Goal: Task Accomplishment & Management: Contribute content

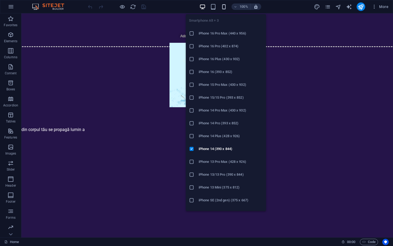
click at [226, 8] on icon "button" at bounding box center [224, 7] width 6 height 6
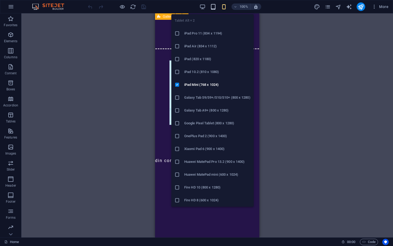
click at [213, 8] on icon "button" at bounding box center [213, 7] width 6 height 6
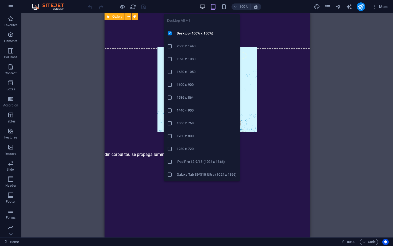
click at [203, 7] on icon "button" at bounding box center [202, 7] width 6 height 6
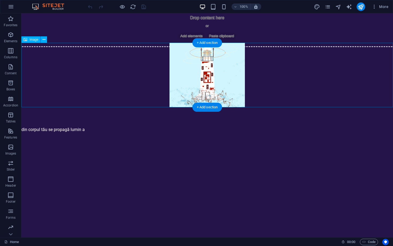
click at [202, 82] on figure at bounding box center [207, 75] width 372 height 64
drag, startPoint x: 241, startPoint y: 103, endPoint x: 247, endPoint y: 108, distance: 7.8
click at [212, 85] on figure at bounding box center [207, 75] width 372 height 64
click at [212, 84] on figure at bounding box center [207, 75] width 372 height 64
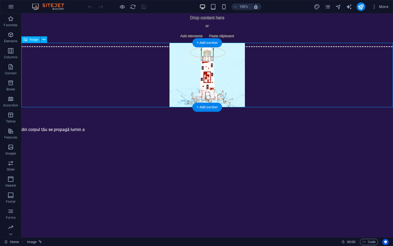
click at [227, 78] on figure at bounding box center [207, 75] width 372 height 64
select select "px"
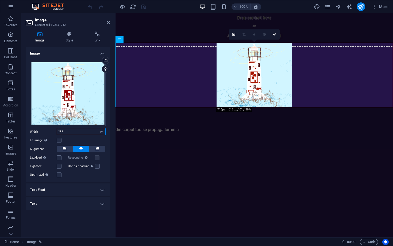
drag, startPoint x: 76, startPoint y: 132, endPoint x: 50, endPoint y: 132, distance: 25.7
click at [50, 132] on div "Width 282 Default auto px rem % em vh vw" at bounding box center [68, 131] width 76 height 7
type input "350"
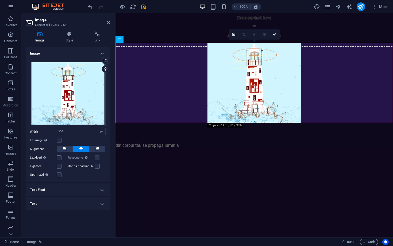
click at [288, 149] on html "Skip to main content Drop content here or Add elements Paste clipboard din corp…" at bounding box center [255, 80] width 278 height 135
click at [274, 34] on icon at bounding box center [274, 34] width 3 height 3
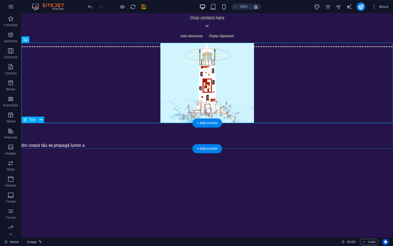
click at [253, 132] on div "din corpul tău se propagă lumin a" at bounding box center [207, 136] width 372 height 26
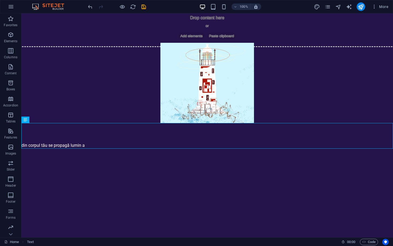
click at [285, 149] on html "Skip to main content Drop content here or Add elements Paste clipboard din corp…" at bounding box center [207, 80] width 372 height 135
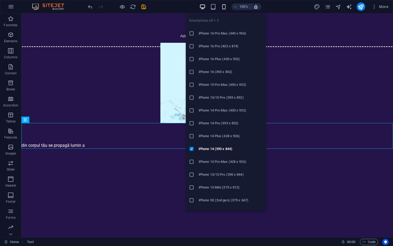
click at [223, 6] on icon "button" at bounding box center [224, 7] width 6 height 6
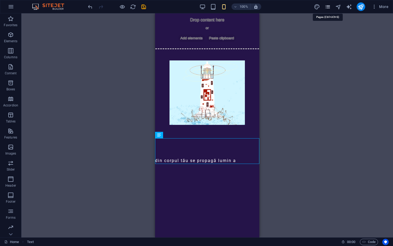
click at [317, 7] on icon "pages" at bounding box center [328, 7] width 6 height 6
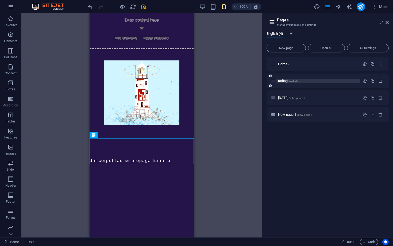
click at [284, 82] on span "radiații /radiatii" at bounding box center [288, 81] width 20 height 4
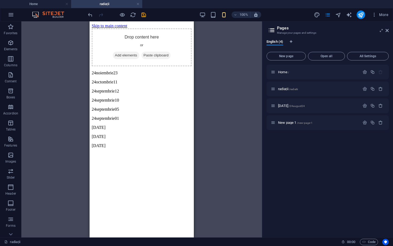
click at [211, 143] on div "Drag here to replace the existing content. Press “Ctrl” if you want to create a…" at bounding box center [141, 129] width 241 height 216
click at [287, 72] on span "Home /" at bounding box center [283, 72] width 11 height 4
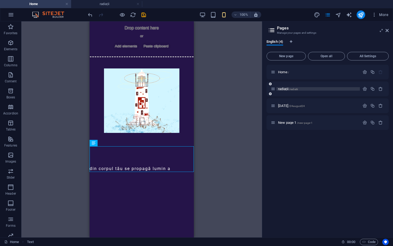
click at [285, 88] on span "radiații /radiatii" at bounding box center [288, 89] width 20 height 4
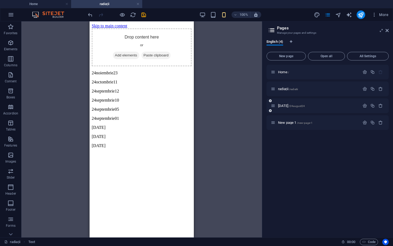
click at [293, 109] on div "[DATE] /24august24" at bounding box center [315, 106] width 89 height 6
click at [292, 106] on span "[DATE] /24august24" at bounding box center [291, 106] width 27 height 4
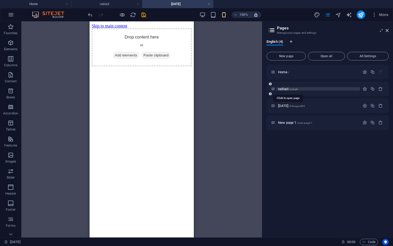
click at [288, 88] on span "radiații /radiatii" at bounding box center [288, 89] width 20 height 4
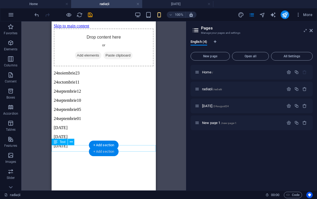
click at [101, 151] on div "+ Add section" at bounding box center [104, 151] width 30 height 9
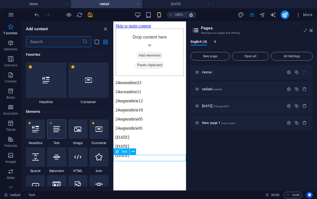
click at [57, 136] on div at bounding box center [56, 128] width 19 height 19
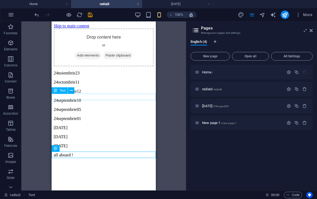
click at [83, 75] on div "24noiembrie23" at bounding box center [104, 73] width 100 height 5
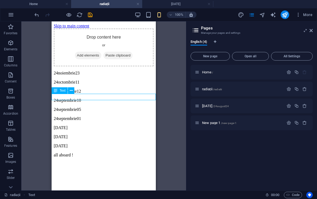
click at [96, 75] on div "24noiembrie23" at bounding box center [104, 73] width 100 height 5
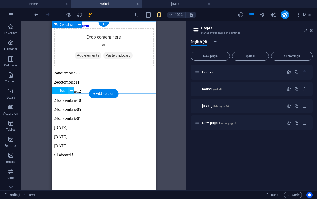
click at [72, 90] on icon at bounding box center [71, 91] width 3 height 6
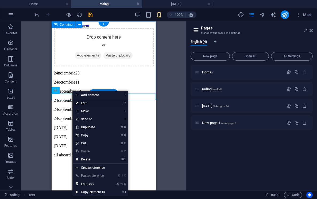
click at [87, 105] on link "⏎ Edit" at bounding box center [90, 103] width 36 height 8
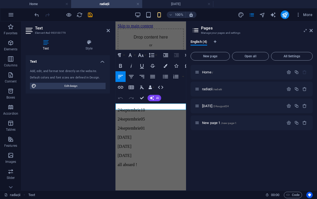
click at [162, 85] on p "24noiembrie23" at bounding box center [151, 82] width 66 height 5
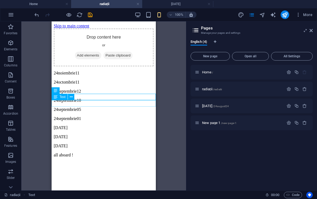
click at [114, 84] on div "24octombrie11" at bounding box center [104, 82] width 100 height 5
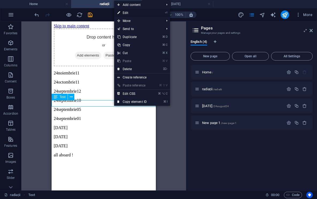
click at [126, 11] on link "⏎ Edit" at bounding box center [132, 13] width 36 height 8
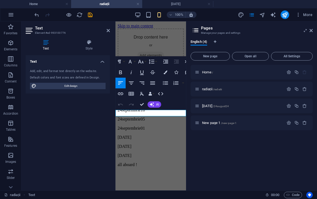
click at [165, 94] on p "24octombrie11" at bounding box center [151, 91] width 66 height 5
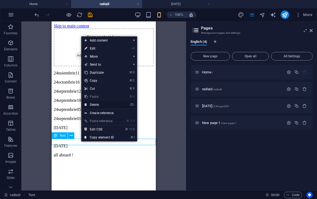
click at [103, 106] on link "⌦ Delete" at bounding box center [99, 105] width 36 height 8
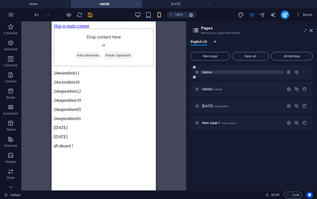
click at [207, 71] on span "Home /" at bounding box center [207, 72] width 11 height 4
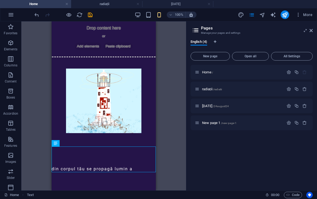
click at [154, 101] on div "Drop content here or Add elements Paste clipboard din corpul tău se propagă lum…" at bounding box center [104, 96] width 104 height 151
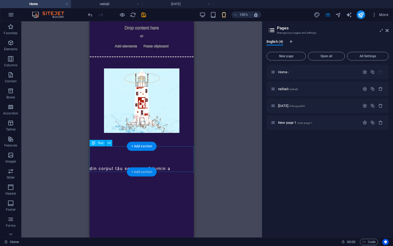
click at [141, 173] on div "+ Add section" at bounding box center [142, 171] width 30 height 9
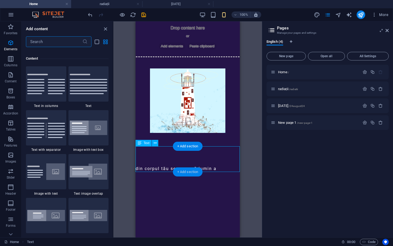
scroll to position [936, 0]
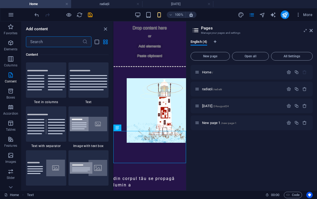
click at [173, 174] on html "Skip to main content Drop content here or Add elements Paste clipboard din corp…" at bounding box center [149, 104] width 73 height 167
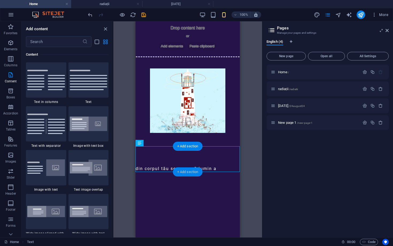
click at [187, 176] on div "+ Add section" at bounding box center [188, 171] width 30 height 9
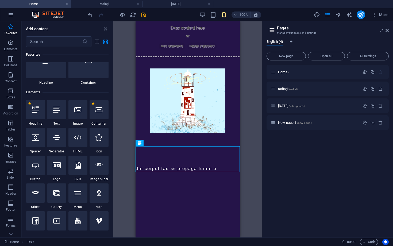
scroll to position [18, 0]
click at [76, 109] on icon at bounding box center [77, 110] width 7 height 7
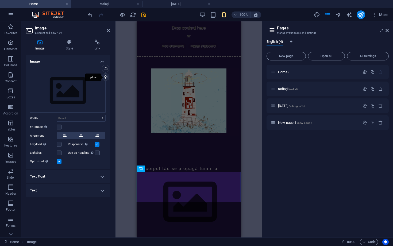
click at [107, 76] on div "Upload" at bounding box center [105, 78] width 8 height 8
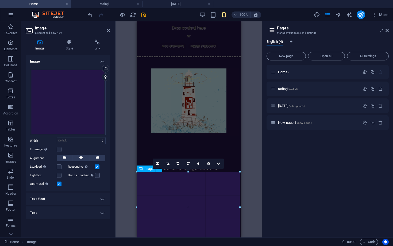
drag, startPoint x: 190, startPoint y: 202, endPoint x: 230, endPoint y: 242, distance: 57.3
type input "386"
select select "px"
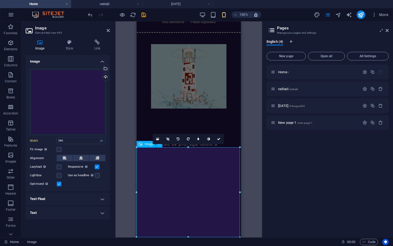
scroll to position [24, 0]
drag, startPoint x: 239, startPoint y: 237, endPoint x: 236, endPoint y: 216, distance: 21.6
type input "379"
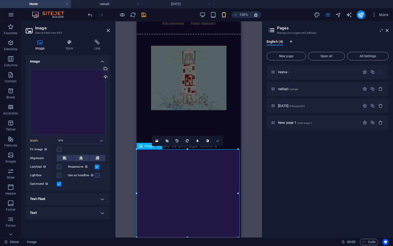
click at [216, 142] on link at bounding box center [218, 141] width 10 height 10
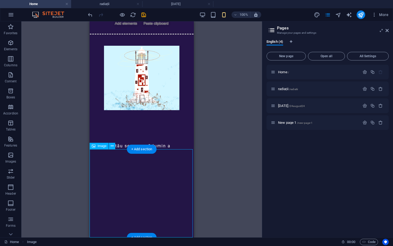
click at [148, 198] on div "+ Add section" at bounding box center [142, 237] width 30 height 9
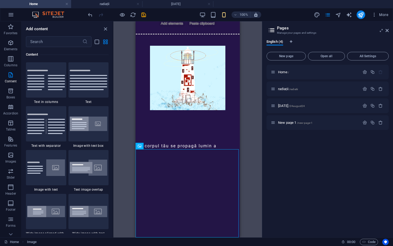
scroll to position [0, 0]
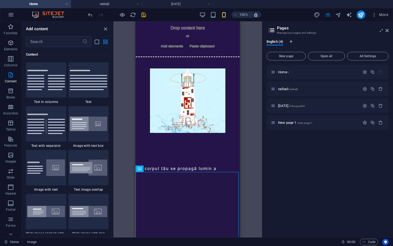
drag, startPoint x: 375, startPoint y: 53, endPoint x: 375, endPoint y: 37, distance: 16.1
drag, startPoint x: 240, startPoint y: 193, endPoint x: 241, endPoint y: 164, distance: 29.2
click at [241, 164] on div "Drag here to replace the existing content. Press “Ctrl” if you want to create a…" at bounding box center [187, 129] width 149 height 216
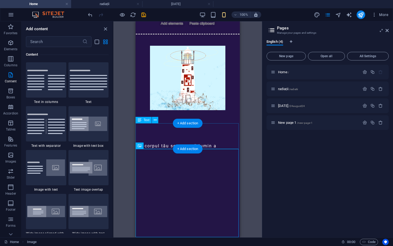
scroll to position [23, 0]
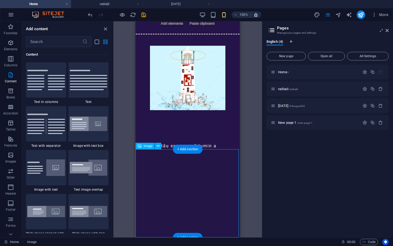
click at [187, 198] on div "+ Add section" at bounding box center [188, 237] width 30 height 9
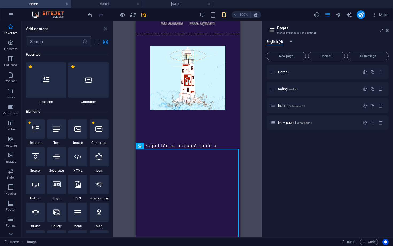
scroll to position [0, 0]
click at [81, 134] on div at bounding box center [77, 128] width 19 height 19
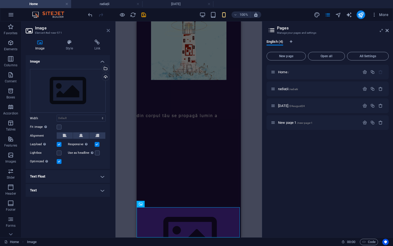
click at [107, 30] on icon at bounding box center [108, 30] width 3 height 4
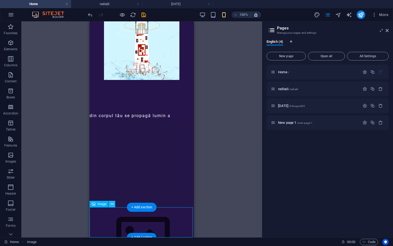
click at [111, 198] on icon at bounding box center [112, 204] width 3 height 6
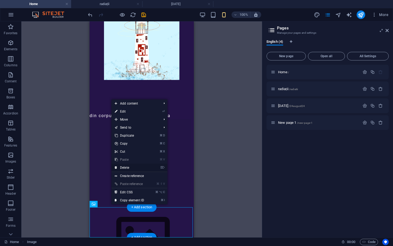
click at [132, 167] on link "⌦ Delete" at bounding box center [130, 168] width 36 height 8
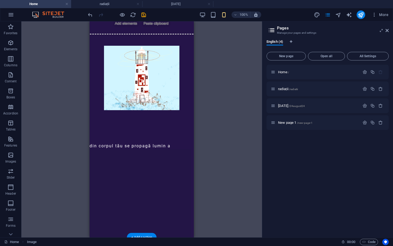
scroll to position [23, 0]
click at [143, 198] on figure at bounding box center [142, 193] width 104 height 88
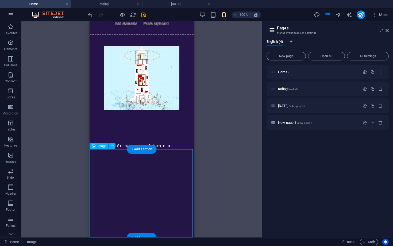
click at [143, 198] on div "+ Add section" at bounding box center [142, 237] width 30 height 9
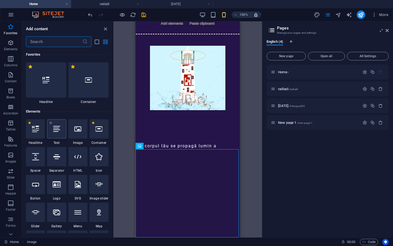
scroll to position [0, 0]
click at [56, 132] on div at bounding box center [56, 128] width 19 height 19
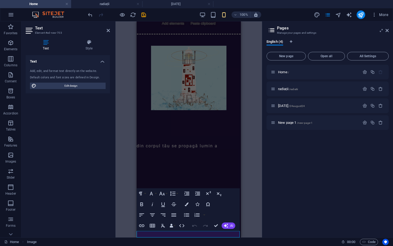
scroll to position [29, 0]
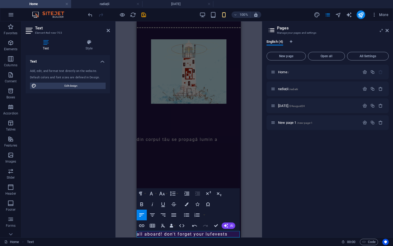
click at [209, 198] on p "all aboard! don't forget your lufevests" at bounding box center [189, 234] width 104 height 6
click at [213, 198] on p "all aboard! don't forget your lifevests" at bounding box center [189, 234] width 104 height 6
click at [233, 198] on p "all aboard! don't forget your life vests" at bounding box center [189, 234] width 104 height 6
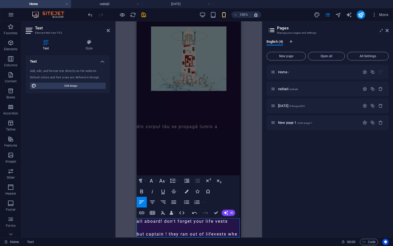
scroll to position [48, 0]
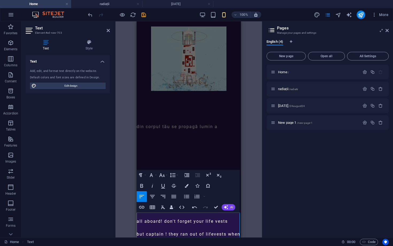
click at [214, 198] on p "but captain ! they ran out of lifevests when" at bounding box center [189, 234] width 104 height 6
click at [157, 198] on p "but captain ! they ran out of life vests when" at bounding box center [189, 234] width 104 height 6
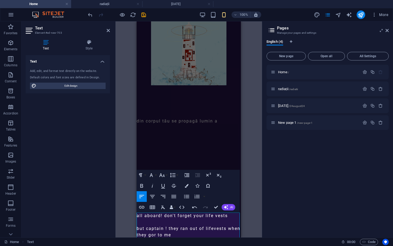
click at [171, 198] on p "but captain ! they ran out of life vests when they gor to me" at bounding box center [189, 231] width 104 height 13
click at [195, 198] on p "but captain ! they ran out of life vests when they got to me" at bounding box center [189, 231] width 104 height 13
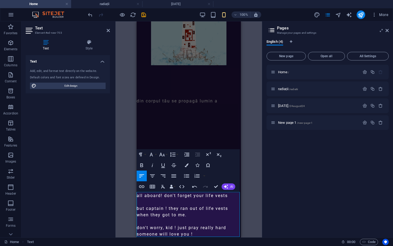
scroll to position [68, 0]
click at [152, 177] on icon "button" at bounding box center [152, 176] width 5 height 3
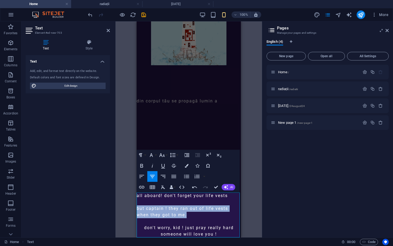
drag, startPoint x: 191, startPoint y: 215, endPoint x: 270, endPoint y: 224, distance: 79.3
click at [137, 198] on html "Skip to main content Drop content here or Add elements Paste clipboard din corp…" at bounding box center [189, 96] width 104 height 284
click at [152, 176] on icon "button" at bounding box center [152, 176] width 6 height 6
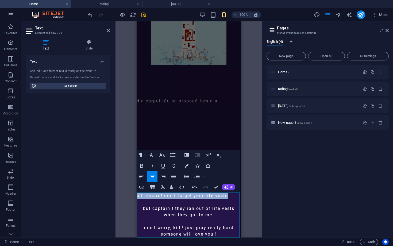
drag, startPoint x: 231, startPoint y: 197, endPoint x: 127, endPoint y: 197, distance: 103.5
click at [137, 197] on html "Skip to main content Drop content here or Add elements Paste clipboard din corp…" at bounding box center [189, 96] width 104 height 284
click at [155, 175] on icon "button" at bounding box center [152, 176] width 6 height 6
click at [224, 198] on p "don't worry, kid ! just pray really hard someone will love you !" at bounding box center [189, 231] width 104 height 13
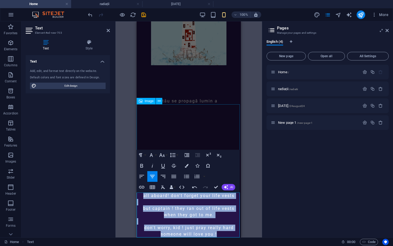
drag, startPoint x: 220, startPoint y: 234, endPoint x: 140, endPoint y: 184, distance: 94.6
click at [140, 184] on div "Drop content here or Add elements Paste clipboard din corpul tău se propagă lum…" at bounding box center [189, 96] width 104 height 284
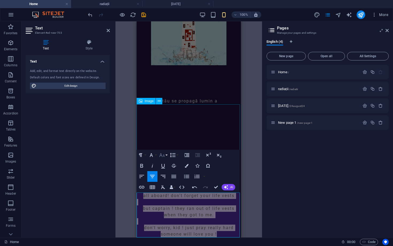
click at [163, 153] on icon "button" at bounding box center [162, 155] width 6 height 6
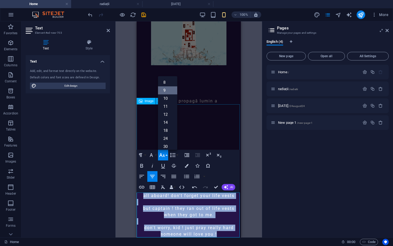
click at [167, 91] on link "9" at bounding box center [167, 90] width 19 height 8
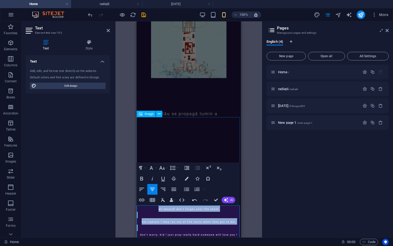
scroll to position [55, 0]
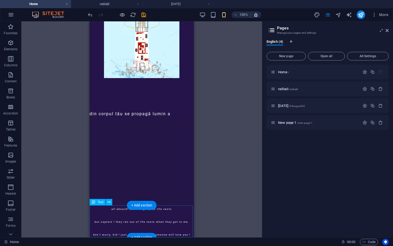
click at [162, 198] on div "all aboard! don't forget your life vests but captain ! they ran out of life ves…" at bounding box center [142, 221] width 104 height 32
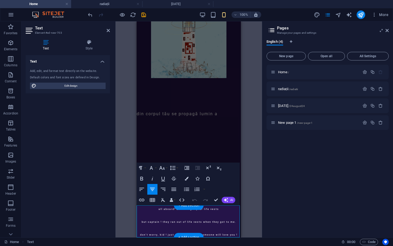
click at [175, 198] on p "all aboard! don't forget your life vests" at bounding box center [189, 208] width 104 height 6
click at [175, 198] on span "all aboard! don't forget your life vests" at bounding box center [189, 209] width 60 height 3
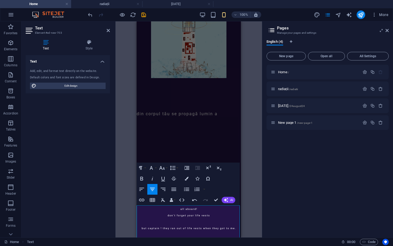
drag, startPoint x: 214, startPoint y: 217, endPoint x: 168, endPoint y: 207, distance: 47.6
click at [168, 198] on div "all aboard! don't forget your life vests but captain ! they ran out of life ves…" at bounding box center [189, 224] width 104 height 39
click at [198, 189] on icon "button" at bounding box center [197, 189] width 6 height 6
click at [155, 190] on icon "button" at bounding box center [152, 189] width 6 height 6
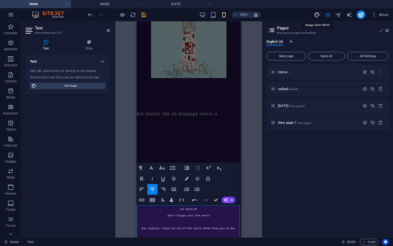
click at [317, 13] on icon "design" at bounding box center [317, 15] width 6 height 6
select select "px"
select select "400"
select select "px"
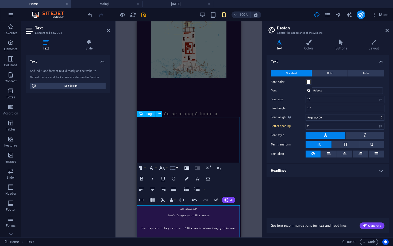
click at [175, 170] on icon "button" at bounding box center [173, 168] width 6 height 5
click at [182, 188] on link "Single" at bounding box center [181, 186] width 24 height 8
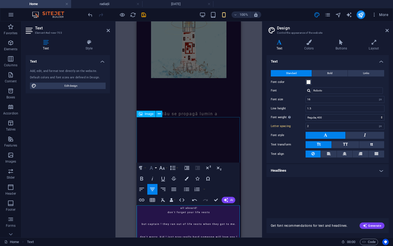
click at [153, 169] on icon "button" at bounding box center [151, 168] width 3 height 4
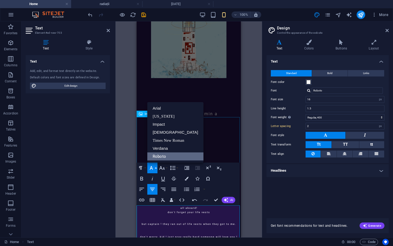
click at [153, 169] on icon "button" at bounding box center [151, 168] width 3 height 4
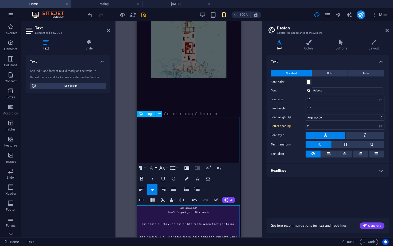
click at [153, 169] on icon "button" at bounding box center [151, 168] width 3 height 4
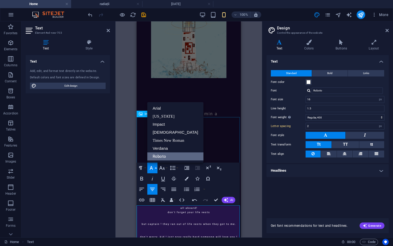
click at [153, 170] on icon "button" at bounding box center [151, 168] width 3 height 4
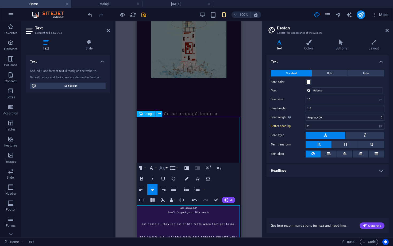
click at [165, 169] on icon "button" at bounding box center [162, 168] width 6 height 6
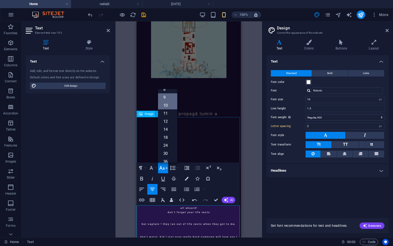
scroll to position [5, 0]
click at [168, 106] on link "10" at bounding box center [167, 106] width 19 height 8
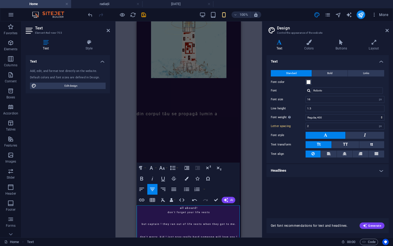
click at [205, 198] on p "don't forget your life vests" at bounding box center [189, 212] width 104 height 4
drag, startPoint x: 215, startPoint y: 213, endPoint x: 168, endPoint y: 207, distance: 47.7
click at [168, 198] on div "all aboard! don't forget your life vests but captain ! they ran out of life ves…" at bounding box center [189, 222] width 104 height 34
click at [166, 167] on button "Font Size" at bounding box center [163, 168] width 10 height 11
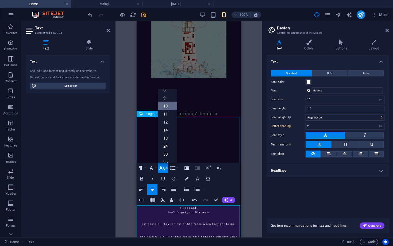
scroll to position [22, 0]
click at [168, 97] on link "11" at bounding box center [167, 97] width 19 height 8
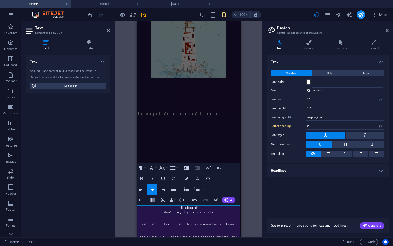
click at [222, 198] on p at bounding box center [189, 217] width 104 height 6
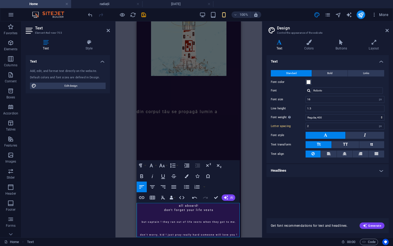
scroll to position [57, 0]
click at [162, 198] on span "but captain ! they ran out of life vests when they got to me." at bounding box center [189, 222] width 94 height 3
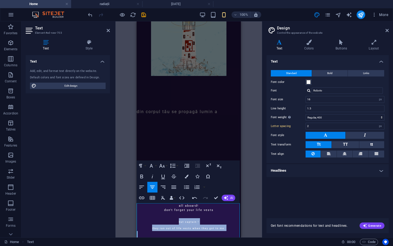
drag, startPoint x: 176, startPoint y: 222, endPoint x: 227, endPoint y: 233, distance: 51.8
click at [227, 198] on div "all aboard! don't forget your life vests but captain ! they ran out of life ves…" at bounding box center [189, 223] width 104 height 41
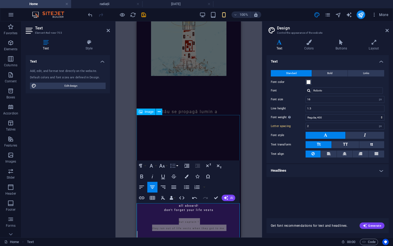
click at [174, 166] on icon "button" at bounding box center [173, 166] width 6 height 5
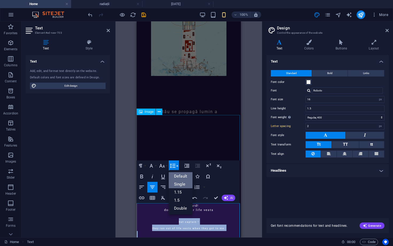
click at [184, 184] on link "Single" at bounding box center [181, 184] width 24 height 8
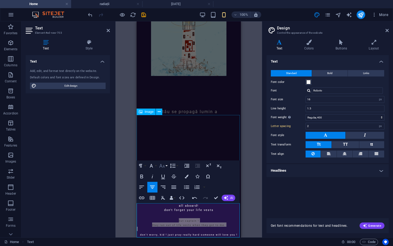
click at [161, 164] on icon "button" at bounding box center [162, 166] width 6 height 4
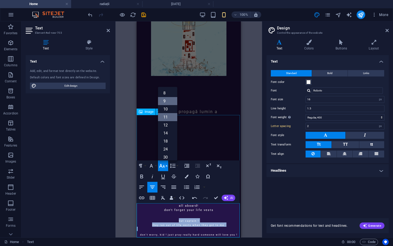
click at [169, 117] on link "11" at bounding box center [167, 117] width 19 height 8
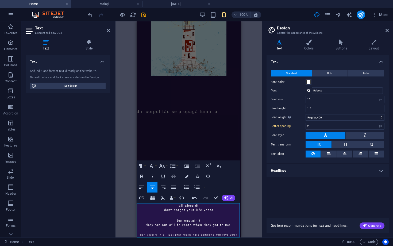
click at [220, 198] on p at bounding box center [189, 215] width 104 height 6
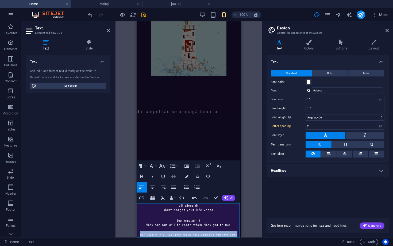
drag, startPoint x: 240, startPoint y: 235, endPoint x: 138, endPoint y: 234, distance: 101.3
click at [138, 198] on p "don't worry, kid ! just pray really hard someone will love you !" at bounding box center [189, 234] width 104 height 6
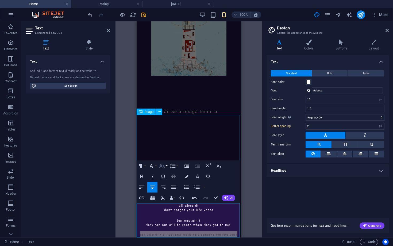
click at [163, 164] on icon "button" at bounding box center [162, 166] width 6 height 6
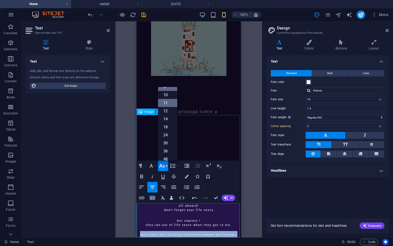
click at [169, 102] on link "11" at bounding box center [167, 103] width 19 height 8
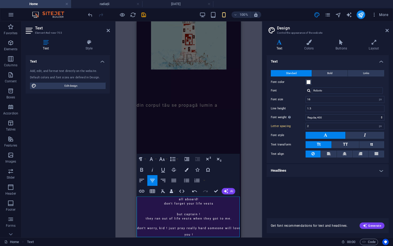
scroll to position [63, 0]
click at [207, 198] on span "don't worry, kid ! just pray really hard someone will love you !" at bounding box center [188, 231] width 103 height 10
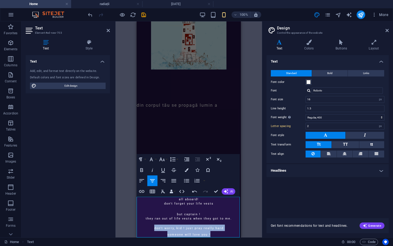
drag, startPoint x: 214, startPoint y: 234, endPoint x: 153, endPoint y: 228, distance: 62.0
click at [153, 198] on div "all aboard! don't forget your life vests but captain ! they ran out of life ves…" at bounding box center [189, 217] width 104 height 41
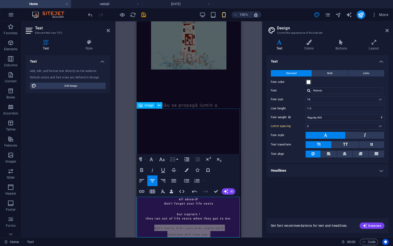
click at [172, 158] on icon "button" at bounding box center [173, 159] width 6 height 6
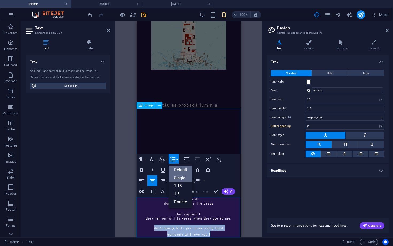
click at [179, 179] on link "Single" at bounding box center [181, 178] width 24 height 8
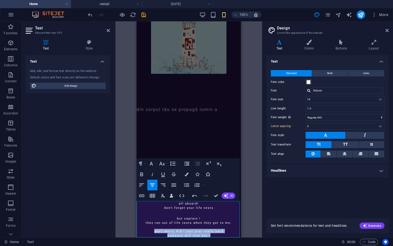
click at [231, 198] on p "don't worry, kid ! just pray really hard" at bounding box center [189, 231] width 104 height 4
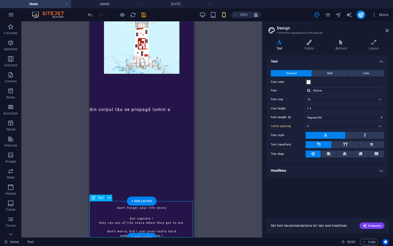
click at [141, 198] on div "+ Add section" at bounding box center [142, 237] width 30 height 9
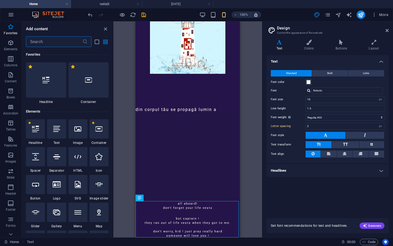
scroll to position [0, 0]
click at [78, 130] on icon at bounding box center [77, 128] width 7 height 7
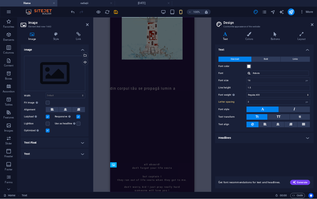
scroll to position [89, 0]
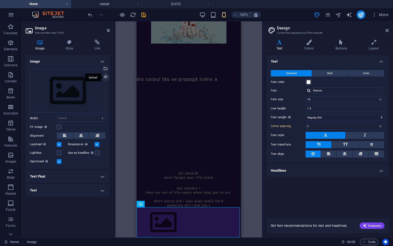
click at [107, 78] on div "Upload" at bounding box center [105, 78] width 8 height 8
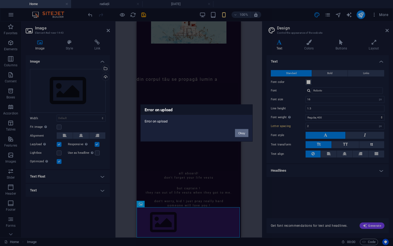
click at [244, 133] on button "Okay" at bounding box center [241, 133] width 13 height 8
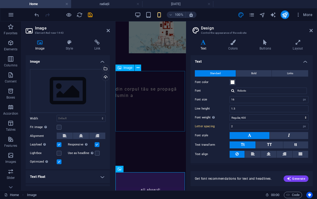
drag, startPoint x: 320, startPoint y: 22, endPoint x: 148, endPoint y: 96, distance: 186.4
click at [148, 99] on figure at bounding box center [151, 143] width 71 height 88
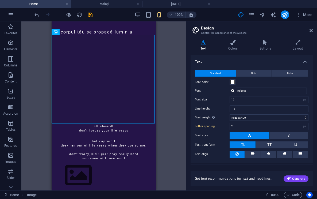
scroll to position [137, 0]
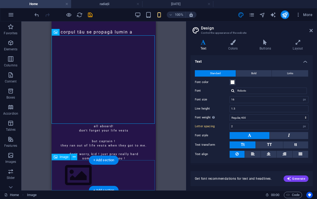
click at [83, 174] on figure at bounding box center [104, 175] width 104 height 30
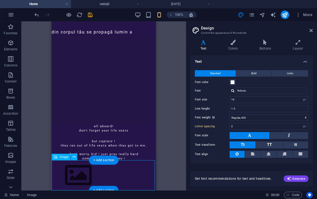
click at [83, 174] on figure at bounding box center [104, 175] width 104 height 30
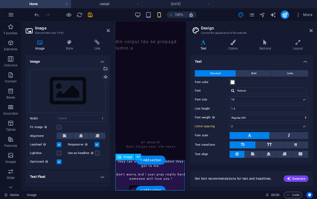
scroll to position [101, 0]
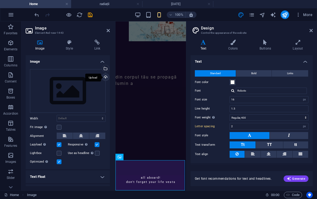
click at [103, 76] on div "Upload" at bounding box center [105, 78] width 8 height 8
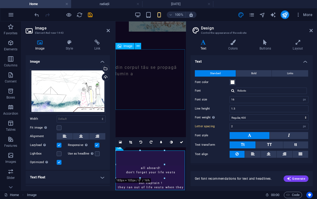
scroll to position [111, 0]
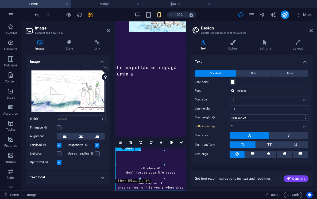
drag, startPoint x: 159, startPoint y: 158, endPoint x: 159, endPoint y: 166, distance: 8.6
click at [177, 88] on figure at bounding box center [151, 121] width 71 height 88
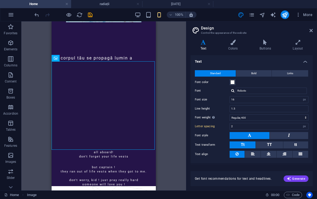
click at [165, 165] on div "Image Text Placeholder Gallery Image Image Text Image" at bounding box center [103, 105] width 165 height 169
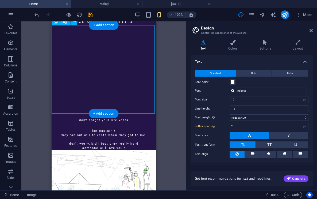
scroll to position [147, 0]
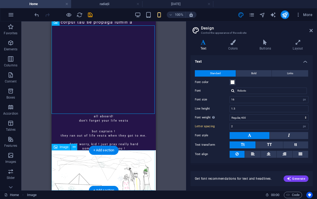
click at [91, 170] on figure at bounding box center [104, 179] width 104 height 59
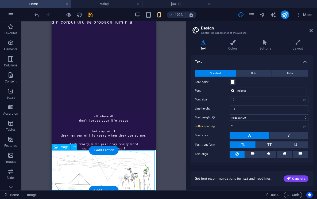
click at [91, 170] on figure at bounding box center [104, 179] width 104 height 59
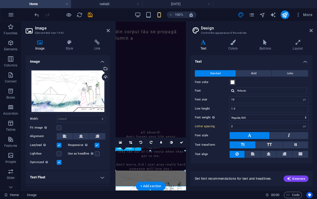
scroll to position [111, 0]
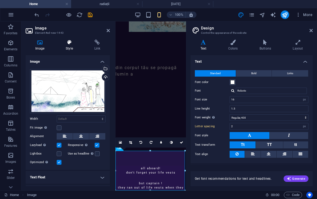
click at [71, 41] on icon at bounding box center [69, 42] width 26 height 5
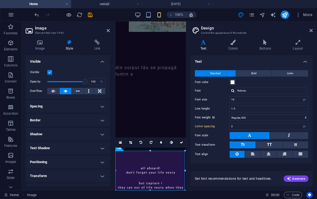
click at [68, 107] on h4 "Spacing" at bounding box center [68, 106] width 84 height 13
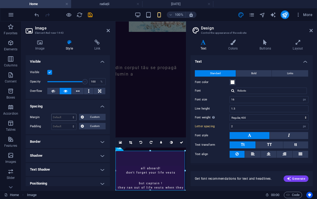
click at [72, 120] on div "Default auto px % rem vw vh Custom" at bounding box center [63, 117] width 25 height 7
click at [72, 116] on select "Default auto px % rem vw vh Custom" at bounding box center [64, 117] width 25 height 6
select select "px"
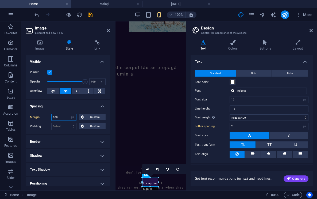
type input "100"
click at [160, 178] on div "Drop content here or Add elements Paste clipboard din corpul tău se propagă lum…" at bounding box center [151, 92] width 71 height 362
click at [164, 160] on div "Drop content here or Add elements Paste clipboard din corpul tău se propagă lum…" at bounding box center [151, 92] width 71 height 362
drag, startPoint x: 142, startPoint y: 176, endPoint x: 137, endPoint y: 175, distance: 4.6
drag, startPoint x: 159, startPoint y: 177, endPoint x: 162, endPoint y: 175, distance: 3.9
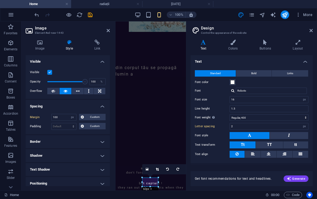
click at [163, 174] on div "16:10 16:9 4:3 1:1 1:2 0" at bounding box center [177, 169] width 71 height 10
click at [171, 166] on div "all aboard! don't forget your life vests but captain ! they ran out of life ves…" at bounding box center [151, 186] width 71 height 41
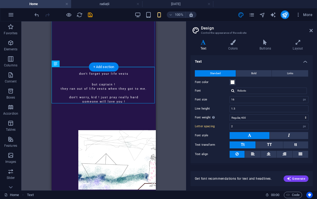
scroll to position [188, 0]
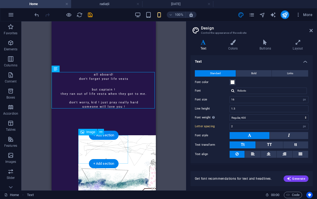
click at [106, 146] on figure at bounding box center [103, 164] width 51 height 59
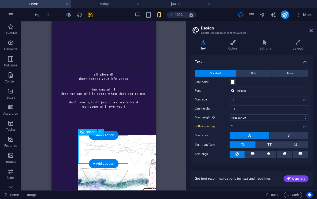
click at [115, 146] on figure at bounding box center [103, 164] width 51 height 59
click at [123, 142] on figure at bounding box center [103, 164] width 51 height 59
select select "px"
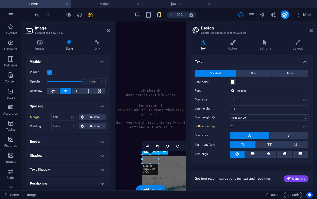
scroll to position [134, 0]
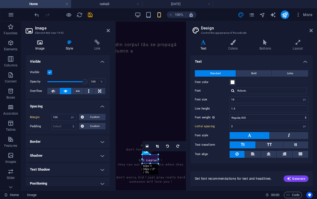
click at [40, 44] on icon at bounding box center [40, 42] width 28 height 5
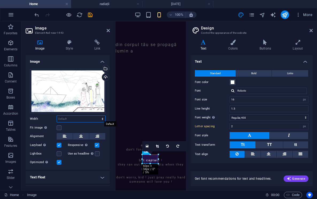
select select "px"
type input "100"
click at [134, 79] on figure at bounding box center [151, 98] width 71 height 88
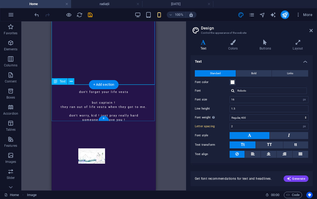
scroll to position [175, 0]
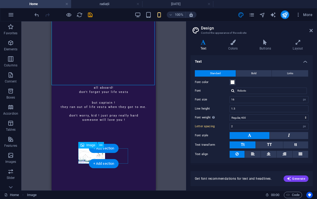
click at [95, 156] on figure at bounding box center [103, 155] width 51 height 15
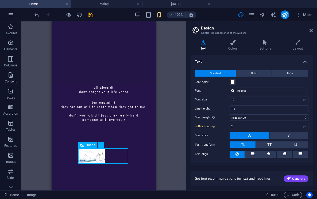
click at [95, 156] on figure at bounding box center [103, 155] width 51 height 15
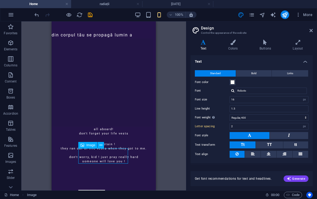
select select "px"
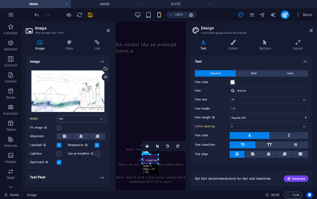
click at [83, 115] on div "100 Default auto px rem % em vh vw" at bounding box center [81, 118] width 49 height 7
click at [81, 118] on input "100" at bounding box center [81, 119] width 48 height 6
drag, startPoint x: 158, startPoint y: 163, endPoint x: 175, endPoint y: 174, distance: 19.4
click at [175, 174] on div "Image Text Placeholder Gallery Image Image Text Image 180 170 160 150 140 130 1…" at bounding box center [151, 39] width 71 height 302
drag, startPoint x: 158, startPoint y: 154, endPoint x: 171, endPoint y: 153, distance: 13.6
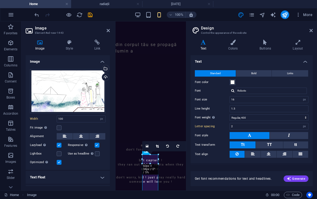
click at [171, 151] on div "16:10 16:9 4:3 1:1 1:2 0" at bounding box center [177, 146] width 71 height 10
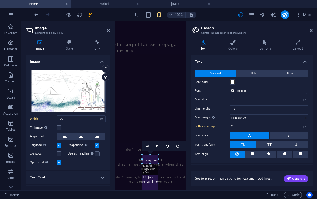
type input "60"
select select "DISABLED_OPTION_VALUE"
click at [72, 43] on icon at bounding box center [69, 42] width 26 height 5
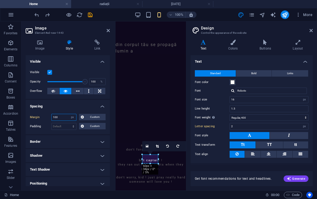
click at [62, 116] on input "100" at bounding box center [64, 117] width 25 height 6
type input "1"
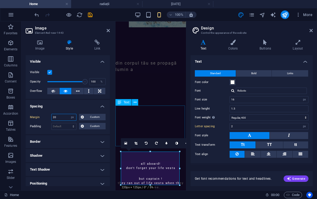
type input "20"
click at [177, 86] on figure at bounding box center [151, 117] width 71 height 88
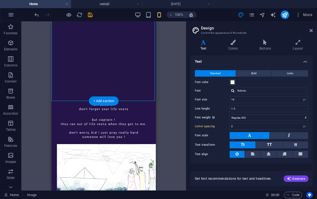
scroll to position [157, 0]
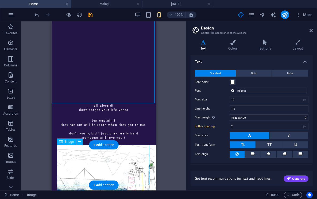
click at [93, 165] on figure at bounding box center [104, 174] width 94 height 59
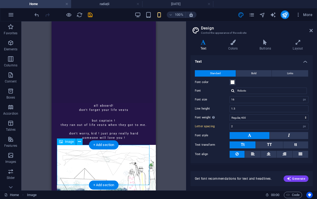
click at [78, 161] on figure at bounding box center [104, 174] width 94 height 59
select select "px"
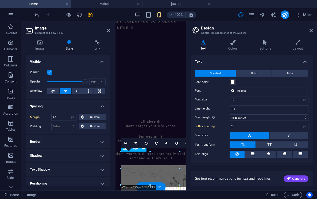
scroll to position [115, 0]
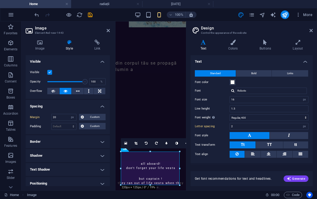
click at [41, 39] on div "Image Style Link Image Drag files here, click to choose files or select files f…" at bounding box center [67, 112] width 93 height 155
click at [41, 44] on icon at bounding box center [40, 42] width 28 height 5
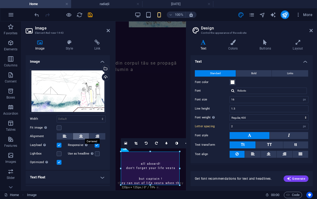
click at [79, 136] on icon at bounding box center [81, 136] width 4 height 6
click at [185, 145] on link at bounding box center [187, 143] width 10 height 10
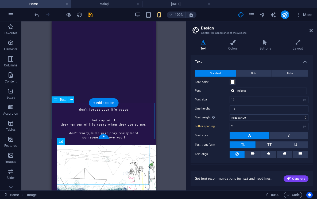
scroll to position [157, 0]
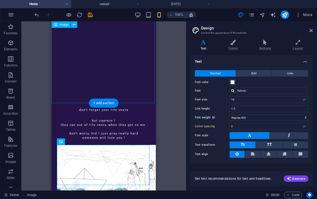
click at [140, 84] on figure at bounding box center [104, 59] width 104 height 88
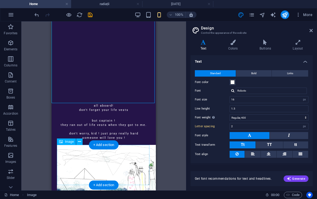
click at [107, 182] on div "+ Add section" at bounding box center [104, 184] width 30 height 9
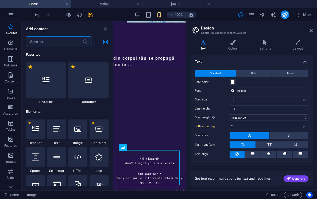
scroll to position [0, 0]
click at [60, 132] on div at bounding box center [56, 128] width 19 height 19
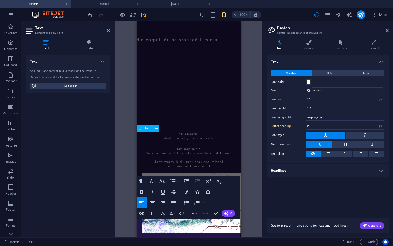
scroll to position [128, 0]
drag, startPoint x: 161, startPoint y: 226, endPoint x: 151, endPoint y: 226, distance: 10.4
click at [151, 198] on p "Look! Look! The handkerchiefs are like a big cloud!<br>" at bounding box center [189, 242] width 104 height 9
click at [141, 198] on span at bounding box center [140, 249] width 6 height 4
drag, startPoint x: 226, startPoint y: 236, endPoint x: 134, endPoint y: 216, distance: 94.7
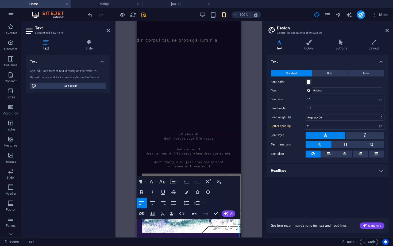
click at [137, 198] on html "Skip to main content Drop content here or Add elements Paste clipboard din corp…" at bounding box center [189, 77] width 104 height 369
click at [153, 198] on icon "button" at bounding box center [152, 203] width 6 height 6
click at [152, 181] on icon "button" at bounding box center [151, 182] width 3 height 4
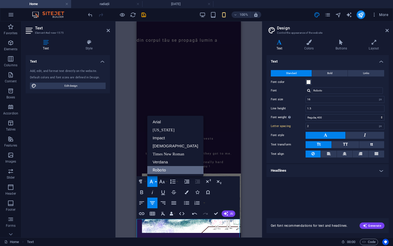
click at [160, 171] on link "Roboto" at bounding box center [175, 170] width 56 height 8
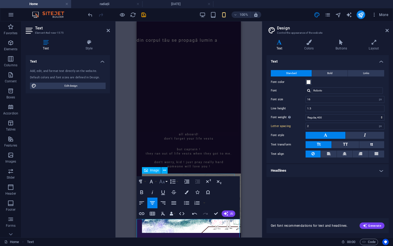
click at [163, 181] on icon "button" at bounding box center [162, 181] width 6 height 6
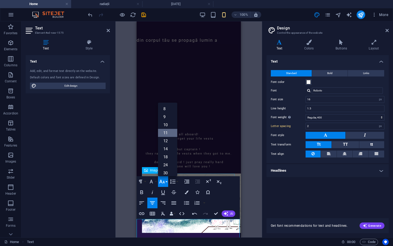
click at [168, 132] on link "11" at bounding box center [167, 133] width 19 height 8
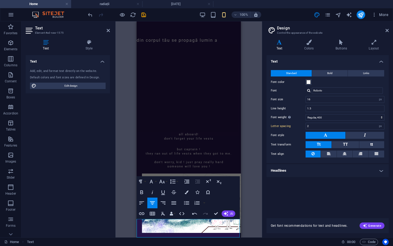
click at [160, 198] on span "Look! Look! The handkerchiefs are like a big cloud!<br>" at bounding box center [188, 240] width 103 height 3
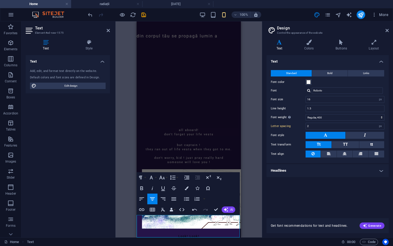
scroll to position [132, 0]
drag, startPoint x: 155, startPoint y: 228, endPoint x: 297, endPoint y: 263, distance: 146.2
click at [155, 198] on span at bounding box center [155, 249] width 1 height 3
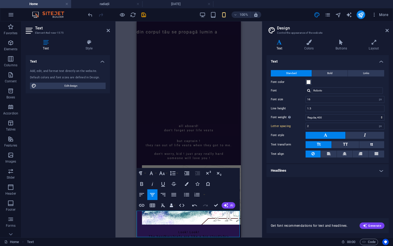
scroll to position [136, 0]
drag, startPoint x: 227, startPoint y: 230, endPoint x: 148, endPoint y: 213, distance: 80.4
click at [148, 198] on div "Look! Look! The handkerchiefs are like a big cloud!<br> ​ Indeed! Maybe you’ll …" at bounding box center [189, 244] width 104 height 28
click at [156, 198] on span "Indeed! Maybe you’ll find God there!" at bounding box center [189, 249] width 67 height 3
click at [157, 198] on span "Indeed! Maybe you’ll find God there!" at bounding box center [189, 249] width 67 height 3
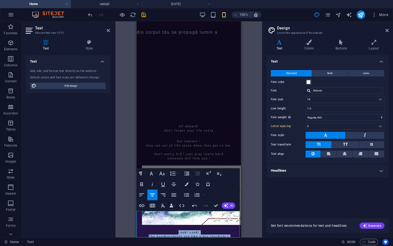
drag, startPoint x: 228, startPoint y: 230, endPoint x: 170, endPoint y: 209, distance: 62.3
click at [170, 198] on div "Drop content here or Add elements Paste clipboard din corpul tău se propagă lum…" at bounding box center [189, 71] width 104 height 373
click at [310, 82] on span at bounding box center [308, 82] width 4 height 4
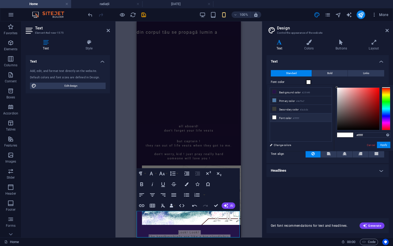
drag, startPoint x: 337, startPoint y: 86, endPoint x: 340, endPoint y: 91, distance: 5.6
click at [317, 91] on div "#ffffff Supported formats #0852ed rgb(8, 82, 237) rgba(8, 82, 237, 90%) hsv(221…" at bounding box center [363, 157] width 59 height 144
type input "#ffffff"
drag, startPoint x: 337, startPoint y: 87, endPoint x: 333, endPoint y: 83, distance: 5.1
click at [317, 83] on body "[PERSON_NAME][DOMAIN_NAME] Home radiații [DATE] Favorites Elements Columns Cont…" at bounding box center [196, 123] width 393 height 246
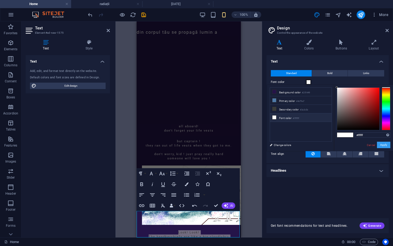
click at [317, 146] on button "Apply" at bounding box center [383, 145] width 13 height 6
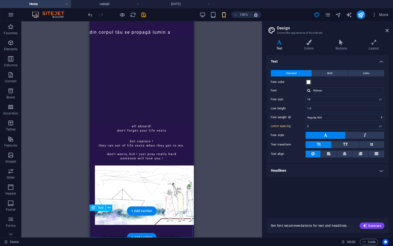
click at [165, 198] on div "Look! Look! The handkerchiefs are like a big cloud!<br> i ndeed! Maybe you’ll f…" at bounding box center [142, 244] width 104 height 28
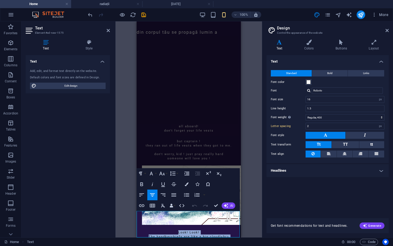
drag, startPoint x: 226, startPoint y: 230, endPoint x: 140, endPoint y: 207, distance: 88.9
click at [140, 198] on div "Drop content here or Add elements Paste clipboard din corpul tău se propagă lum…" at bounding box center [189, 71] width 104 height 373
click at [308, 43] on icon at bounding box center [308, 42] width 29 height 5
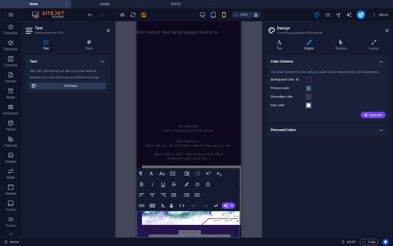
click at [310, 105] on span at bounding box center [308, 105] width 4 height 4
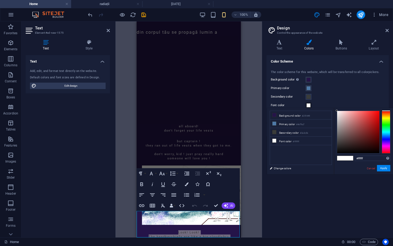
drag, startPoint x: 336, startPoint y: 109, endPoint x: 344, endPoint y: 121, distance: 15.2
click at [317, 121] on div "#ffffff Supported formats #0852ed rgb(8, 82, 237) rgba(8, 82, 237, 90%) hsv(221…" at bounding box center [363, 180] width 59 height 144
click at [188, 186] on icon "button" at bounding box center [187, 184] width 4 height 4
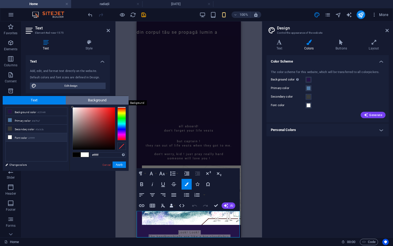
drag, startPoint x: 73, startPoint y: 149, endPoint x: 70, endPoint y: 103, distance: 45.6
click at [70, 103] on div "Text Background less Background color #251449 Primary color #4e79a7 Secondary c…" at bounding box center [66, 133] width 126 height 75
type input "#ffffff"
click at [71, 106] on div at bounding box center [72, 107] width 2 height 2
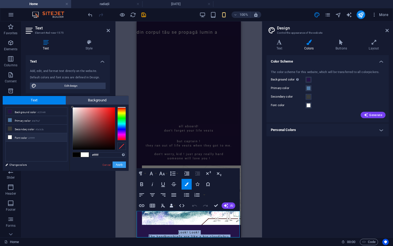
click at [120, 164] on button "Apply" at bounding box center [119, 165] width 13 height 6
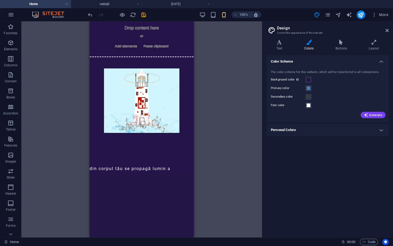
scroll to position [0, 0]
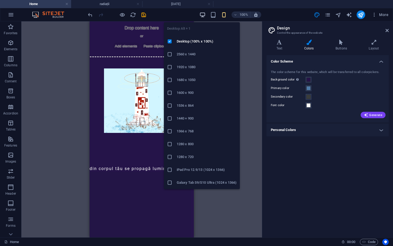
click at [203, 16] on icon "button" at bounding box center [202, 15] width 6 height 6
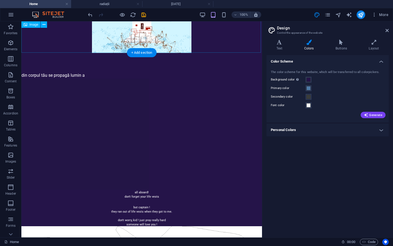
scroll to position [87, 0]
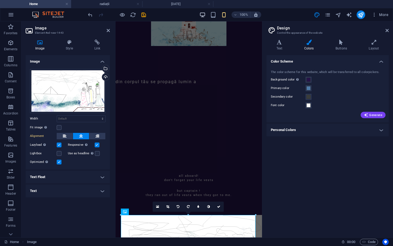
click at [204, 16] on icon "button" at bounding box center [202, 15] width 6 height 6
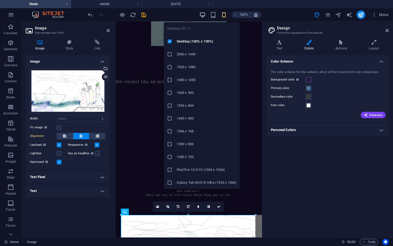
click at [204, 16] on icon "button" at bounding box center [202, 15] width 6 height 6
click at [203, 16] on icon "button" at bounding box center [202, 15] width 6 height 6
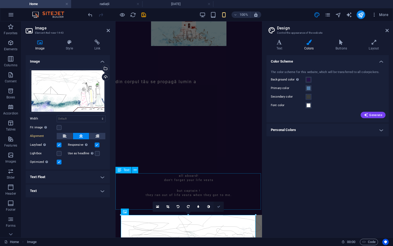
click at [221, 198] on link at bounding box center [219, 207] width 10 height 10
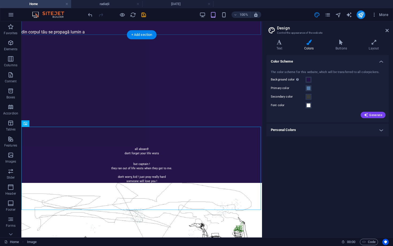
scroll to position [130, 0]
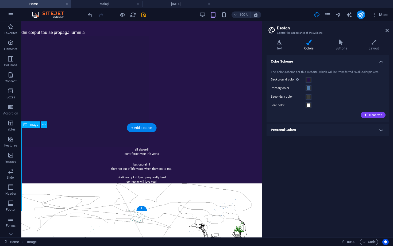
drag, startPoint x: 75, startPoint y: 182, endPoint x: 132, endPoint y: 187, distance: 56.8
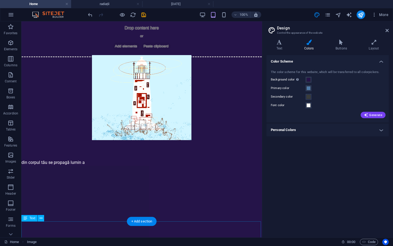
scroll to position [0, 0]
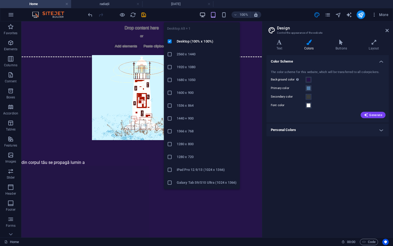
click at [203, 15] on icon "button" at bounding box center [202, 15] width 6 height 6
click at [205, 15] on icon "button" at bounding box center [202, 15] width 6 height 6
click at [205, 14] on icon "button" at bounding box center [202, 15] width 6 height 6
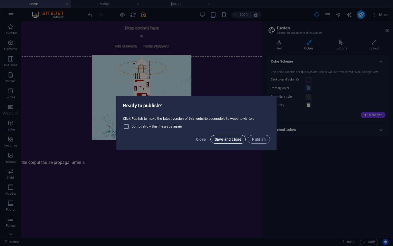
click at [236, 138] on span "Save and close" at bounding box center [228, 139] width 27 height 4
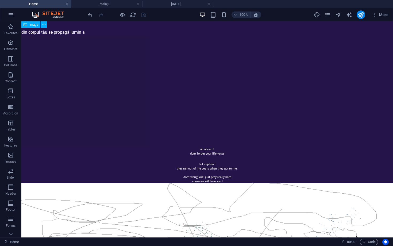
scroll to position [121, 0]
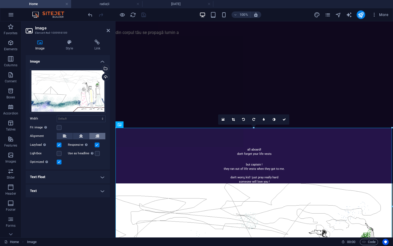
click at [99, 138] on icon at bounding box center [97, 136] width 4 height 6
click at [80, 137] on icon at bounding box center [81, 136] width 4 height 6
click at [285, 121] on icon at bounding box center [284, 119] width 3 height 3
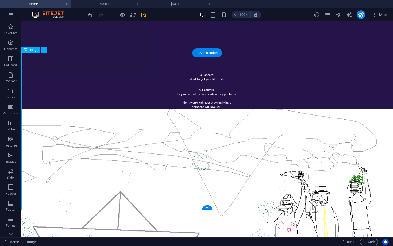
scroll to position [195, 0]
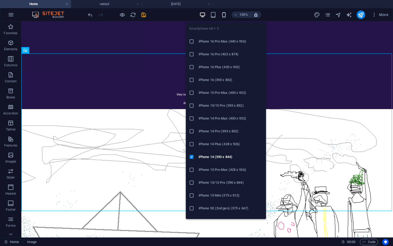
click at [224, 15] on icon "button" at bounding box center [224, 15] width 6 height 6
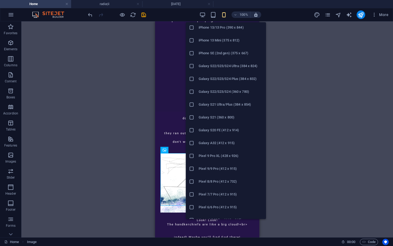
scroll to position [0, 0]
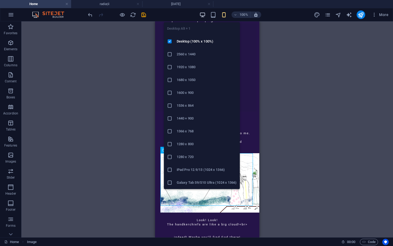
click at [204, 13] on icon "button" at bounding box center [202, 15] width 6 height 6
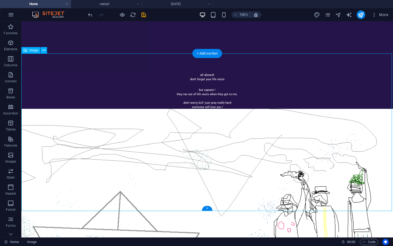
scroll to position [195, 0]
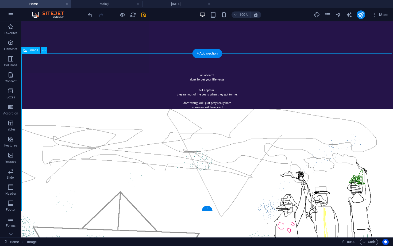
click at [160, 114] on figure at bounding box center [207, 214] width 372 height 211
click at [145, 109] on figure at bounding box center [207, 214] width 372 height 211
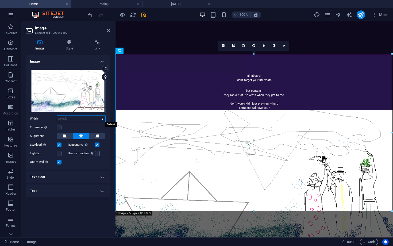
select select "px"
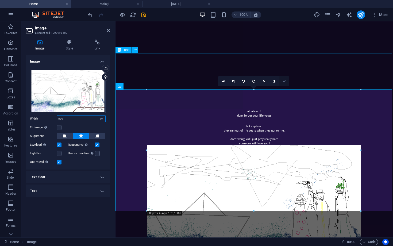
type input "800"
click at [285, 81] on icon at bounding box center [284, 81] width 3 height 3
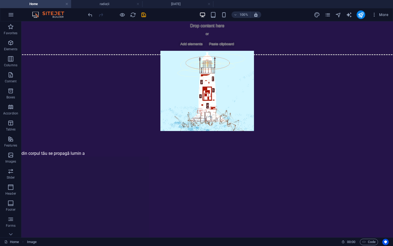
scroll to position [0, 0]
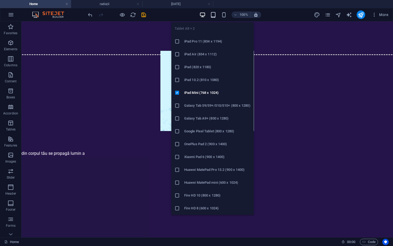
click at [214, 14] on icon "button" at bounding box center [213, 15] width 6 height 6
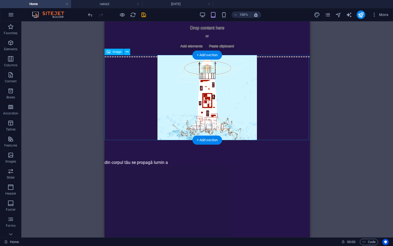
click at [282, 109] on figure at bounding box center [207, 97] width 205 height 85
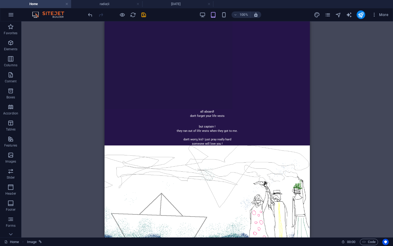
scroll to position [163, 0]
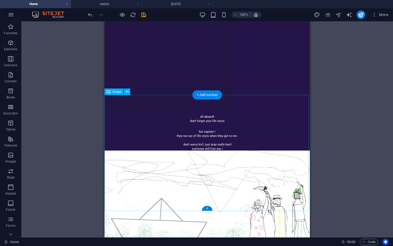
click at [247, 151] on figure at bounding box center [207, 211] width 205 height 121
select select "px"
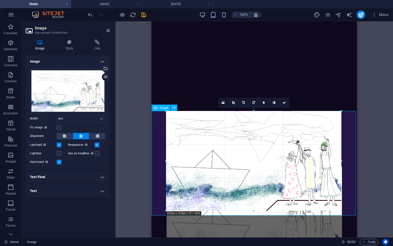
scroll to position [146, 0]
drag, startPoint x: 152, startPoint y: 211, endPoint x: 190, endPoint y: 196, distance: 41.0
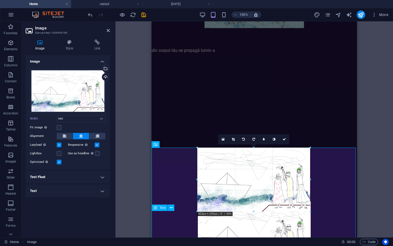
scroll to position [110, 0]
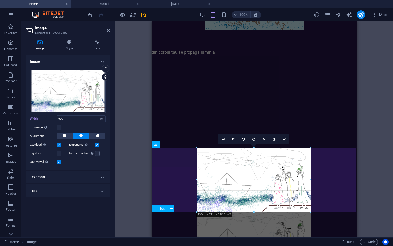
drag, startPoint x: 165, startPoint y: 212, endPoint x: 240, endPoint y: 174, distance: 83.8
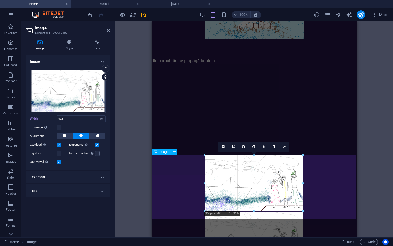
drag, startPoint x: 197, startPoint y: 212, endPoint x: 218, endPoint y: 204, distance: 22.5
type input "358"
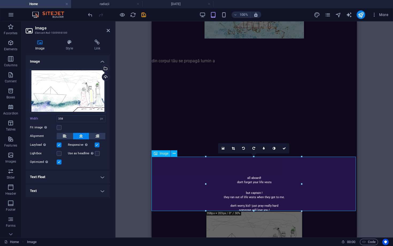
scroll to position [101, 0]
click at [285, 147] on icon at bounding box center [284, 148] width 3 height 3
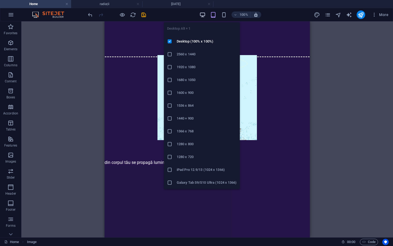
scroll to position [0, 0]
click at [204, 15] on icon "button" at bounding box center [202, 15] width 6 height 6
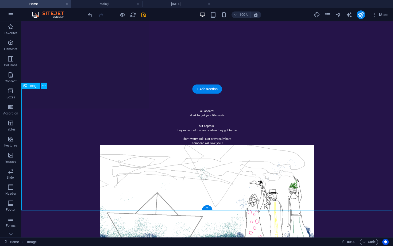
scroll to position [159, 0]
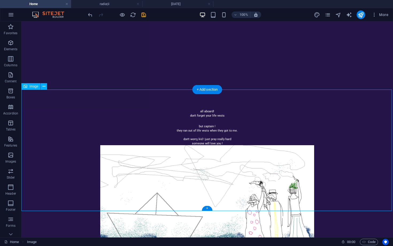
click at [172, 151] on figure at bounding box center [207, 205] width 372 height 121
select select "px"
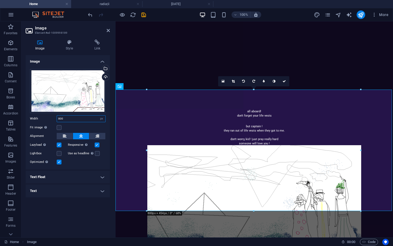
drag, startPoint x: 74, startPoint y: 118, endPoint x: 43, endPoint y: 118, distance: 31.0
click at [43, 118] on div "Width 800 Default auto px rem % em vh vw" at bounding box center [68, 118] width 76 height 7
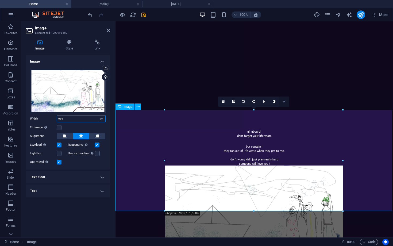
type input "666"
click at [285, 102] on icon at bounding box center [284, 101] width 3 height 3
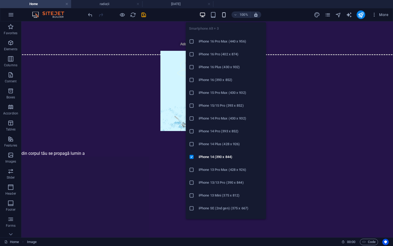
click at [223, 14] on icon "button" at bounding box center [224, 15] width 6 height 6
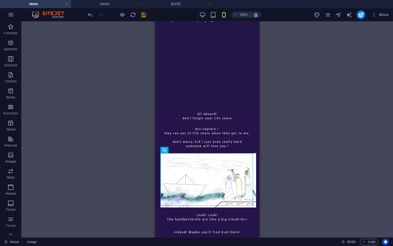
click at [297, 130] on div "Drag here to replace the existing content. Press “Ctrl” if you want to create a…" at bounding box center [207, 129] width 372 height 216
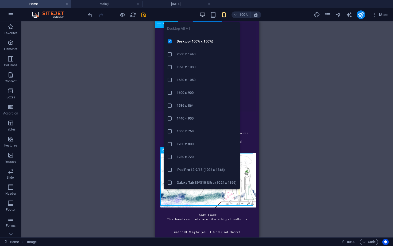
click at [203, 13] on icon "button" at bounding box center [202, 15] width 6 height 6
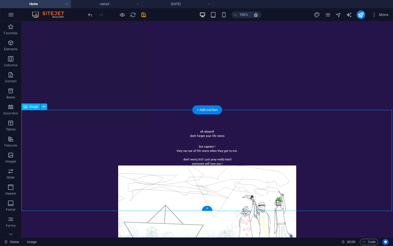
click at [214, 166] on figure at bounding box center [207, 216] width 372 height 101
select select "px"
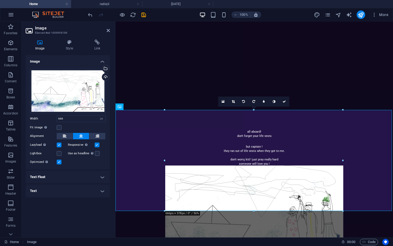
click at [67, 36] on div "Image Style Link Image Drag files here, click to choose files or select files f…" at bounding box center [67, 136] width 93 height 202
click at [67, 39] on div "Image Style Link Image Drag files here, click to choose files or select files f…" at bounding box center [67, 136] width 93 height 202
click at [67, 40] on icon at bounding box center [69, 42] width 26 height 5
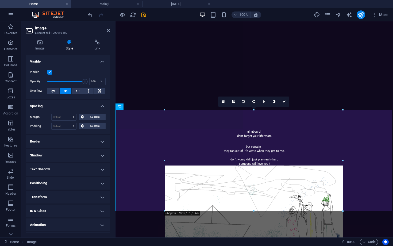
click at [64, 142] on h4 "Border" at bounding box center [68, 141] width 84 height 13
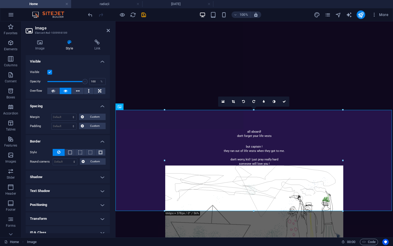
click at [62, 138] on h4 "Border" at bounding box center [68, 140] width 84 height 10
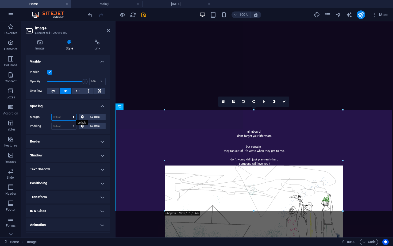
select select "px"
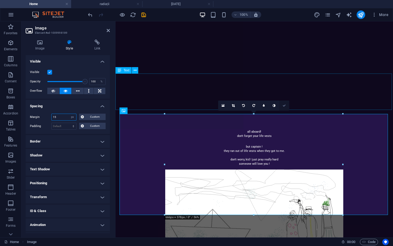
type input "15"
click at [286, 105] on icon at bounding box center [284, 105] width 3 height 3
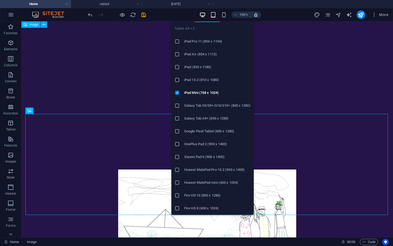
click at [213, 13] on icon "button" at bounding box center [213, 15] width 6 height 6
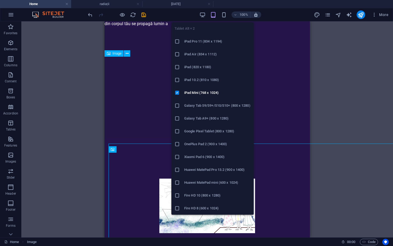
scroll to position [109, 0]
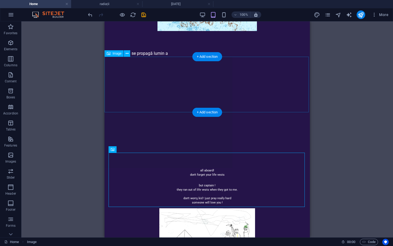
click at [297, 90] on figure at bounding box center [207, 112] width 205 height 111
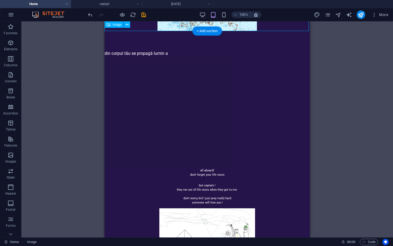
click at [143, 15] on icon "save" at bounding box center [144, 15] width 6 height 6
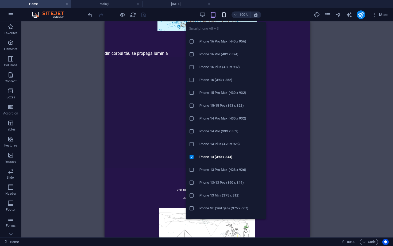
click at [225, 16] on icon "button" at bounding box center [224, 15] width 6 height 6
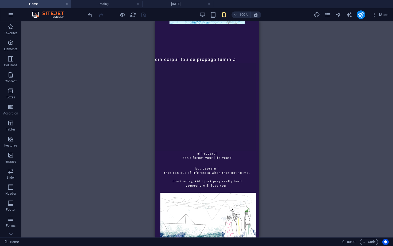
click at [206, 15] on div "100%" at bounding box center [230, 14] width 62 height 9
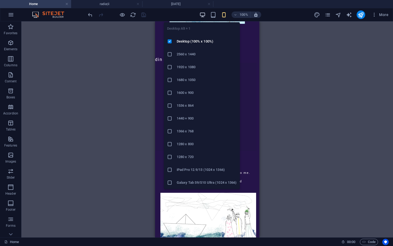
click at [203, 15] on icon "button" at bounding box center [202, 15] width 6 height 6
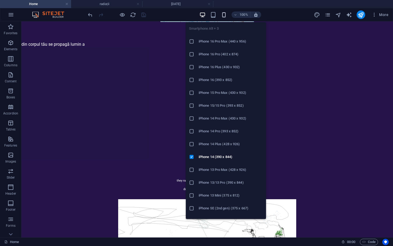
click at [226, 14] on icon "button" at bounding box center [224, 15] width 6 height 6
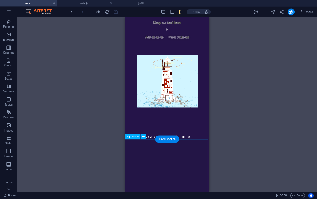
scroll to position [0, 0]
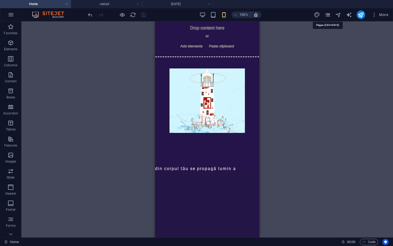
click at [317, 16] on icon "pages" at bounding box center [328, 15] width 6 height 6
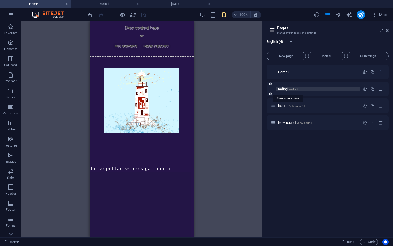
click at [286, 90] on span "radiații /radiatii" at bounding box center [288, 89] width 20 height 4
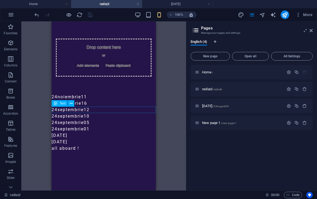
click at [87, 110] on div "24septembrie12" at bounding box center [104, 109] width 104 height 6
click at [73, 103] on button at bounding box center [71, 103] width 6 height 6
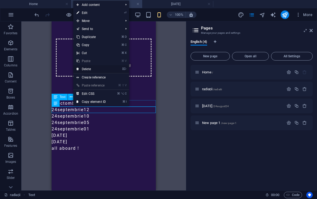
click at [88, 67] on link "⌦ Delete" at bounding box center [91, 69] width 36 height 8
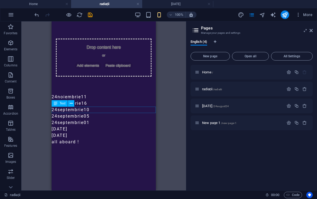
click at [85, 111] on div "24septembrie10" at bounding box center [104, 109] width 104 height 6
click at [72, 104] on icon at bounding box center [71, 104] width 3 height 6
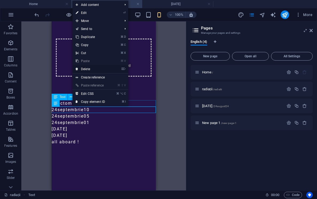
click at [88, 69] on link "⌦ Delete" at bounding box center [90, 69] width 36 height 8
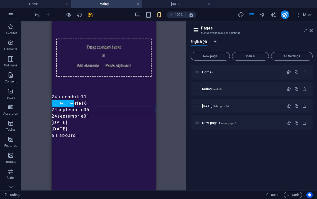
click at [102, 109] on div "24septembrie05" at bounding box center [104, 109] width 104 height 6
click at [71, 105] on icon at bounding box center [71, 104] width 3 height 6
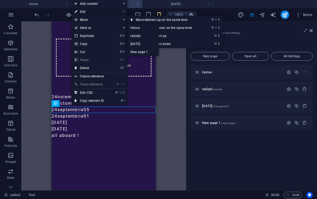
click at [84, 13] on link "⏎ Edit" at bounding box center [89, 12] width 36 height 8
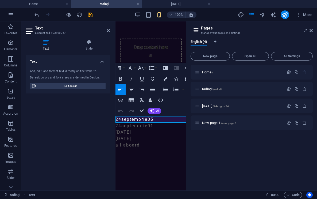
click at [164, 119] on p "24septembrie05" at bounding box center [151, 119] width 71 height 6
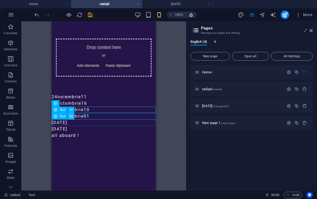
click at [72, 117] on icon at bounding box center [71, 116] width 3 height 6
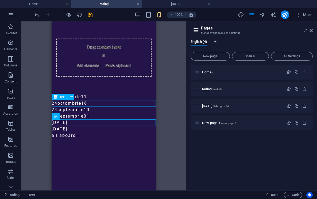
click at [102, 105] on div "24octombrie16" at bounding box center [104, 103] width 104 height 6
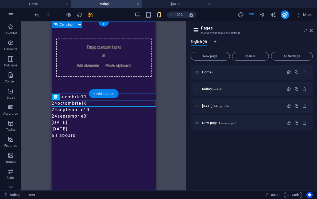
click at [102, 91] on div "+ Add section" at bounding box center [104, 93] width 30 height 9
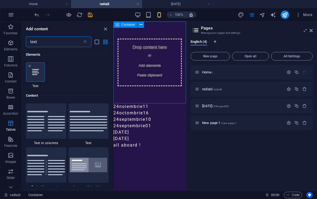
type input "text"
click at [38, 75] on icon at bounding box center [35, 71] width 7 height 7
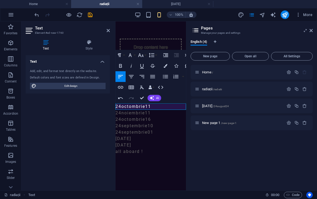
click at [116, 106] on p "24octombrie11" at bounding box center [151, 106] width 71 height 6
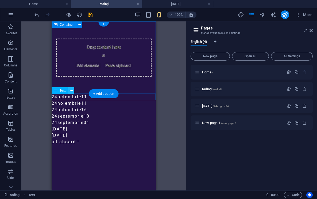
click at [71, 90] on icon at bounding box center [71, 91] width 3 height 6
click at [110, 83] on div "Drop content here or Add elements Paste clipboard" at bounding box center [104, 57] width 104 height 72
click at [108, 94] on div "+ Add section" at bounding box center [104, 93] width 30 height 9
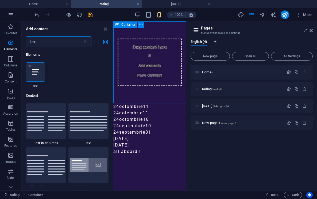
click at [33, 75] on icon at bounding box center [35, 71] width 7 height 7
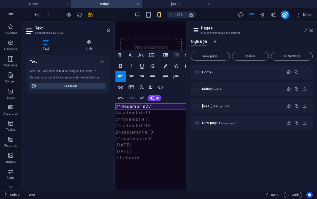
click at [117, 107] on p "24decembrie27" at bounding box center [151, 106] width 71 height 6
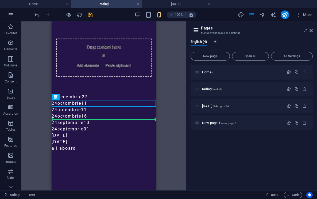
drag, startPoint x: 95, startPoint y: 102, endPoint x: 95, endPoint y: 117, distance: 15.5
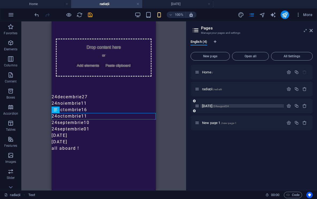
click at [210, 106] on span "[DATE] /24august24" at bounding box center [215, 106] width 27 height 4
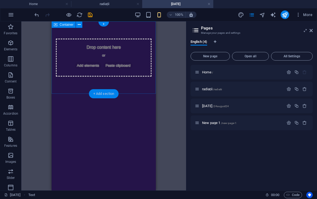
click at [109, 96] on div "+ Add section" at bounding box center [104, 93] width 30 height 9
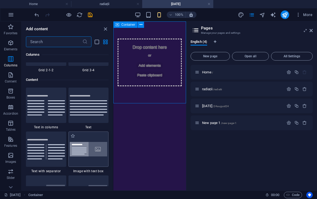
scroll to position [910, 0]
click at [87, 109] on img at bounding box center [89, 105] width 38 height 20
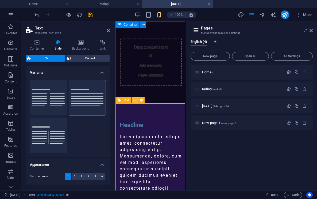
click at [133, 99] on button at bounding box center [135, 100] width 6 height 6
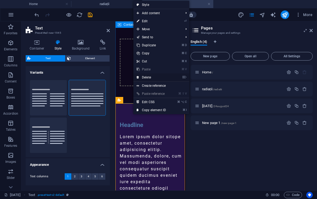
click at [146, 78] on link "⌦ Delete" at bounding box center [151, 77] width 36 height 8
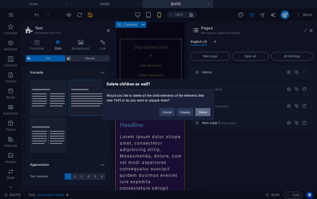
click at [202, 111] on button "Delete" at bounding box center [202, 112] width 15 height 8
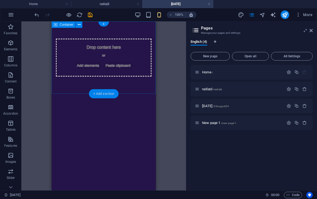
click at [107, 91] on div "+ Add section" at bounding box center [104, 93] width 30 height 9
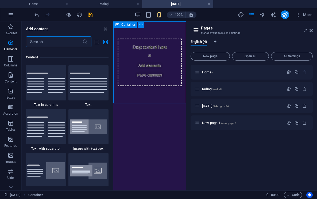
scroll to position [936, 0]
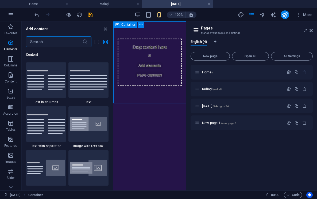
click at [41, 41] on input "text" at bounding box center [54, 41] width 56 height 11
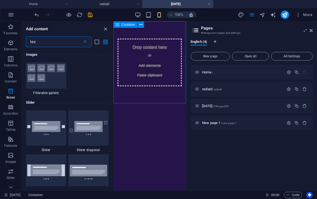
type input "text"
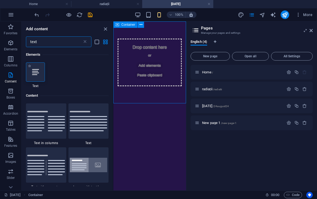
scroll to position [0, 0]
click at [36, 75] on icon at bounding box center [35, 71] width 7 height 7
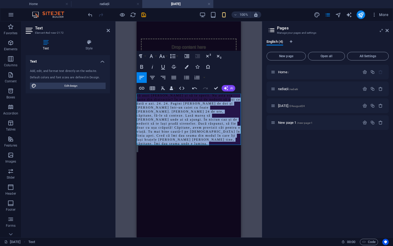
drag, startPoint x: 185, startPoint y: 139, endPoint x: 137, endPoint y: 101, distance: 61.5
click at [137, 101] on div "Să auzi [PERSON_NAME] și să te sperii. Nu asta era parte din distracție? În nic…" at bounding box center [189, 123] width 104 height 59
click at [183, 140] on div "Să auzi [PERSON_NAME] și să te sperii. Nu asta era parte din distracție? În nic…" at bounding box center [189, 123] width 104 height 59
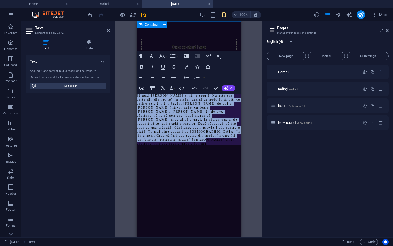
drag, startPoint x: 182, startPoint y: 136, endPoint x: 138, endPoint y: 91, distance: 63.3
click at [138, 91] on div "Drop content here or Add elements Paste clipboard Să auzi [PERSON_NAME] și să t…" at bounding box center [189, 86] width 104 height 131
click at [173, 78] on icon "button" at bounding box center [174, 77] width 6 height 6
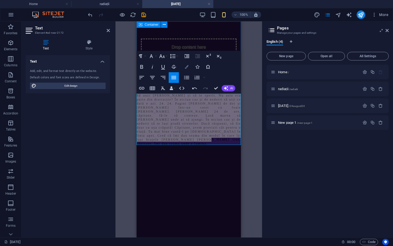
click at [186, 65] on icon "button" at bounding box center [187, 67] width 4 height 4
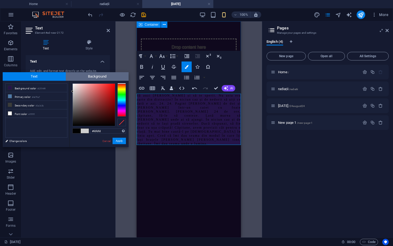
type input "#ffffff"
drag, startPoint x: 73, startPoint y: 126, endPoint x: 66, endPoint y: 71, distance: 55.0
click at [66, 71] on body "[PERSON_NAME][DOMAIN_NAME] Home radiații [DATE] Favorites Elements Columns Cont…" at bounding box center [196, 123] width 393 height 246
click at [124, 142] on button "Apply" at bounding box center [119, 141] width 13 height 6
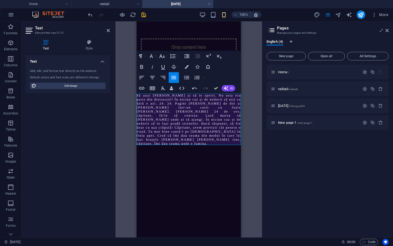
click at [145, 16] on icon "save" at bounding box center [144, 15] width 6 height 6
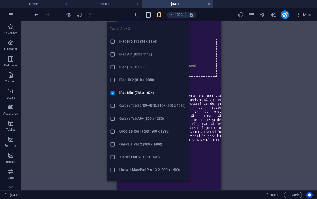
click at [149, 16] on icon "button" at bounding box center [148, 15] width 6 height 6
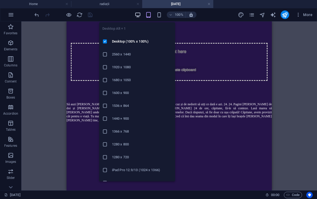
click at [138, 15] on icon "button" at bounding box center [138, 15] width 6 height 6
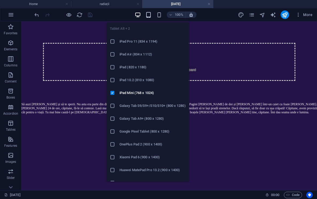
click at [150, 14] on icon "button" at bounding box center [148, 15] width 6 height 6
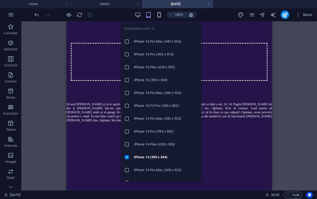
click at [161, 15] on icon "button" at bounding box center [159, 15] width 6 height 6
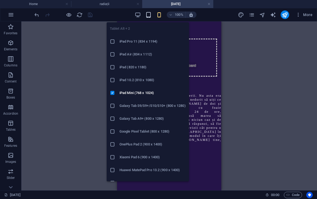
click at [149, 14] on icon "button" at bounding box center [148, 15] width 6 height 6
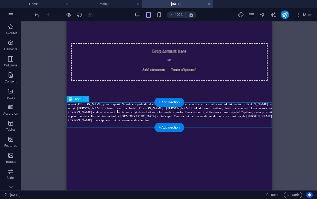
click at [138, 109] on div "Să auzi [PERSON_NAME] și să te sperii. Nu asta era parte din distracție? În nic…" at bounding box center [169, 115] width 205 height 26
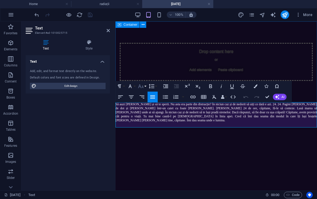
click at [141, 86] on icon "button" at bounding box center [141, 86] width 6 height 6
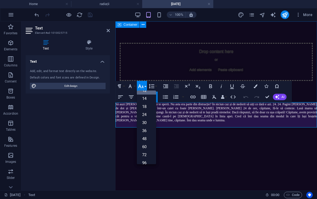
click at [141, 86] on icon "button" at bounding box center [141, 86] width 6 height 6
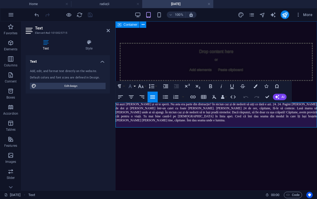
click at [134, 85] on button "Font Family" at bounding box center [131, 86] width 10 height 11
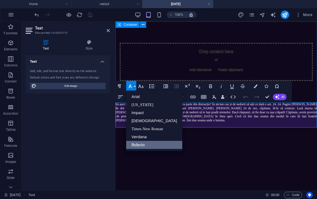
click at [144, 143] on link "Roboto" at bounding box center [154, 145] width 56 height 8
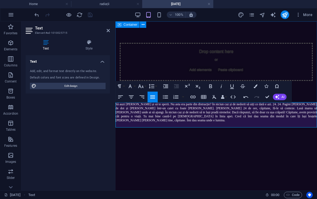
drag, startPoint x: 137, startPoint y: 119, endPoint x: 114, endPoint y: 99, distance: 30.7
click at [116, 99] on html "Skip to main content Drop content here or Add elements Paste clipboard ​ Să auz…" at bounding box center [217, 74] width 202 height 107
click at [144, 84] on icon "button" at bounding box center [141, 86] width 6 height 6
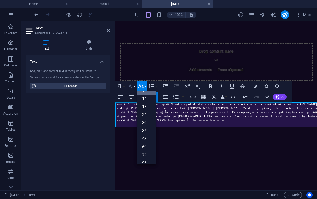
click at [131, 88] on icon "button" at bounding box center [130, 86] width 6 height 6
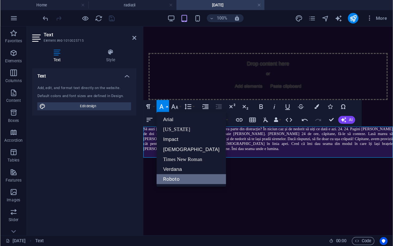
scroll to position [0, 0]
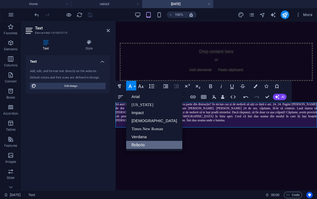
click at [143, 145] on link "Roboto" at bounding box center [154, 145] width 56 height 8
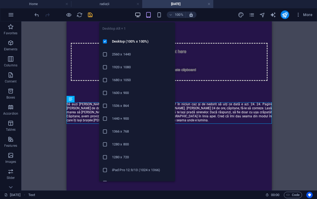
click at [137, 15] on icon "button" at bounding box center [138, 15] width 6 height 6
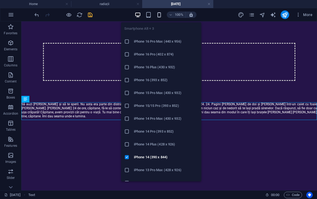
click at [159, 13] on icon "button" at bounding box center [159, 15] width 6 height 6
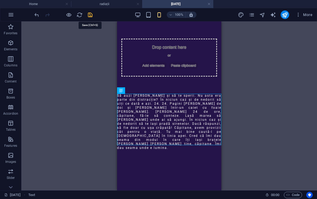
click at [90, 16] on icon "save" at bounding box center [90, 15] width 6 height 6
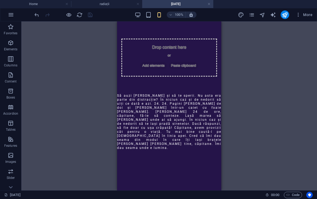
click at [152, 16] on div "100%" at bounding box center [166, 14] width 62 height 9
click at [147, 15] on icon "button" at bounding box center [148, 15] width 6 height 6
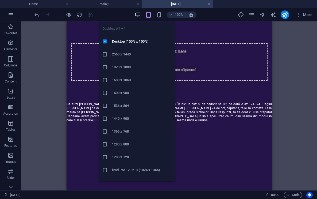
click at [136, 14] on icon "button" at bounding box center [138, 15] width 6 height 6
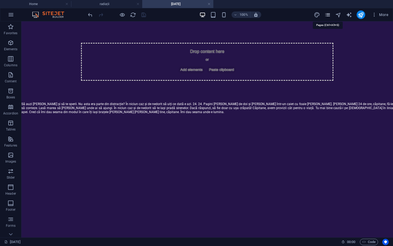
click at [317, 13] on icon "pages" at bounding box center [328, 15] width 6 height 6
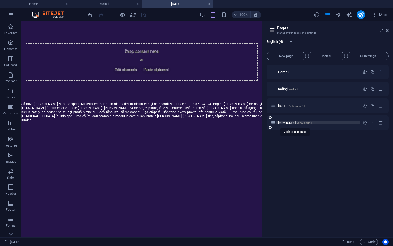
click at [291, 121] on span "New page 1 /new-page-1" at bounding box center [295, 123] width 34 height 4
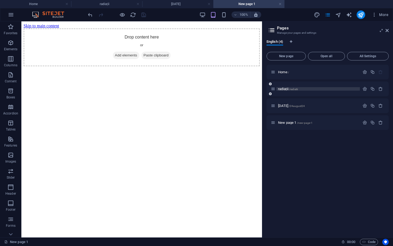
click at [286, 89] on span "radiații /radiatii" at bounding box center [288, 89] width 20 height 4
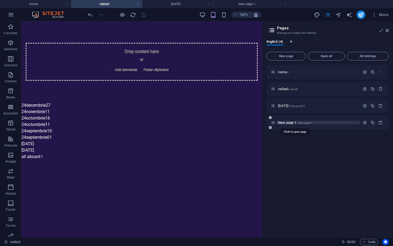
click at [295, 123] on span "New page 1 /new-page-1" at bounding box center [295, 123] width 34 height 4
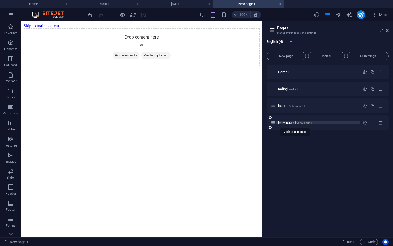
click at [295, 123] on span "New page 1 /new-page-1" at bounding box center [295, 123] width 34 height 4
click at [317, 123] on icon "button" at bounding box center [365, 122] width 5 height 5
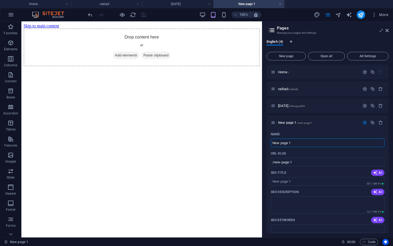
drag, startPoint x: 314, startPoint y: 164, endPoint x: 242, endPoint y: 143, distance: 75.8
type input "alll ab"
type input "/alll-ab"
type input "alll"
type input "/alll"
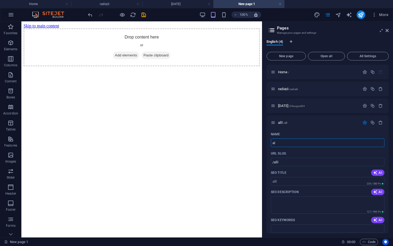
type input "a"
type input "/"
type input "2"
type input "/2"
type input "2"
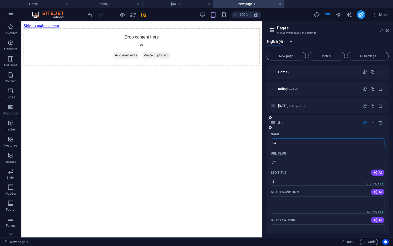
type input "24"
type input "/24"
type input "24"
type input "[DATE]"
type input "/24august"
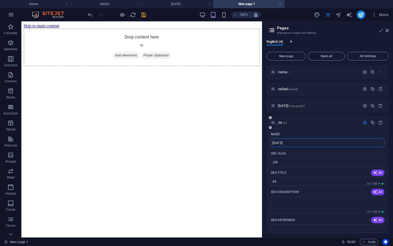
type input "[DATE]"
type input "/24august30"
type input "[DATE]"
click at [317, 124] on p "[DATE] /24august30" at bounding box center [318, 122] width 80 height 3
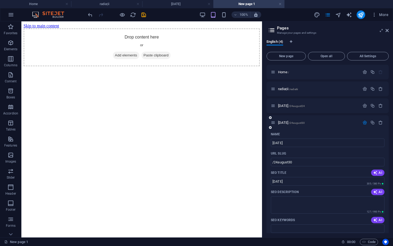
click at [317, 122] on icon "button" at bounding box center [365, 122] width 5 height 5
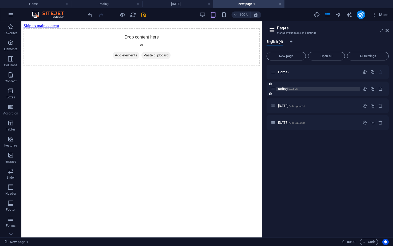
click at [284, 89] on span "radiații /radiatii" at bounding box center [288, 89] width 20 height 4
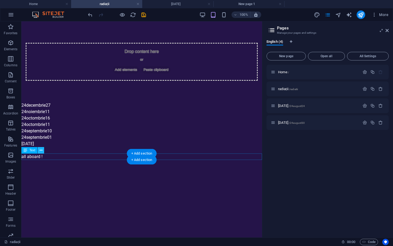
click at [41, 152] on icon at bounding box center [41, 151] width 3 height 6
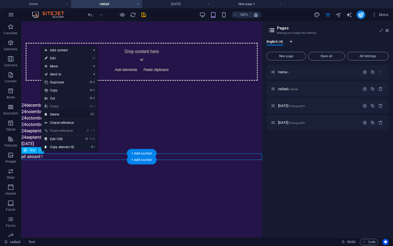
click at [57, 113] on link "⌦ Delete" at bounding box center [59, 114] width 36 height 8
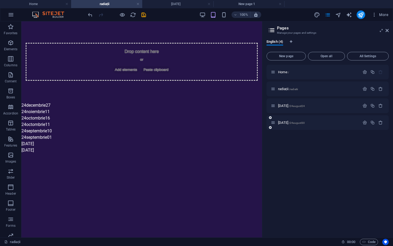
click at [288, 120] on div "[DATE] /24august30" at bounding box center [315, 123] width 89 height 6
click at [288, 123] on span "[DATE] /24august30" at bounding box center [291, 123] width 27 height 4
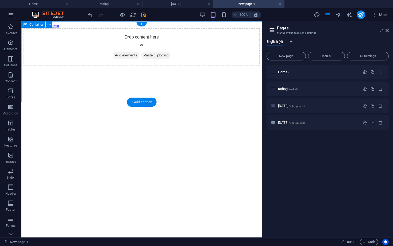
click at [141, 101] on div "+ Add section" at bounding box center [142, 102] width 30 height 9
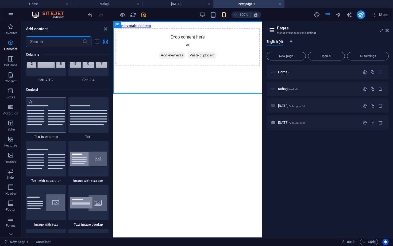
scroll to position [936, 0]
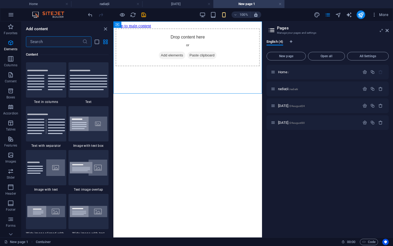
click at [48, 44] on input "text" at bounding box center [54, 41] width 56 height 11
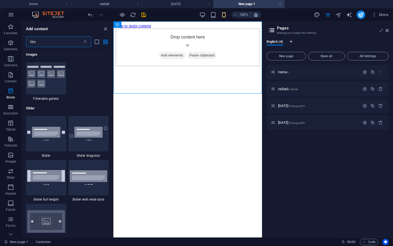
type input "text"
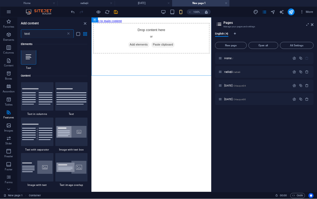
scroll to position [0, 0]
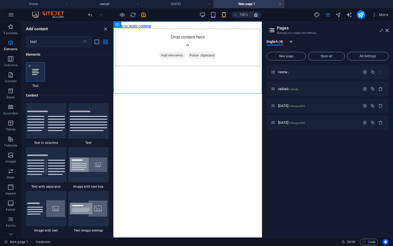
click at [32, 76] on div at bounding box center [35, 71] width 19 height 19
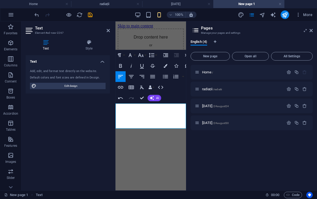
drag, startPoint x: 182, startPoint y: 120, endPoint x: 113, endPoint y: 100, distance: 71.5
click at [116, 99] on html "Skip to main content Drop content here or Add elements Paste clipboard Dacă rid…" at bounding box center [151, 60] width 71 height 78
click at [154, 76] on icon "button" at bounding box center [152, 76] width 5 height 3
click at [166, 66] on icon "button" at bounding box center [166, 66] width 4 height 4
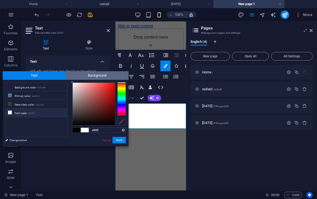
drag, startPoint x: 74, startPoint y: 84, endPoint x: 72, endPoint y: 78, distance: 5.8
click at [72, 78] on div "Text Background less Background color #251449 Primary color #4e79a7 Secondary c…" at bounding box center [66, 108] width 126 height 75
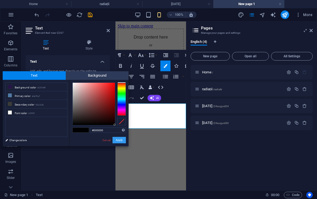
click at [119, 140] on button "Apply" at bounding box center [119, 140] width 13 height 6
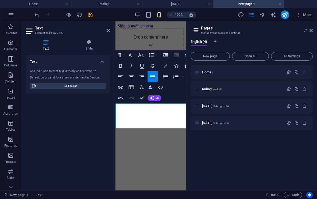
click at [167, 64] on icon "button" at bounding box center [166, 66] width 4 height 4
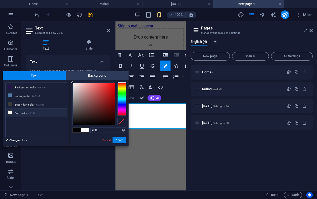
click at [72, 81] on div at bounding box center [72, 82] width 2 height 2
click at [73, 83] on div at bounding box center [94, 104] width 42 height 42
drag, startPoint x: 73, startPoint y: 83, endPoint x: 71, endPoint y: 76, distance: 8.0
click at [71, 76] on div "Text Background less Background color #251449 Primary color #4e79a7 Secondary c…" at bounding box center [66, 108] width 126 height 75
click at [73, 82] on div at bounding box center [73, 82] width 2 height 2
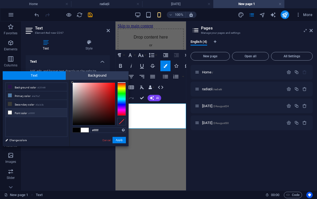
drag, startPoint x: 72, startPoint y: 82, endPoint x: 71, endPoint y: 80, distance: 2.8
click at [71, 80] on div "#ffffff Supported formats #0852ed rgb(8, 82, 237) rgba(8, 82, 237, 90%) hsv(221…" at bounding box center [99, 152] width 59 height 144
click at [71, 82] on div "#ffffff Supported formats #0852ed rgb(8, 82, 237) rgba(8, 82, 237, 90%) hsv(221…" at bounding box center [99, 152] width 59 height 144
type input "#ffffff"
click at [71, 82] on div at bounding box center [72, 82] width 2 height 2
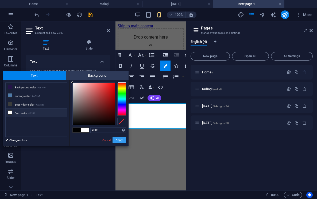
click at [121, 140] on button "Apply" at bounding box center [119, 140] width 13 height 6
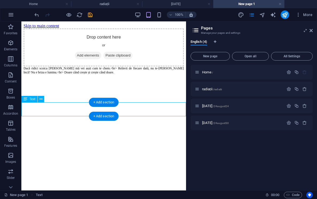
click at [101, 79] on div "Dacă ridici scoica [PERSON_NAME] mă vei auzi cum te chem.<br> Reînvii de fiecar…" at bounding box center [104, 72] width 160 height 13
click at [83, 79] on div "Dacă ridici scoica [PERSON_NAME] mă vei auzi cum te chem.<br> Reînvii de fiecar…" at bounding box center [104, 72] width 160 height 13
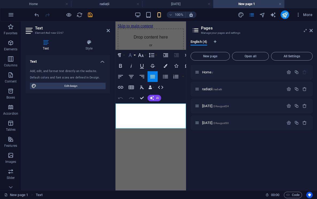
click at [132, 57] on icon "button" at bounding box center [130, 55] width 6 height 6
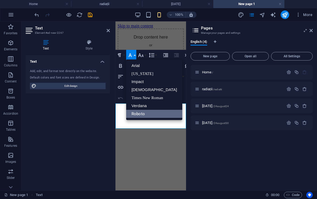
click at [145, 116] on link "Roboto" at bounding box center [154, 114] width 56 height 8
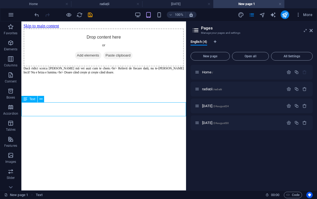
click at [102, 79] on div "Dacă ridici scoica [PERSON_NAME] mă vei auzi cum te chem.<br> Reînvii de fiecar…" at bounding box center [104, 72] width 160 height 13
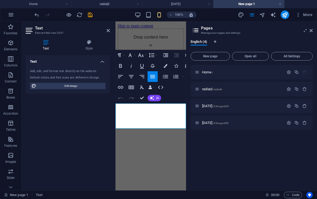
drag, startPoint x: 183, startPoint y: 121, endPoint x: 111, endPoint y: 96, distance: 76.4
click at [116, 96] on html "Skip to main content Drop content here or Add elements Paste clipboard Dacă rid…" at bounding box center [151, 60] width 71 height 78
click at [141, 56] on icon "button" at bounding box center [141, 55] width 6 height 4
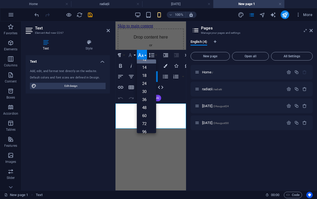
click at [130, 53] on icon "button" at bounding box center [130, 55] width 3 height 4
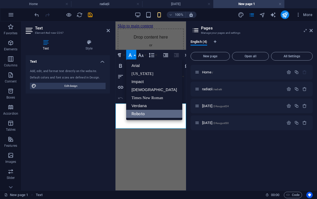
click at [140, 115] on link "Roboto" at bounding box center [154, 114] width 56 height 8
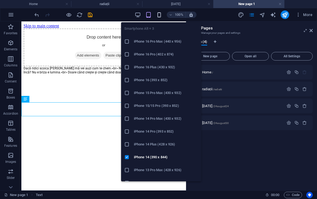
click at [162, 13] on icon "button" at bounding box center [159, 15] width 6 height 6
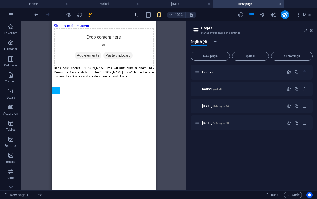
click at [136, 15] on icon "button" at bounding box center [138, 15] width 6 height 6
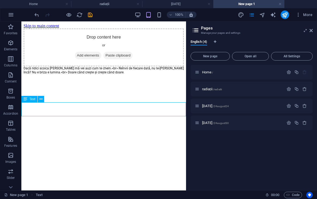
click at [91, 79] on div "Dacă ridici scoica [PERSON_NAME] mă vei auzi cum te chem.<br> Reînvii de fiecar…" at bounding box center [104, 72] width 160 height 13
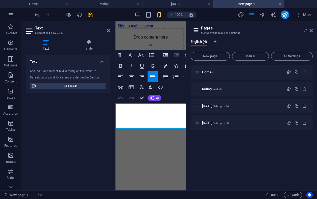
drag, startPoint x: 166, startPoint y: 121, endPoint x: 104, endPoint y: 101, distance: 65.2
click at [116, 101] on html "Skip to main content Drop content here or Add elements Paste clipboard Dacă rid…" at bounding box center [151, 62] width 71 height 82
click at [134, 54] on button "Font Family" at bounding box center [131, 55] width 10 height 11
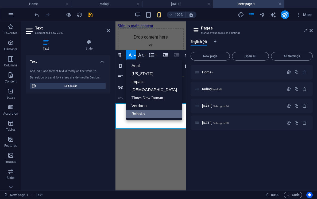
scroll to position [0, 0]
click at [141, 114] on link "Roboto" at bounding box center [154, 114] width 56 height 8
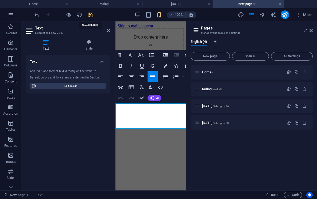
click at [90, 14] on icon "save" at bounding box center [90, 15] width 6 height 6
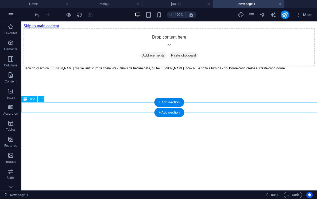
click at [149, 75] on div "Dacă ridici scoica [PERSON_NAME] mă vei auzi cum te chem.<br> Reînvii de fiecar…" at bounding box center [169, 70] width 291 height 9
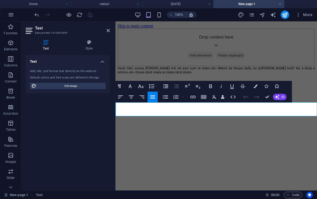
drag, startPoint x: 163, startPoint y: 110, endPoint x: 109, endPoint y: 99, distance: 55.1
click at [116, 81] on html "Skip to main content Drop content here or Add elements Paste clipboard Dacă rid…" at bounding box center [217, 51] width 202 height 60
click at [133, 84] on icon "button" at bounding box center [130, 86] width 6 height 6
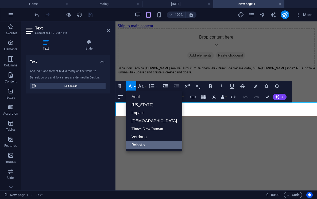
click at [146, 146] on link "Roboto" at bounding box center [154, 145] width 56 height 8
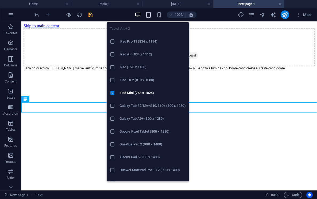
click at [147, 12] on icon "button" at bounding box center [148, 15] width 6 height 6
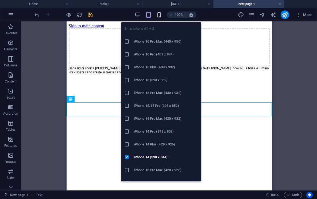
click at [161, 15] on icon "button" at bounding box center [159, 15] width 6 height 6
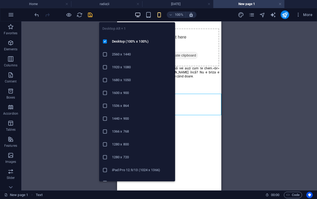
click at [136, 14] on icon "button" at bounding box center [138, 15] width 6 height 6
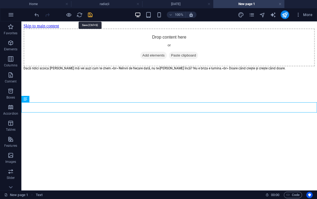
click at [90, 15] on icon "save" at bounding box center [90, 15] width 6 height 6
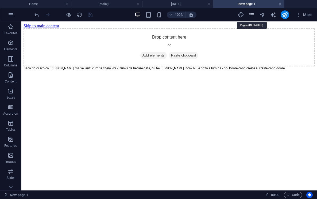
click at [251, 16] on icon "pages" at bounding box center [252, 15] width 6 height 6
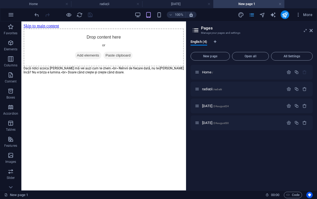
click at [252, 14] on icon "pages" at bounding box center [252, 15] width 6 height 6
click at [210, 73] on span "Home /" at bounding box center [207, 72] width 11 height 4
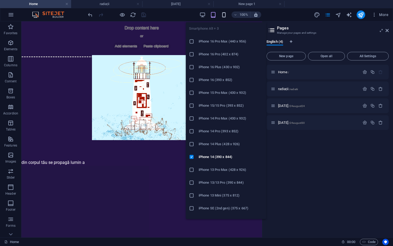
click at [225, 13] on icon "button" at bounding box center [224, 15] width 6 height 6
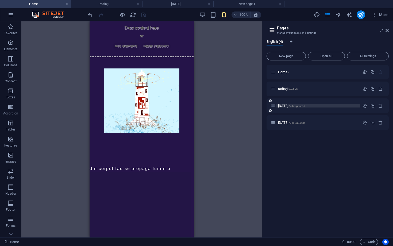
click at [290, 106] on span "[DATE] /24august24" at bounding box center [291, 106] width 27 height 4
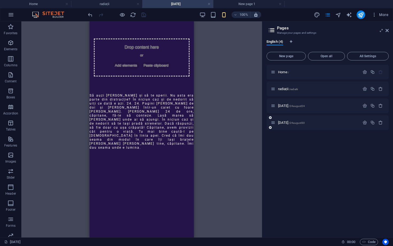
click at [288, 124] on div "[DATE] /24august30" at bounding box center [315, 123] width 89 height 6
click at [288, 124] on span "[DATE] /24august30" at bounding box center [291, 123] width 27 height 4
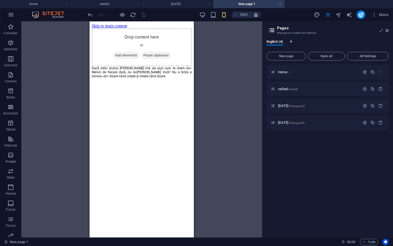
click at [195, 13] on div "100% More" at bounding box center [239, 14] width 304 height 9
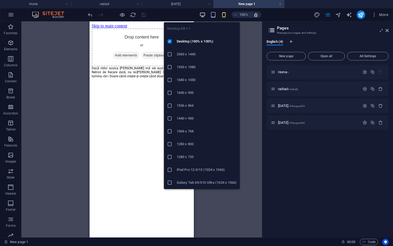
click at [206, 14] on icon "button" at bounding box center [202, 15] width 6 height 6
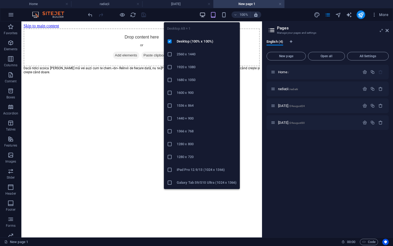
click at [205, 14] on icon "button" at bounding box center [202, 15] width 6 height 6
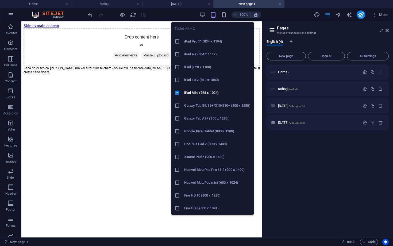
click at [215, 15] on icon "button" at bounding box center [213, 15] width 6 height 6
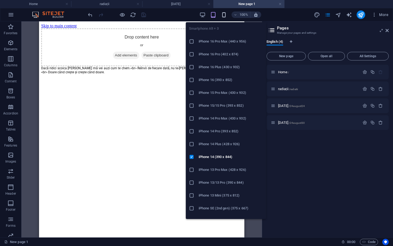
click at [223, 16] on icon "button" at bounding box center [224, 15] width 6 height 6
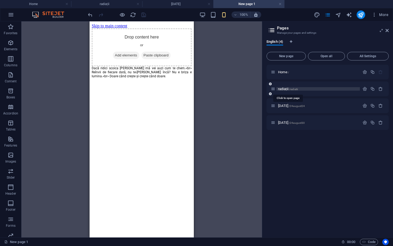
click at [286, 90] on span "radiații /radiatii" at bounding box center [288, 89] width 20 height 4
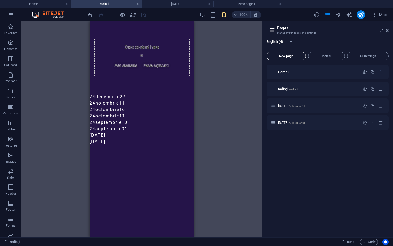
click at [287, 54] on button "New page" at bounding box center [286, 56] width 39 height 9
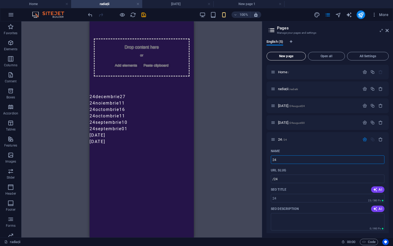
type input "24"
type input "/24"
type input "24septem"
type input "/24septem"
type input "24septembrie"
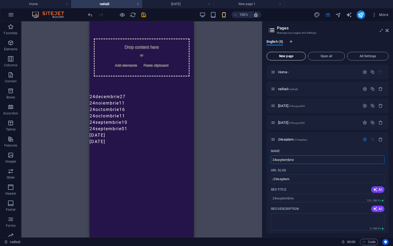
type input "/24septembrie"
type input "24septembrie01"
type input "/24septembrie01"
click at [317, 139] on p "24septembrie01 /24septembrie01" at bounding box center [318, 139] width 80 height 3
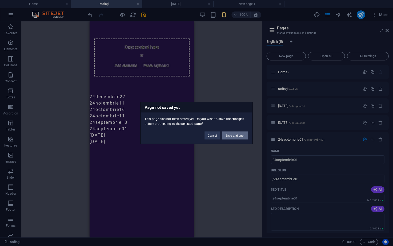
click at [244, 137] on button "Save and open" at bounding box center [235, 136] width 26 height 8
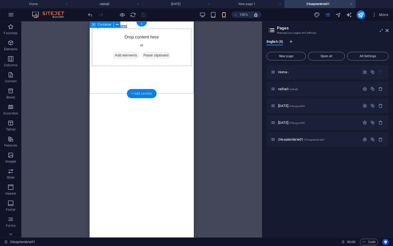
click at [144, 92] on div "+ Add section" at bounding box center [142, 93] width 30 height 9
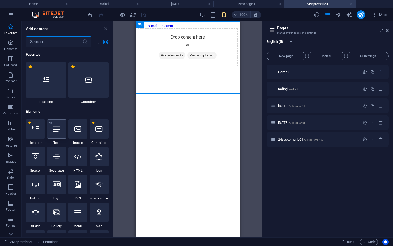
click at [55, 134] on div at bounding box center [56, 128] width 19 height 19
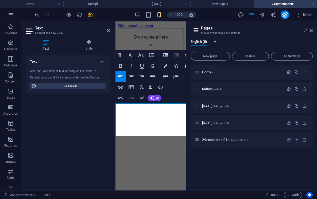
drag, startPoint x: 133, startPoint y: 127, endPoint x: 114, endPoint y: 127, distance: 19.0
click at [116, 103] on html "Skip to main content Drop content here or Add elements Paste clipboard Casa mir…" at bounding box center [151, 62] width 71 height 82
click at [173, 96] on p "Casa miroase a frig. Vreau să vă văd cu hainele groase.<br> Cu pantaloni lungi,…" at bounding box center [151, 86] width 66 height 20
click at [132, 96] on p "Casa miroase a frig. Vreau să vă văd cu hainele groase.<br> Cu pantaloni lungi,…" at bounding box center [151, 86] width 66 height 20
drag, startPoint x: 147, startPoint y: 127, endPoint x: 115, endPoint y: 102, distance: 40.6
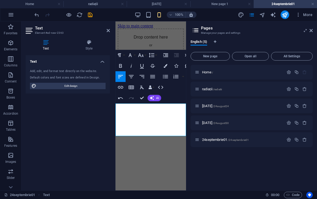
click at [116, 102] on html "Skip to main content Drop content here or Add elements Paste clipboard Casa mir…" at bounding box center [151, 62] width 71 height 82
click at [154, 77] on icon "button" at bounding box center [152, 76] width 6 height 6
click at [168, 66] on button "Colors" at bounding box center [165, 65] width 10 height 11
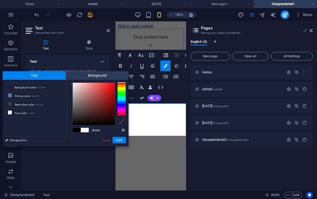
type input "#ffffff"
drag, startPoint x: 73, startPoint y: 124, endPoint x: 71, endPoint y: 82, distance: 42.3
click at [71, 82] on div at bounding box center [72, 82] width 2 height 2
click at [71, 82] on div "#ffffff Supported formats #0852ed rgb(8, 82, 237) rgba(8, 82, 237, 90%) hsv(221…" at bounding box center [99, 152] width 59 height 144
click at [122, 143] on button "Apply" at bounding box center [119, 140] width 13 height 6
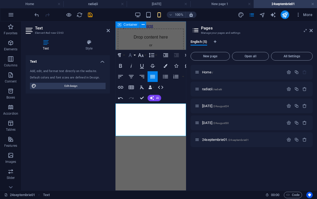
click at [129, 56] on icon "button" at bounding box center [130, 55] width 3 height 4
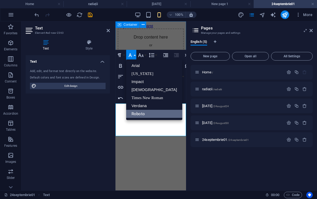
click at [138, 114] on link "Roboto" at bounding box center [154, 114] width 56 height 8
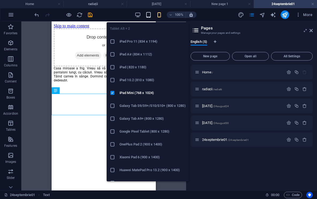
click at [149, 16] on icon "button" at bounding box center [148, 15] width 6 height 6
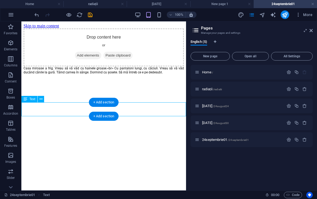
click at [145, 79] on div "Casa miroase a frig. Vreau să vă văd cu hainele groase.<br> Cu pantaloni lungi,…" at bounding box center [104, 72] width 160 height 13
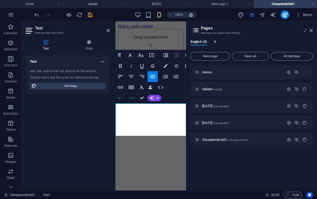
click at [140, 101] on div "Casa miroase a frig. Vreau să vă văd cu hainele groase.<br> Cu pantaloni lungi,…" at bounding box center [151, 88] width 66 height 25
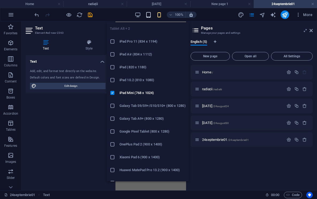
click at [149, 15] on icon "button" at bounding box center [148, 15] width 6 height 6
click at [148, 16] on icon "button" at bounding box center [148, 15] width 6 height 6
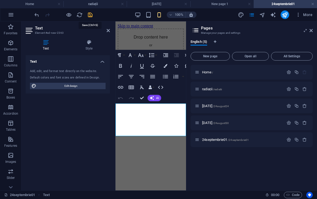
click at [89, 16] on icon "save" at bounding box center [90, 15] width 6 height 6
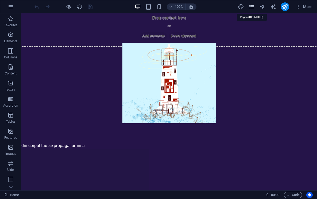
click at [252, 10] on icon "pages" at bounding box center [252, 7] width 6 height 6
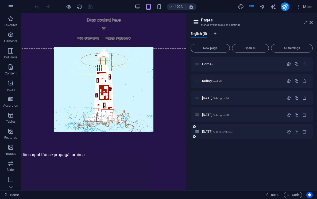
click at [223, 129] on div "24septembrie01 /24septembrie01" at bounding box center [239, 131] width 89 height 6
click at [224, 132] on span "24septembrie01 /24septembrie01" at bounding box center [218, 131] width 32 height 4
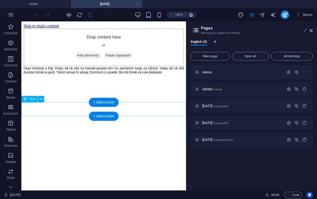
click at [144, 79] on div "Casa miroase a frig. Vreau să vă văd cu hainele groase.<br> Cu pantaloni lungi,…" at bounding box center [104, 72] width 160 height 13
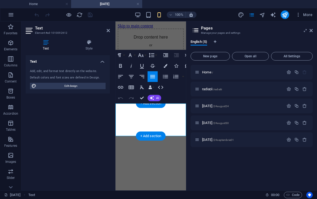
drag, startPoint x: 143, startPoint y: 130, endPoint x: 125, endPoint y: 122, distance: 19.6
click at [125, 101] on div "Casa miroase a frig. Vreau să vă văd cu hainele groase.<br> Cu pantaloni lungi,…" at bounding box center [151, 88] width 66 height 25
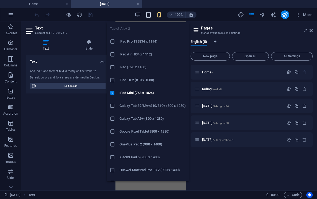
click at [147, 13] on icon "button" at bounding box center [148, 15] width 6 height 6
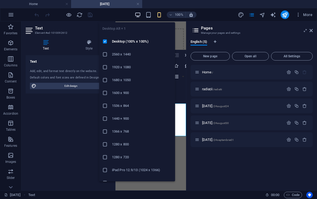
click at [136, 14] on icon "button" at bounding box center [138, 15] width 6 height 6
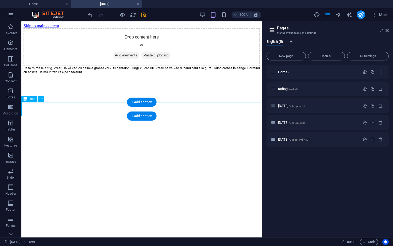
click at [82, 79] on div "Casa miroase a frig. Vreau să vă văd cu hainele groase.<br> Cu pantaloni lungi,…" at bounding box center [142, 72] width 236 height 13
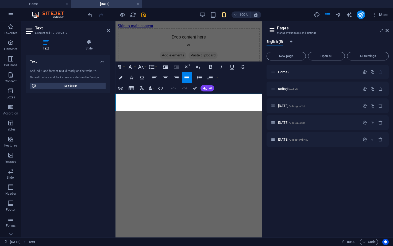
drag, startPoint x: 233, startPoint y: 103, endPoint x: 113, endPoint y: 95, distance: 121.1
click at [116, 85] on html "Skip to main content Drop content here or Add elements Paste clipboard Casa mir…" at bounding box center [189, 53] width 147 height 64
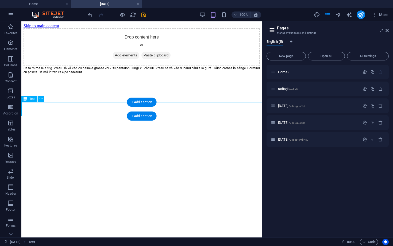
click at [97, 79] on div "Casa miroase a frig. Vreau să vă văd cu hainele groase.<br> Cu pantaloni lungi,…" at bounding box center [142, 72] width 236 height 13
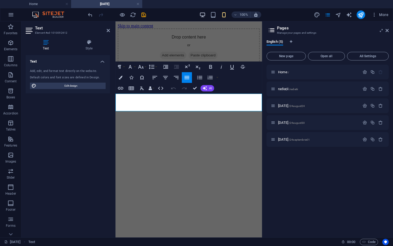
click at [205, 16] on icon "button" at bounding box center [202, 15] width 6 height 6
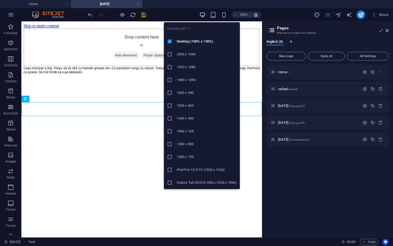
click at [202, 15] on icon "button" at bounding box center [202, 15] width 6 height 6
click at [202, 13] on icon "button" at bounding box center [202, 15] width 6 height 6
click at [202, 10] on div "100%" at bounding box center [230, 14] width 62 height 9
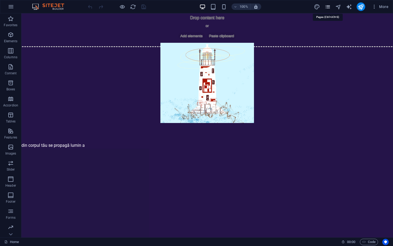
click at [328, 8] on icon "pages" at bounding box center [328, 7] width 6 height 6
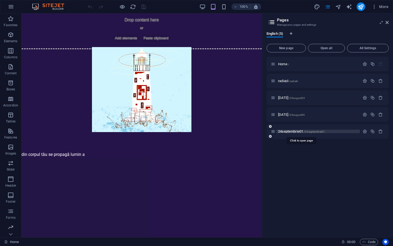
click at [285, 131] on span "24septembrie01 /24septembrie01" at bounding box center [301, 131] width 47 height 4
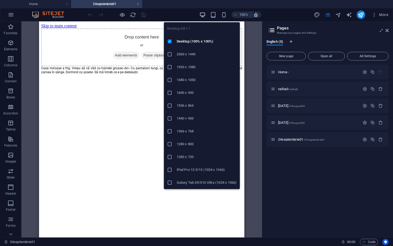
click at [202, 12] on icon "button" at bounding box center [202, 15] width 6 height 6
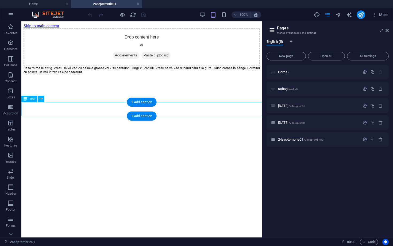
click at [78, 79] on div "Casa miroase a frig. Vreau să vă văd cu hainele groase.<br> Cu pantaloni lungi,…" at bounding box center [142, 72] width 236 height 13
click at [76, 79] on div "Casa miroase a frig. Vreau să vă văd cu hainele groase.<br> Cu pantaloni lungi,…" at bounding box center [142, 72] width 236 height 13
click at [82, 79] on div "Casa miroase a frig. Vreau să vă văd cu hainele groase.<br> Cu pantaloni lungi,…" at bounding box center [142, 72] width 236 height 13
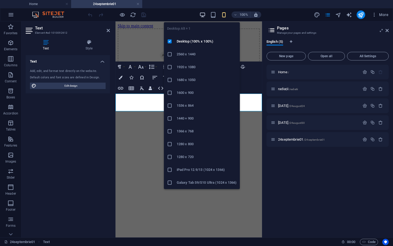
click at [201, 17] on icon "button" at bounding box center [202, 15] width 6 height 6
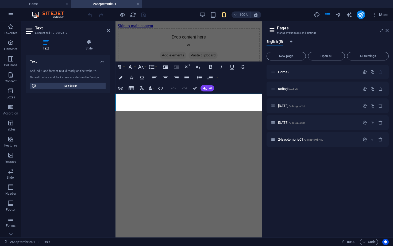
click at [387, 32] on icon at bounding box center [387, 30] width 3 height 4
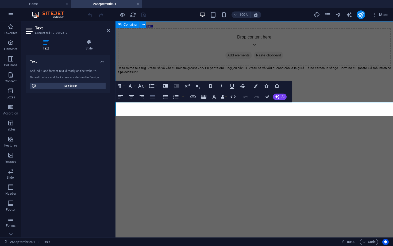
click at [152, 97] on icon "button" at bounding box center [152, 96] width 5 height 3
click at [131, 87] on icon "button" at bounding box center [130, 86] width 6 height 6
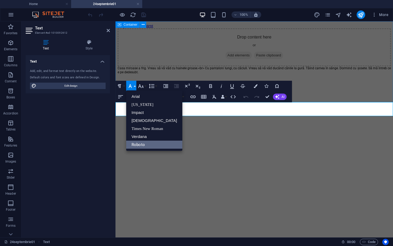
click at [140, 145] on link "Roboto" at bounding box center [154, 145] width 56 height 8
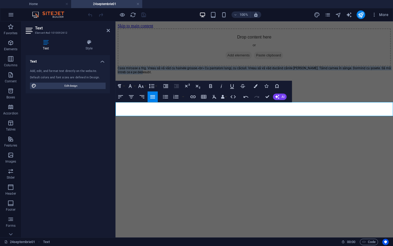
drag, startPoint x: 148, startPoint y: 109, endPoint x: 100, endPoint y: 99, distance: 48.6
click at [116, 81] on html "Skip to main content Drop content here or Add elements Paste clipboard ​Casa mi…" at bounding box center [255, 51] width 278 height 60
click at [153, 98] on icon "button" at bounding box center [152, 96] width 5 height 3
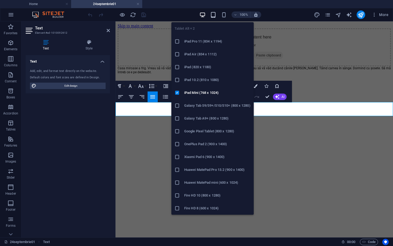
click at [213, 14] on icon "button" at bounding box center [213, 15] width 6 height 6
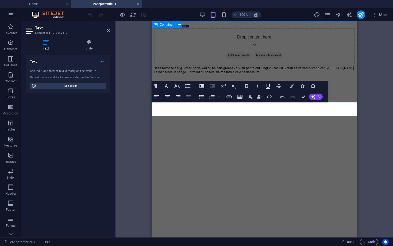
click at [188, 99] on icon "button" at bounding box center [189, 97] width 6 height 6
click at [170, 86] on button "Font Family" at bounding box center [167, 86] width 10 height 11
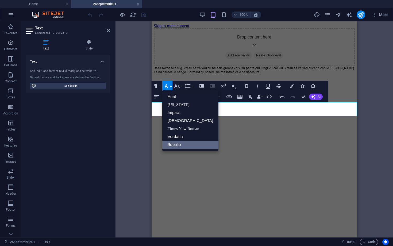
drag, startPoint x: 180, startPoint y: 143, endPoint x: 57, endPoint y: 21, distance: 173.8
click at [180, 143] on link "Roboto" at bounding box center [190, 145] width 56 height 8
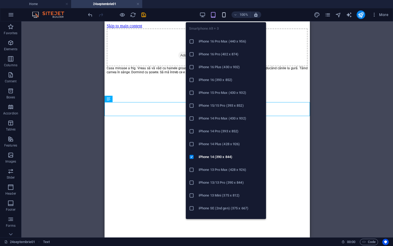
click at [225, 17] on icon "button" at bounding box center [224, 15] width 6 height 6
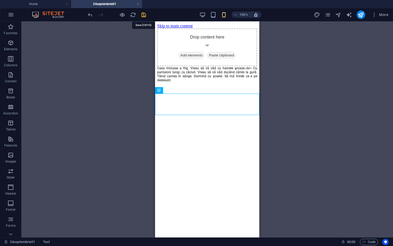
click at [145, 16] on icon "save" at bounding box center [144, 15] width 6 height 6
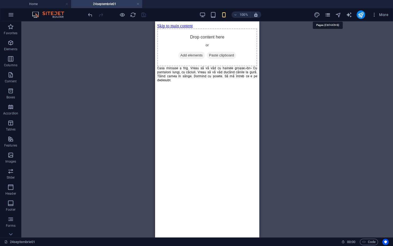
click at [327, 15] on icon "pages" at bounding box center [328, 15] width 6 height 6
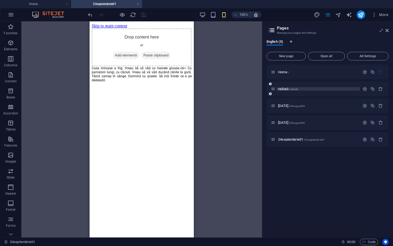
click at [286, 88] on span "radiații /radiatii" at bounding box center [288, 89] width 20 height 4
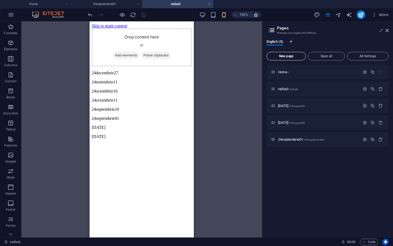
click at [280, 59] on button "New page" at bounding box center [286, 56] width 39 height 9
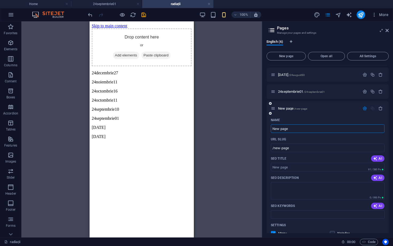
scroll to position [49, 0]
type input "2"
type input "/2"
type input "24septembrie10"
type input "/24septembrie10"
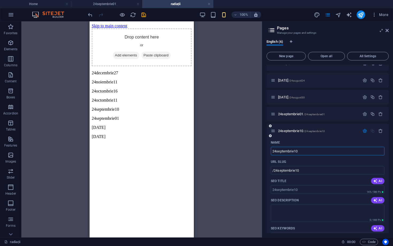
scroll to position [29, 0]
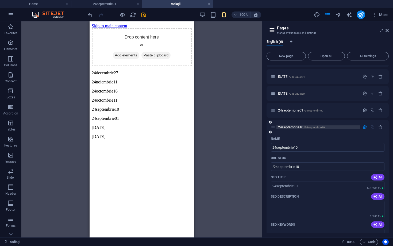
click at [347, 128] on p "24septembrie10 /24septembrie10" at bounding box center [318, 126] width 80 height 3
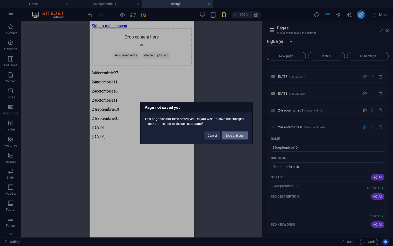
click at [241, 137] on button "Save and open" at bounding box center [235, 136] width 26 height 8
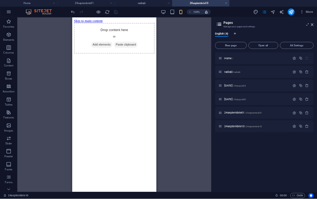
scroll to position [0, 0]
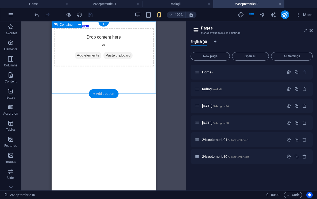
click at [99, 94] on div "+ Add section" at bounding box center [104, 93] width 30 height 9
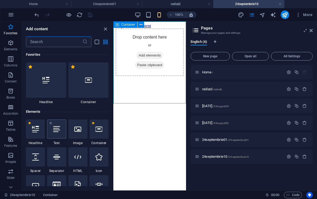
click at [61, 135] on div at bounding box center [56, 128] width 19 height 19
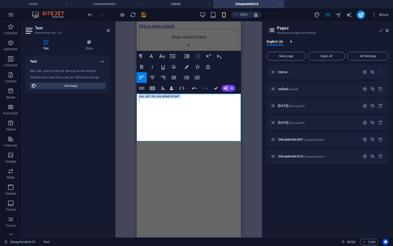
drag, startPoint x: 227, startPoint y: 136, endPoint x: 126, endPoint y: 93, distance: 109.5
click at [137, 93] on html "Skip to main content Drop content here or Add elements Paste clipboard Cat! Tod…" at bounding box center [189, 63] width 104 height 84
click at [173, 78] on icon "button" at bounding box center [173, 77] width 5 height 3
click at [154, 57] on icon "button" at bounding box center [151, 56] width 6 height 6
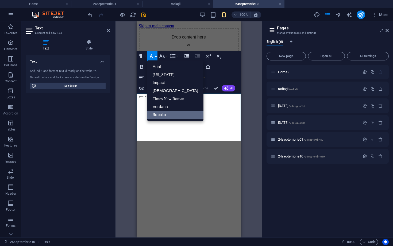
click at [165, 114] on link "Roboto" at bounding box center [175, 115] width 56 height 8
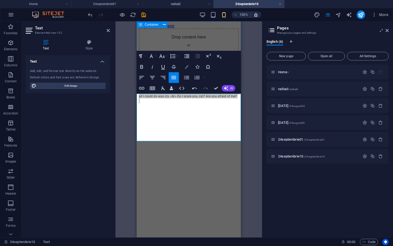
click at [188, 68] on icon "button" at bounding box center [187, 67] width 4 height 4
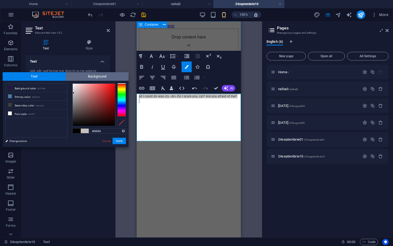
type input "#ffffff"
drag, startPoint x: 72, startPoint y: 126, endPoint x: 70, endPoint y: 72, distance: 53.8
click at [70, 72] on body "stella-te-iubesc.com Home 24septembrie01 radiații 24septembrie10 Favorites Elem…" at bounding box center [196, 123] width 393 height 246
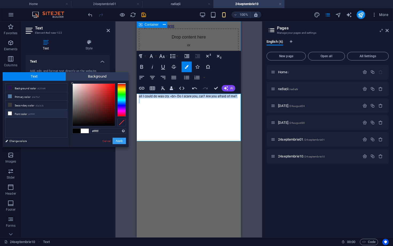
click at [121, 141] on button "Apply" at bounding box center [119, 141] width 13 height 6
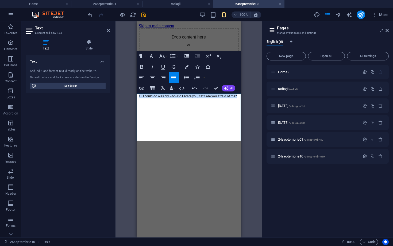
click at [207, 98] on span "Cat! Today I went and got a blood test. I felt so weak and so tired, halfway th…" at bounding box center [189, 82] width 100 height 32
drag, startPoint x: 210, startPoint y: 102, endPoint x: 201, endPoint y: 102, distance: 8.8
click at [201, 98] on span "Cat! Today I went and got a blood test. I felt so weak and so tired, halfway th…" at bounding box center [189, 82] width 100 height 32
drag, startPoint x: 209, startPoint y: 118, endPoint x: 199, endPoint y: 118, distance: 9.9
click at [199, 98] on span "Cat! Today I went and got a blood test. I felt so weak and so tired, halfway th…" at bounding box center [189, 82] width 100 height 32
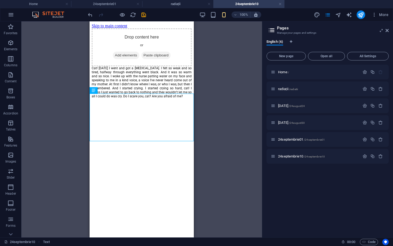
click at [121, 106] on html "Skip to main content Drop content here or Add elements Paste clipboard Cat! Tod…" at bounding box center [142, 63] width 104 height 84
click at [144, 140] on div "+ Add section" at bounding box center [142, 141] width 30 height 9
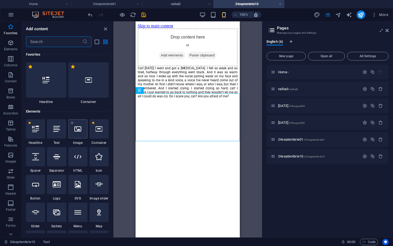
click at [83, 133] on div at bounding box center [77, 128] width 19 height 19
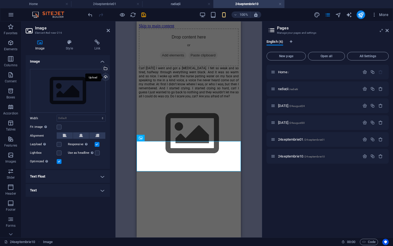
click at [104, 77] on div "Upload" at bounding box center [105, 78] width 8 height 8
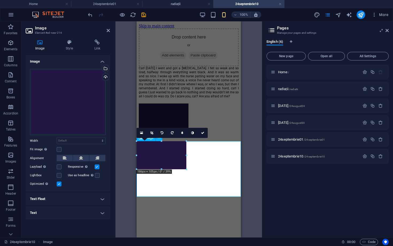
drag, startPoint x: 190, startPoint y: 171, endPoint x: 185, endPoint y: 166, distance: 6.6
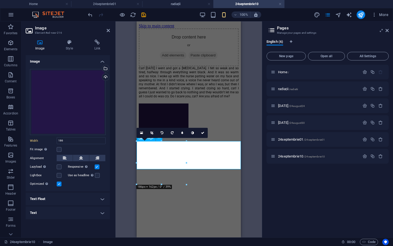
type input "186"
select select "px"
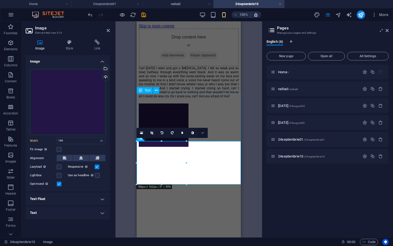
click at [204, 133] on icon at bounding box center [202, 132] width 3 height 3
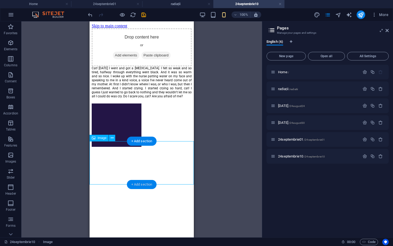
click at [145, 184] on div "+ Add section" at bounding box center [142, 184] width 30 height 9
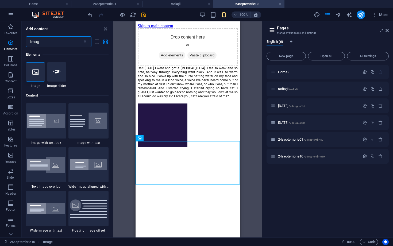
type input "image"
click at [34, 80] on div at bounding box center [35, 71] width 19 height 19
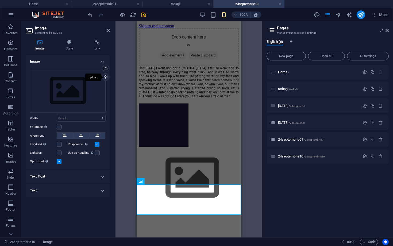
click at [106, 78] on div "Upload" at bounding box center [105, 78] width 8 height 8
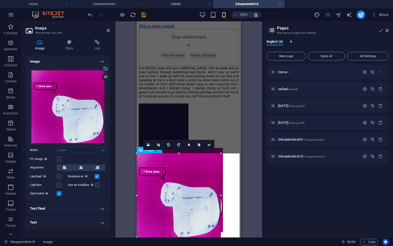
scroll to position [29, 0]
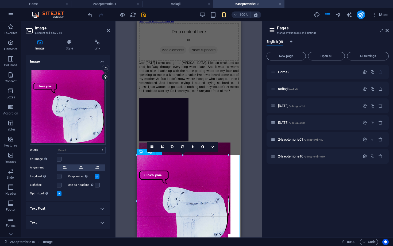
drag, startPoint x: 239, startPoint y: 237, endPoint x: 226, endPoint y: 226, distance: 16.7
type input "343"
select select "px"
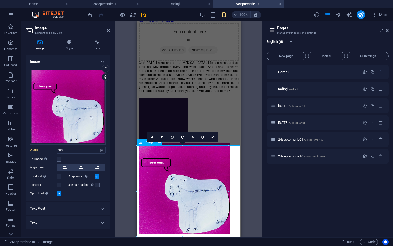
scroll to position [39, 0]
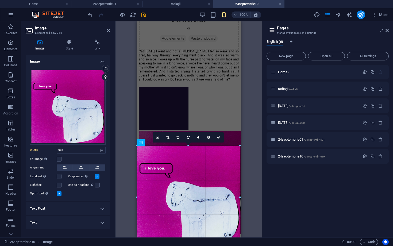
drag, startPoint x: 228, startPoint y: 237, endPoint x: 240, endPoint y: 243, distance: 13.4
type input "386"
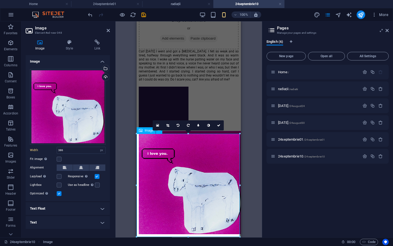
scroll to position [50, 0]
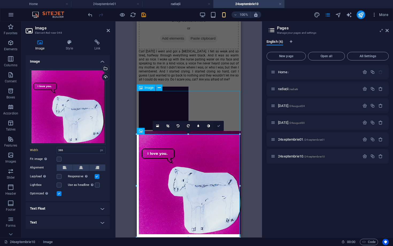
click at [218, 127] on icon at bounding box center [218, 125] width 3 height 3
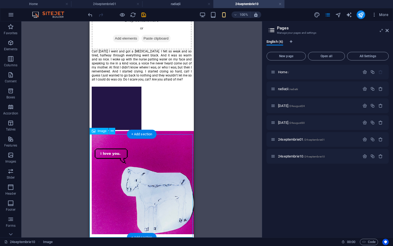
click at [143, 234] on div "+ Add section" at bounding box center [142, 237] width 30 height 9
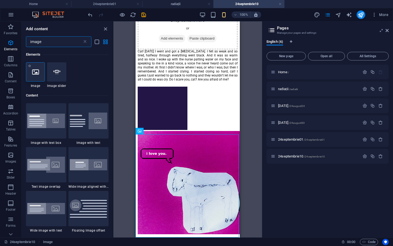
scroll to position [0, 0]
type input "i"
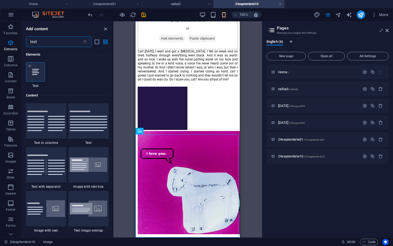
type input "text"
click at [37, 74] on icon at bounding box center [35, 71] width 7 height 7
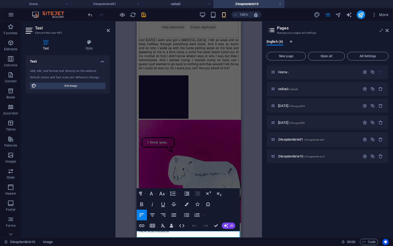
scroll to position [57, 0]
click at [110, 32] on icon at bounding box center [108, 30] width 3 height 4
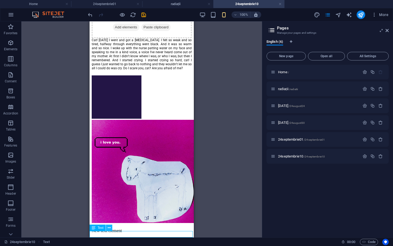
click at [109, 227] on icon at bounding box center [109, 228] width 3 height 6
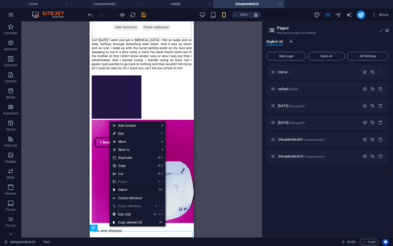
click at [129, 191] on link "⌦ Delete" at bounding box center [128, 190] width 36 height 8
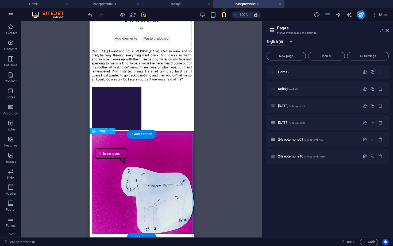
click at [141, 235] on div "+ Add section" at bounding box center [142, 237] width 30 height 9
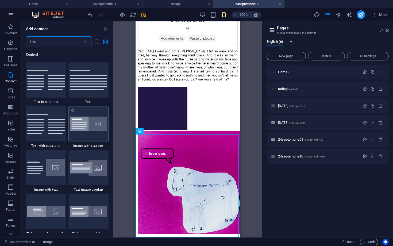
scroll to position [41, 0]
drag, startPoint x: 48, startPoint y: 44, endPoint x: 24, endPoint y: 44, distance: 24.3
click at [24, 44] on div "text ​" at bounding box center [67, 41] width 91 height 11
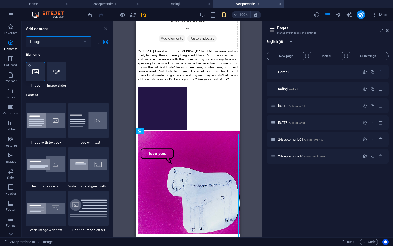
scroll to position [0, 0]
type input "image"
click at [37, 72] on icon at bounding box center [35, 71] width 7 height 7
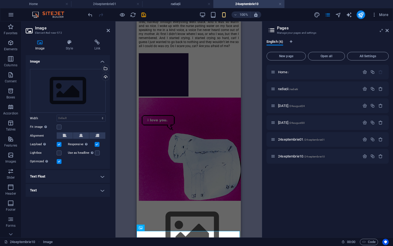
scroll to position [80, 0]
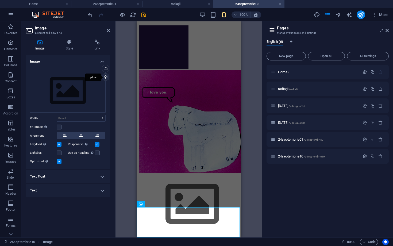
click at [105, 78] on div "Upload" at bounding box center [105, 78] width 8 height 8
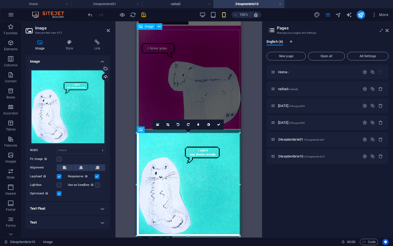
scroll to position [153, 0]
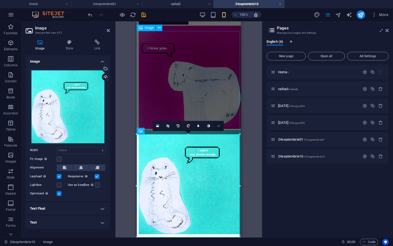
click at [220, 127] on icon at bounding box center [218, 125] width 3 height 3
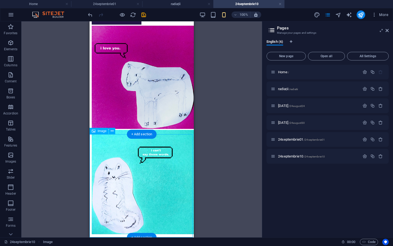
click at [147, 235] on div "+ Add section" at bounding box center [142, 237] width 30 height 9
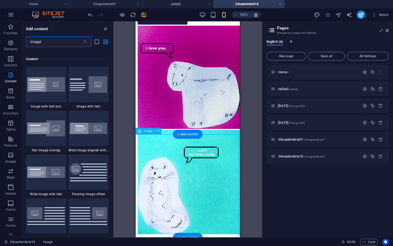
scroll to position [41, 0]
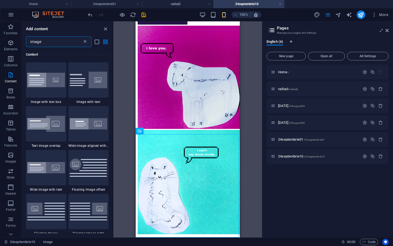
click at [84, 42] on icon at bounding box center [84, 41] width 5 height 5
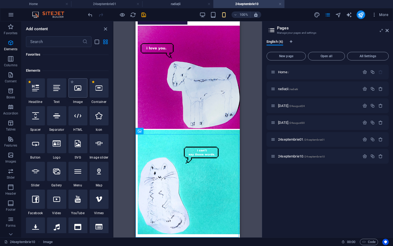
click at [74, 86] on icon at bounding box center [77, 87] width 7 height 7
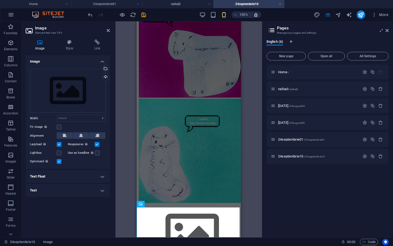
scroll to position [184, 0]
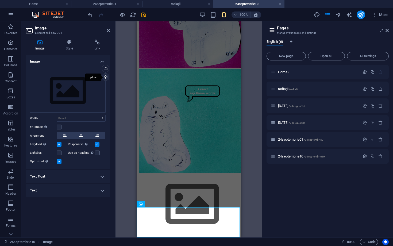
click at [105, 78] on div "Upload" at bounding box center [105, 78] width 8 height 8
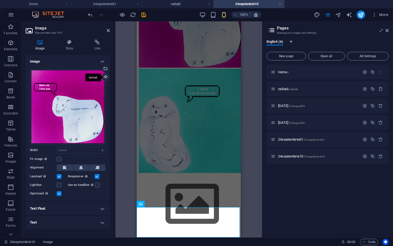
scroll to position [178, 0]
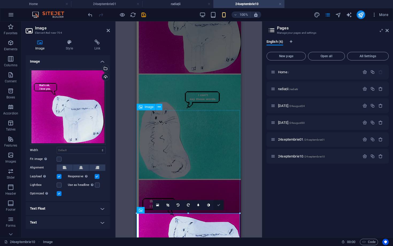
click at [218, 206] on icon at bounding box center [218, 204] width 3 height 3
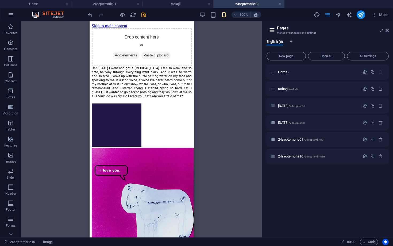
scroll to position [0, 0]
click at [143, 14] on icon "save" at bounding box center [144, 15] width 6 height 6
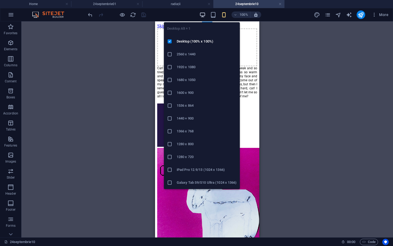
click at [204, 15] on icon "button" at bounding box center [202, 15] width 6 height 6
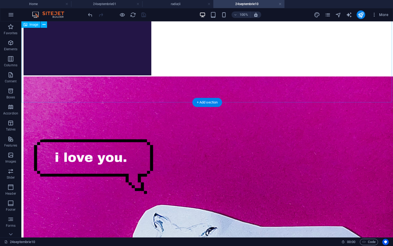
scroll to position [105, 0]
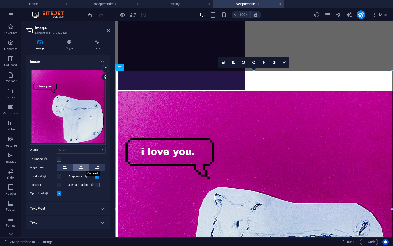
click at [81, 167] on icon at bounding box center [81, 167] width 4 height 6
click at [285, 64] on link at bounding box center [284, 62] width 10 height 10
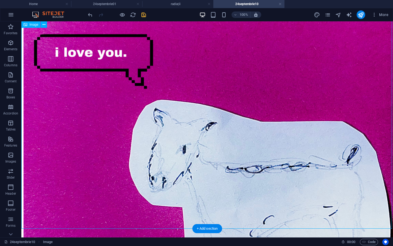
scroll to position [228, 0]
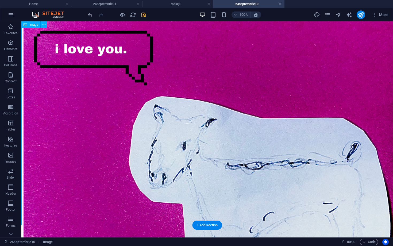
click at [275, 144] on figure at bounding box center [207, 154] width 367 height 373
click at [328, 202] on figure at bounding box center [207, 154] width 367 height 373
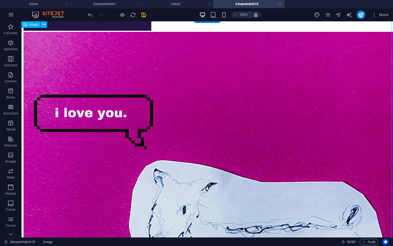
scroll to position [164, 0]
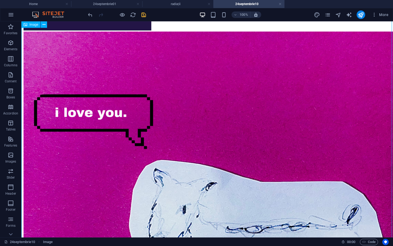
click at [221, 132] on figure at bounding box center [207, 218] width 367 height 373
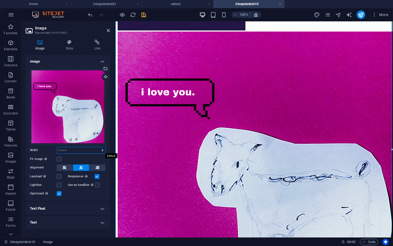
select select "px"
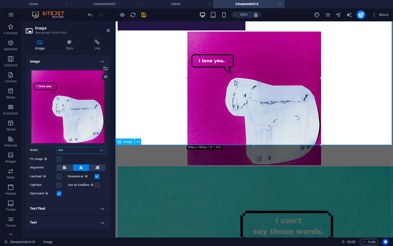
type input "500"
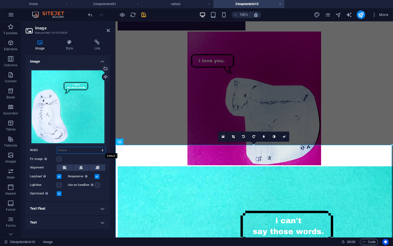
select select "px"
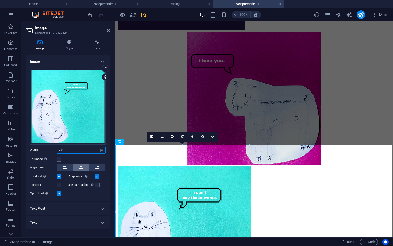
type input "500"
click at [82, 168] on icon at bounding box center [81, 167] width 4 height 6
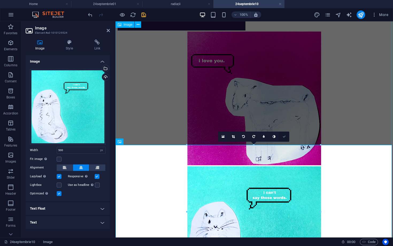
click at [285, 137] on icon at bounding box center [284, 136] width 3 height 3
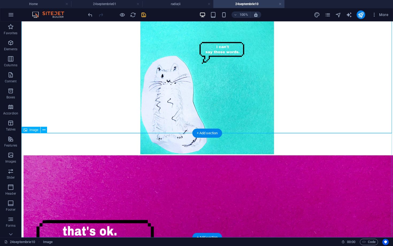
scroll to position [310, 0]
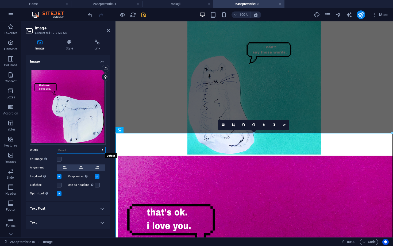
select select "px"
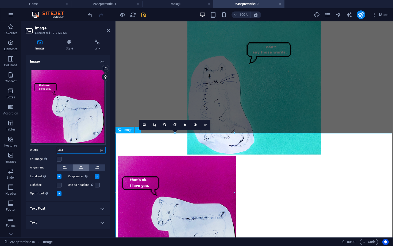
type input "444"
click at [81, 168] on icon at bounding box center [81, 167] width 4 height 6
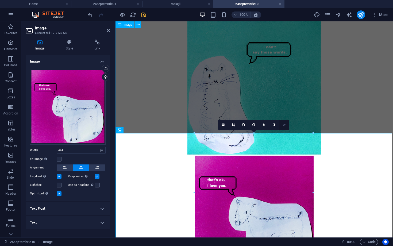
click at [283, 124] on icon at bounding box center [284, 124] width 3 height 3
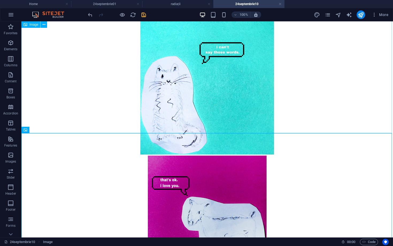
click at [232, 92] on figure at bounding box center [207, 88] width 367 height 135
select select "px"
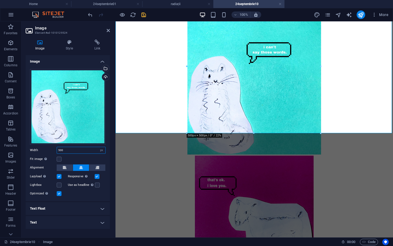
click at [69, 149] on input "500" at bounding box center [81, 150] width 48 height 6
type input "5"
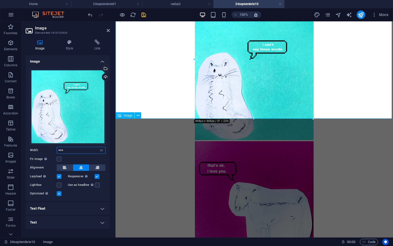
type input "444"
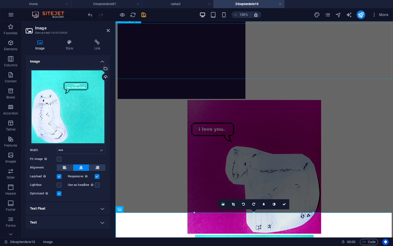
scroll to position [97, 0]
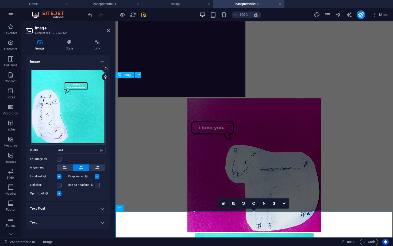
click at [266, 163] on figure at bounding box center [254, 165] width 273 height 135
select select "px"
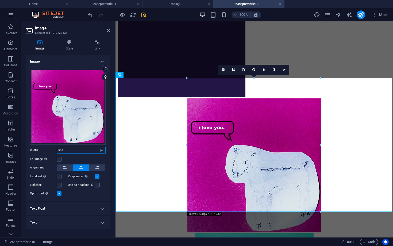
click at [69, 149] on input "500" at bounding box center [81, 150] width 48 height 6
type input "5"
type input "444"
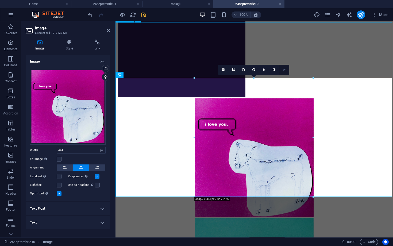
click at [283, 67] on link at bounding box center [284, 70] width 10 height 10
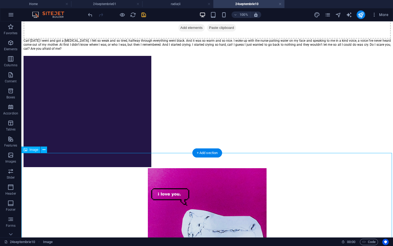
scroll to position [14, 0]
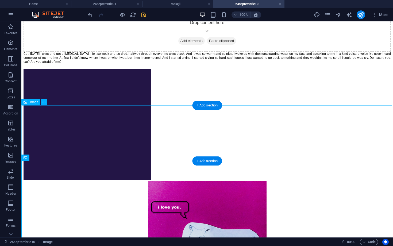
click at [188, 126] on figure at bounding box center [207, 125] width 367 height 112
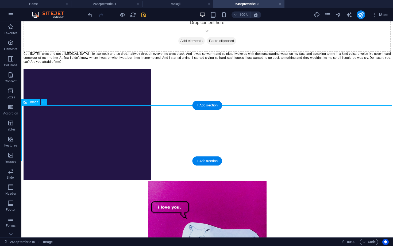
click at [188, 126] on figure at bounding box center [207, 125] width 367 height 112
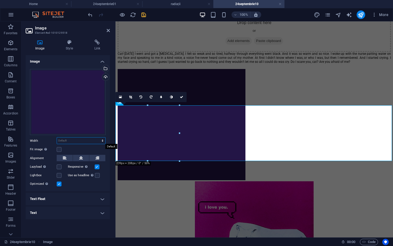
select select "px"
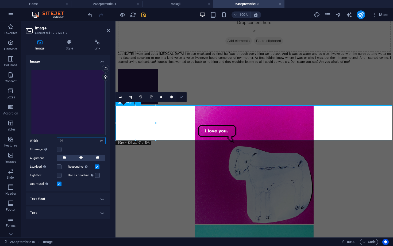
type input "150"
drag, startPoint x: 184, startPoint y: 97, endPoint x: 163, endPoint y: 77, distance: 29.1
click at [184, 97] on link at bounding box center [181, 97] width 10 height 10
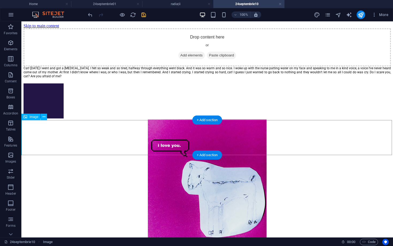
scroll to position [0, 0]
click at [145, 13] on icon "save" at bounding box center [144, 15] width 6 height 6
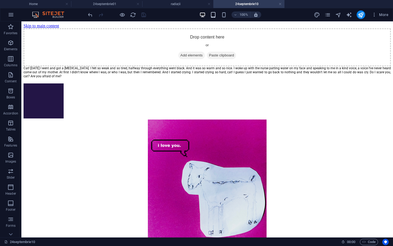
click at [214, 14] on icon "button" at bounding box center [213, 15] width 6 height 6
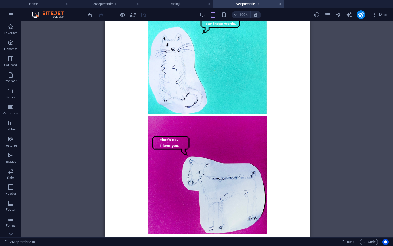
scroll to position [277, 0]
click at [210, 235] on div "+ Add section" at bounding box center [208, 237] width 30 height 9
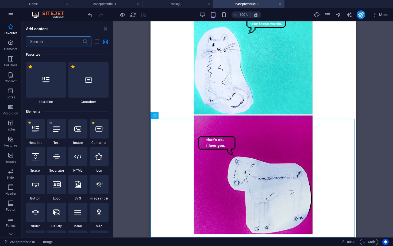
scroll to position [0, 0]
click at [79, 132] on div at bounding box center [77, 128] width 19 height 19
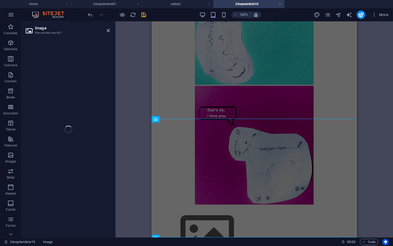
scroll to position [307, 0]
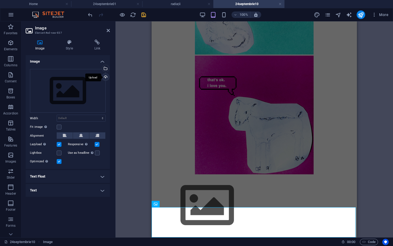
click at [104, 76] on div "Upload" at bounding box center [105, 78] width 8 height 8
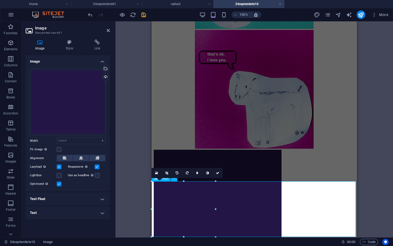
scroll to position [333, 0]
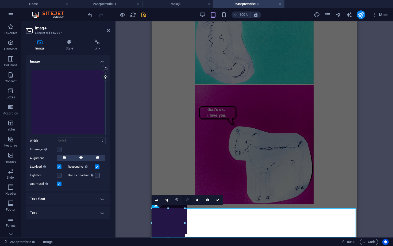
drag, startPoint x: 215, startPoint y: 236, endPoint x: 183, endPoint y: 204, distance: 45.2
type input "124"
select select "px"
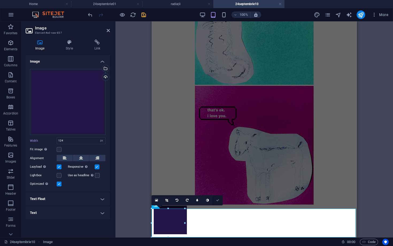
click at [217, 203] on link at bounding box center [218, 200] width 10 height 10
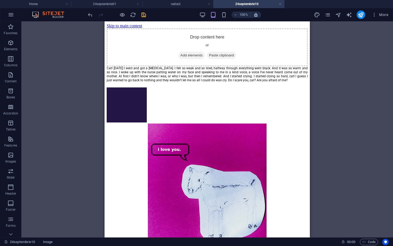
scroll to position [0, 0]
click at [144, 15] on icon "save" at bounding box center [144, 15] width 6 height 6
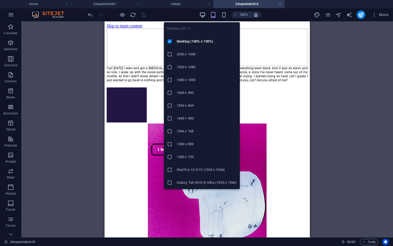
click at [201, 14] on icon "button" at bounding box center [202, 15] width 6 height 6
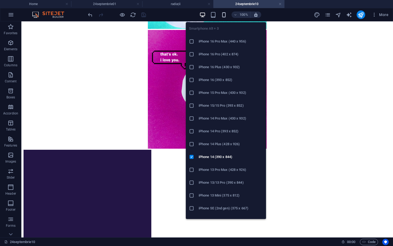
click at [225, 14] on icon "button" at bounding box center [224, 15] width 6 height 6
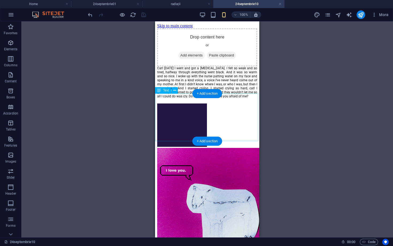
click at [195, 103] on div "Cat! Today I went and got a blood test. I felt so weak and so tired, halfway th…" at bounding box center [207, 84] width 100 height 37
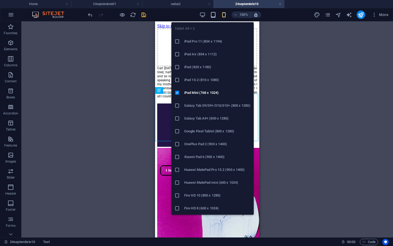
click at [214, 15] on icon "button" at bounding box center [213, 15] width 6 height 6
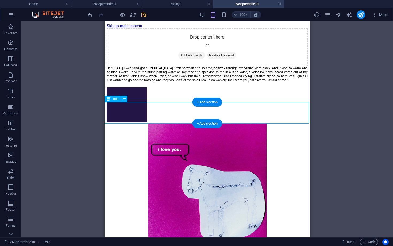
click at [156, 87] on div "Cat! Today I went and got a blood test. I felt so weak and so tired, halfway th…" at bounding box center [207, 76] width 201 height 21
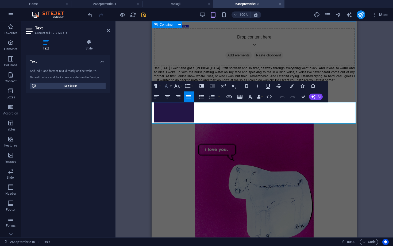
click at [167, 87] on icon "button" at bounding box center [166, 86] width 3 height 4
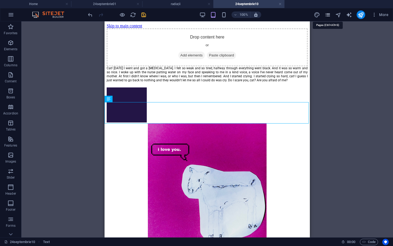
click at [328, 15] on icon "pages" at bounding box center [328, 15] width 6 height 6
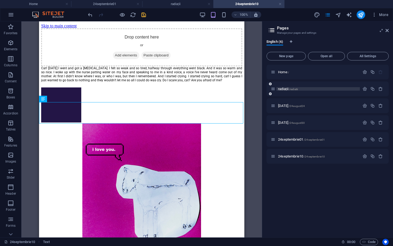
click at [284, 89] on span "radiații /radiatii" at bounding box center [288, 89] width 20 height 4
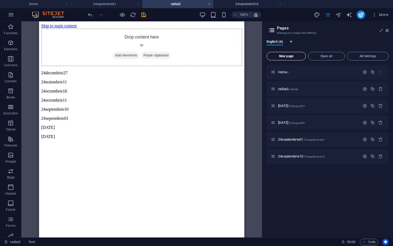
click at [283, 59] on button "New page" at bounding box center [286, 56] width 39 height 9
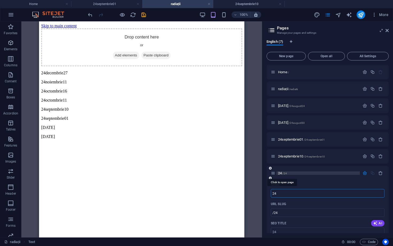
type input "24"
type input "/24"
type input "24octombri"
type input "/24octombri"
type input "24octombrie11"
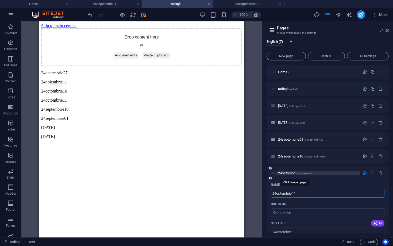
type input "/24octombrie11"
click at [339, 176] on div "24octombrie11 /24octombrie11" at bounding box center [328, 173] width 122 height 15
click at [332, 173] on p "24octombrie11 /24octombrie11" at bounding box center [318, 172] width 80 height 3
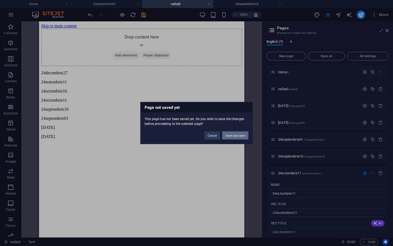
click at [239, 138] on button "Save and open" at bounding box center [235, 136] width 26 height 8
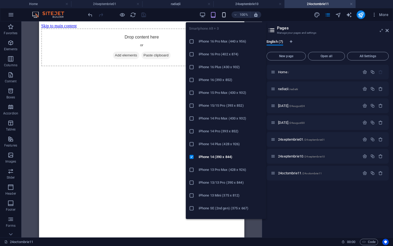
click at [223, 16] on icon "button" at bounding box center [224, 15] width 6 height 6
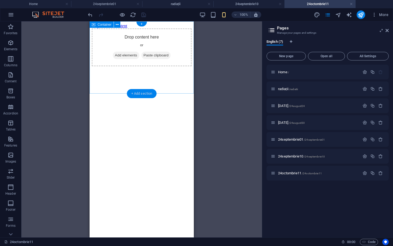
click at [143, 96] on div "+ Add section" at bounding box center [142, 93] width 30 height 9
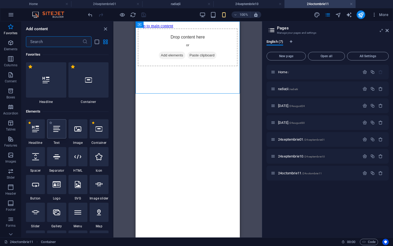
click at [57, 129] on icon at bounding box center [56, 128] width 7 height 7
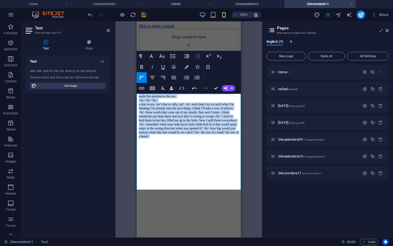
drag, startPoint x: 237, startPoint y: 182, endPoint x: 130, endPoint y: 91, distance: 140.6
click at [137, 91] on html "Skip to main content Drop content here or Add elements Paste clipboard morning,…" at bounding box center [189, 83] width 104 height 124
click at [172, 77] on icon "button" at bounding box center [173, 77] width 5 height 3
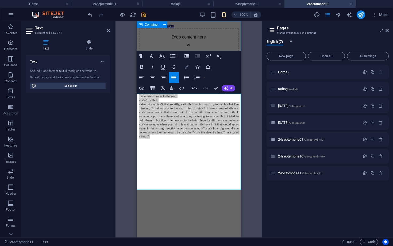
click at [186, 67] on icon "button" at bounding box center [187, 67] width 4 height 4
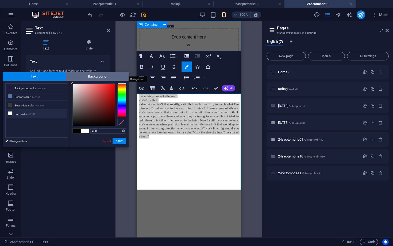
drag, startPoint x: 74, startPoint y: 84, endPoint x: 69, endPoint y: 78, distance: 7.6
click at [69, 78] on div "Text Background less Background color #251449 Primary color #4e79a7 Secondary c…" at bounding box center [66, 109] width 126 height 75
type input "#ffffff"
click at [72, 82] on div at bounding box center [72, 83] width 2 height 2
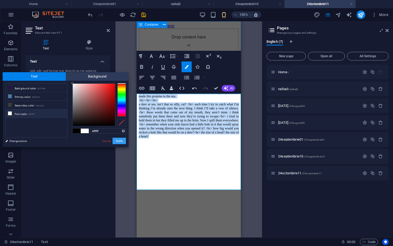
click at [121, 142] on button "Apply" at bounding box center [119, 141] width 13 height 6
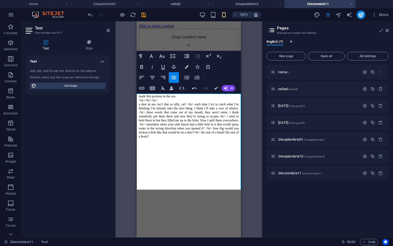
click at [167, 102] on p "<br><br><br>" at bounding box center [189, 100] width 100 height 4
drag, startPoint x: 167, startPoint y: 136, endPoint x: 134, endPoint y: 135, distance: 32.6
click at [137, 135] on html "Skip to main content Drop content here or Add elements Paste clipboard morning,…" at bounding box center [189, 83] width 104 height 124
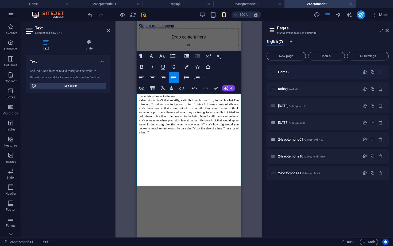
drag, startPoint x: 176, startPoint y: 124, endPoint x: 167, endPoint y: 124, distance: 9.1
click at [167, 90] on p "morning, cat! long time no hear. remember when we went in the forest? I think I…" at bounding box center [189, 78] width 100 height 24
drag, startPoint x: 194, startPoint y: 157, endPoint x: 186, endPoint y: 157, distance: 8.8
click at [186, 134] on span "a deer at sea. isn’t that so silly, cat? <br> each time I try to catch what I’m…" at bounding box center [189, 116] width 100 height 36
drag, startPoint x: 177, startPoint y: 125, endPoint x: 167, endPoint y: 125, distance: 9.9
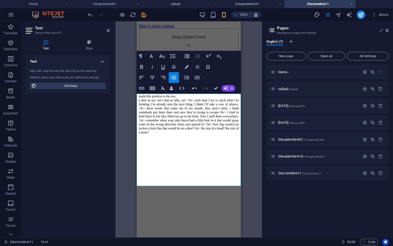
click at [167, 90] on p "morning, cat! long time no hear. remember when we went in the forest? I think I…" at bounding box center [189, 78] width 100 height 24
drag, startPoint x: 156, startPoint y: 178, endPoint x: 148, endPoint y: 178, distance: 7.5
click at [148, 134] on span "a deer at sea. isn’t that so silly, cat? <br> each time I try to catch what I’m…" at bounding box center [189, 116] width 100 height 36
drag, startPoint x: 223, startPoint y: 171, endPoint x: 213, endPoint y: 171, distance: 10.4
click at [213, 134] on span "a deer at sea. isn’t that so silly, cat? <br> each time I try to catch what I’m…" at bounding box center [189, 116] width 100 height 36
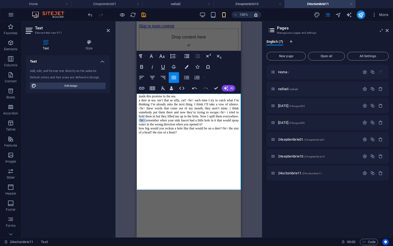
drag, startPoint x: 172, startPoint y: 163, endPoint x: 162, endPoint y: 163, distance: 10.7
click at [162, 126] on span "a deer at sea. isn’t that so silly, cat? <br> each time I try to catch what I’m…" at bounding box center [189, 112] width 100 height 28
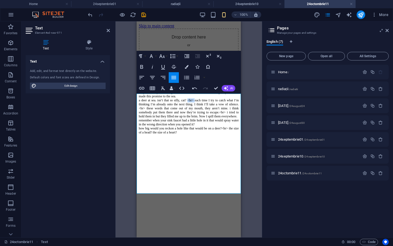
drag, startPoint x: 220, startPoint y: 137, endPoint x: 210, endPoint y: 137, distance: 10.2
click at [210, 118] on span "a deer at sea. isn’t that so silly, cat? <br> each time I try to catch what I’m…" at bounding box center [189, 108] width 100 height 20
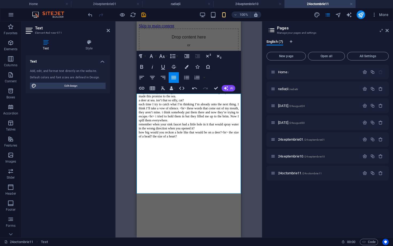
drag, startPoint x: 209, startPoint y: 110, endPoint x: 228, endPoint y: 110, distance: 19.0
click at [228, 90] on span "morning, cat! long time no hear. remember when we went in the forest? I think I…" at bounding box center [189, 78] width 100 height 24
drag, startPoint x: 147, startPoint y: 145, endPoint x: 135, endPoint y: 145, distance: 12.6
click at [137, 145] on html "Skip to main content Drop content here or Add elements Paste clipboard morning,…" at bounding box center [189, 83] width 104 height 124
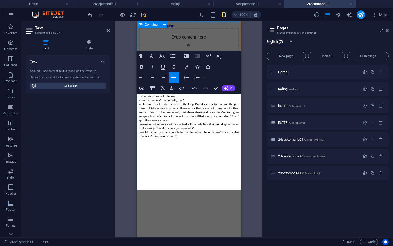
click at [176, 76] on icon "button" at bounding box center [173, 77] width 5 height 3
click at [153, 55] on icon "button" at bounding box center [151, 56] width 6 height 6
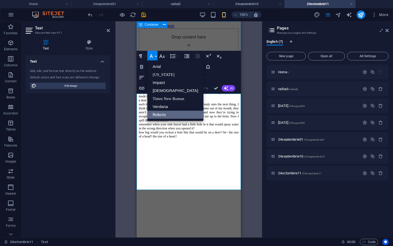
click at [175, 113] on link "Roboto" at bounding box center [175, 115] width 56 height 8
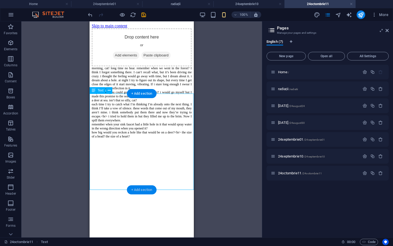
click at [140, 189] on div "+ Add section" at bounding box center [142, 189] width 30 height 9
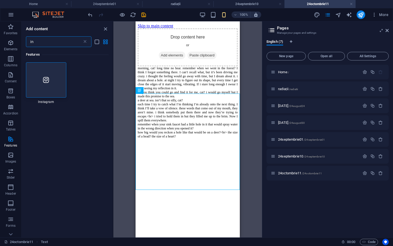
type input "i"
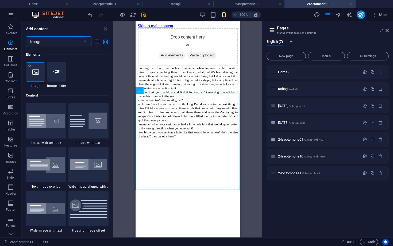
type input "image"
click at [39, 66] on div at bounding box center [35, 71] width 19 height 19
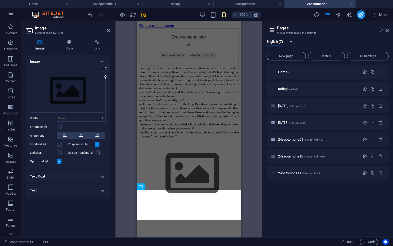
click at [39, 66] on div "Drag files here, click to choose files or select files from Files or our free s…" at bounding box center [68, 117] width 84 height 105
click at [105, 78] on div "Upload" at bounding box center [105, 78] width 8 height 8
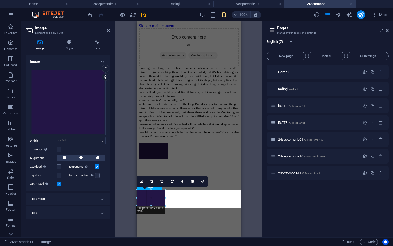
drag, startPoint x: 190, startPoint y: 220, endPoint x: 164, endPoint y: 197, distance: 34.9
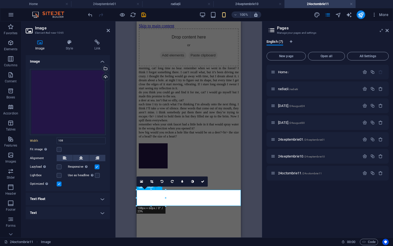
type input "108"
select select "px"
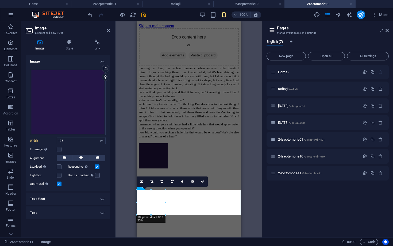
click at [201, 172] on html "Skip to main content Drop content here or Add elements Paste clipboard morning,…" at bounding box center [189, 96] width 104 height 150
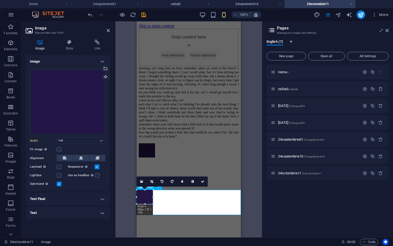
drag, startPoint x: 164, startPoint y: 214, endPoint x: 150, endPoint y: 199, distance: 21.2
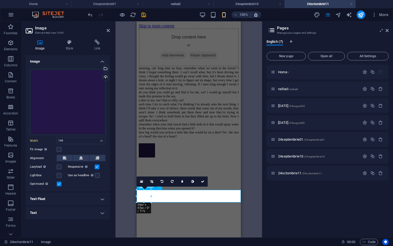
type input "54"
click at [192, 159] on html "Skip to main content Drop content here or Add elements Paste clipboard morning,…" at bounding box center [189, 90] width 104 height 138
click at [204, 182] on icon at bounding box center [202, 181] width 3 height 3
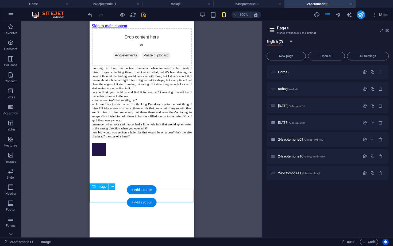
click at [138, 203] on div "+ Add section" at bounding box center [142, 202] width 30 height 9
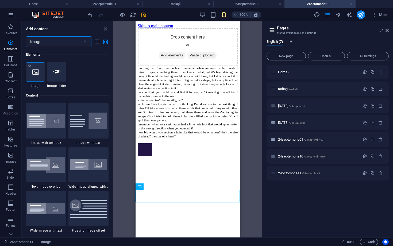
click at [36, 79] on div at bounding box center [35, 71] width 19 height 19
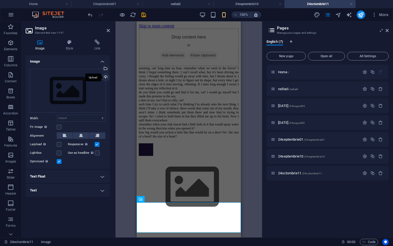
click at [106, 76] on div "Upload" at bounding box center [105, 78] width 8 height 8
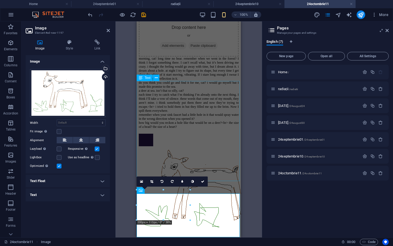
scroll to position [12, 0]
click at [80, 139] on icon at bounding box center [81, 140] width 4 height 6
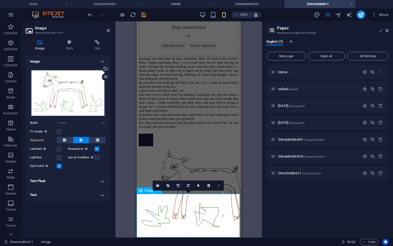
click at [219, 183] on link at bounding box center [219, 185] width 10 height 10
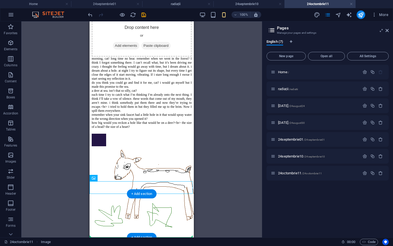
drag, startPoint x: 120, startPoint y: 186, endPoint x: 120, endPoint y: 234, distance: 47.9
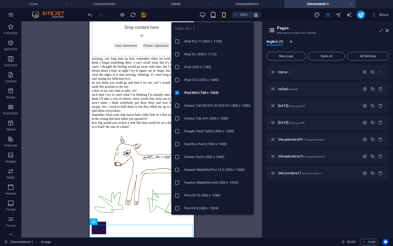
click at [214, 18] on div "Tablet Alt + 2 iPad Pro 11 (834 x 1194) iPad Air (834 x 1112) iPad (820 x 1180)…" at bounding box center [212, 116] width 82 height 197
click at [213, 17] on icon "button" at bounding box center [213, 15] width 6 height 6
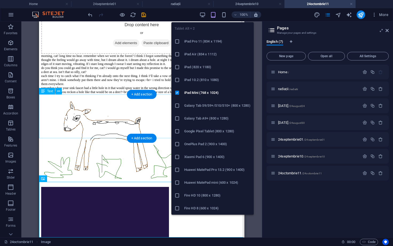
scroll to position [8, 0]
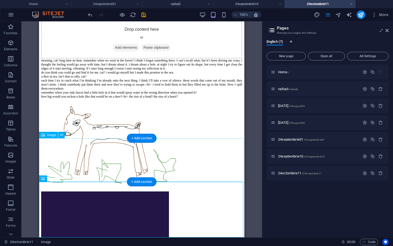
click at [78, 160] on figure at bounding box center [141, 147] width 201 height 88
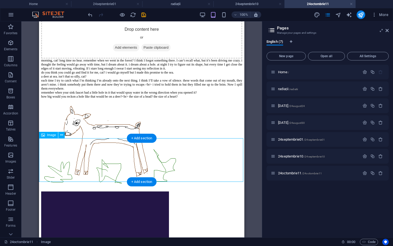
click at [78, 160] on figure at bounding box center [141, 147] width 201 height 88
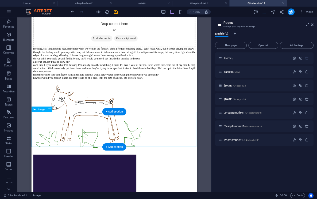
scroll to position [0, 0]
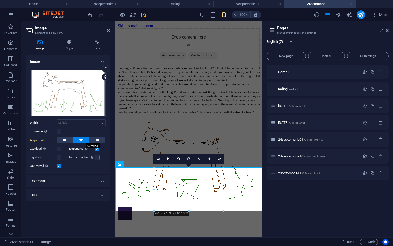
click at [80, 141] on icon at bounding box center [81, 140] width 4 height 6
click at [220, 160] on icon at bounding box center [219, 158] width 3 height 3
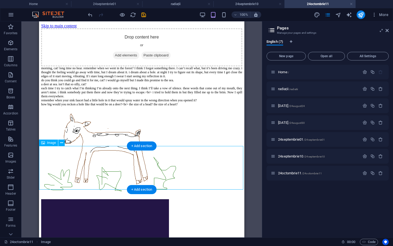
click at [77, 166] on figure at bounding box center [141, 155] width 201 height 88
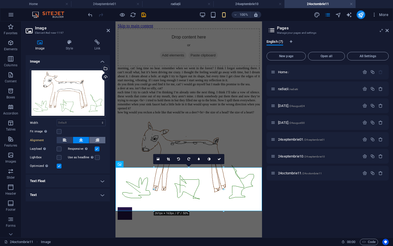
click at [99, 139] on icon at bounding box center [97, 140] width 4 height 6
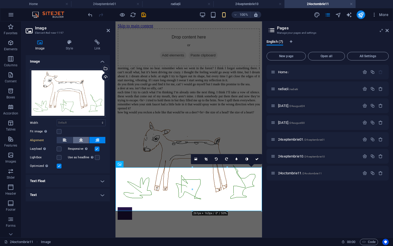
click at [81, 139] on icon at bounding box center [81, 140] width 4 height 6
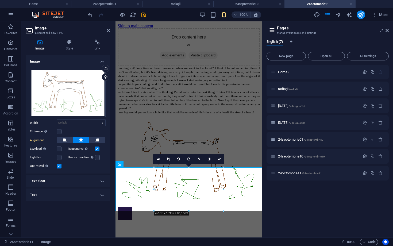
click at [81, 140] on icon at bounding box center [81, 140] width 4 height 6
click at [220, 158] on icon at bounding box center [219, 158] width 3 height 3
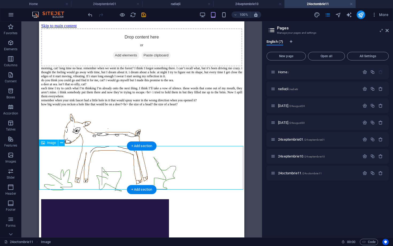
click at [92, 175] on figure at bounding box center [141, 155] width 201 height 88
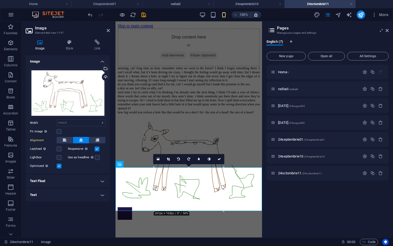
click at [98, 149] on label at bounding box center [97, 149] width 5 height 5
click at [0, 0] on input "Responsive Automatically load retina image and smartphone optimized sizes." at bounding box center [0, 0] width 0 height 0
click at [58, 165] on label at bounding box center [59, 166] width 5 height 5
click at [0, 0] on input "Optimized Images are compressed to improve page speed." at bounding box center [0, 0] width 0 height 0
click at [212, 157] on link at bounding box center [209, 159] width 10 height 10
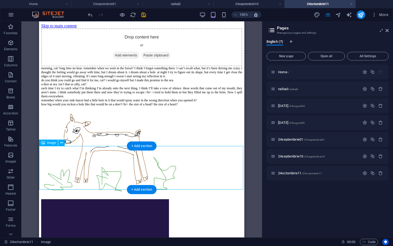
click at [69, 177] on figure at bounding box center [141, 155] width 201 height 88
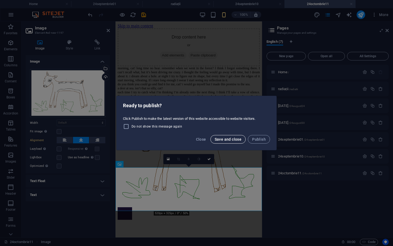
click at [228, 141] on span "Save and close" at bounding box center [228, 139] width 27 height 4
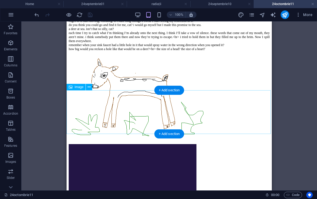
click at [106, 120] on figure at bounding box center [169, 100] width 201 height 88
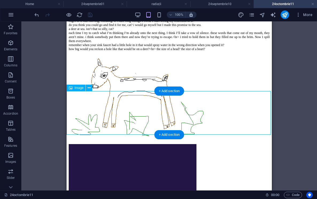
scroll to position [55, 0]
click at [106, 120] on figure at bounding box center [169, 100] width 201 height 88
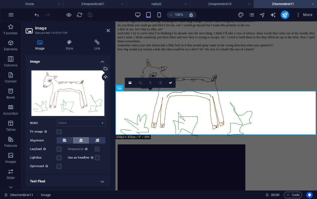
click at [79, 141] on icon at bounding box center [81, 140] width 4 height 6
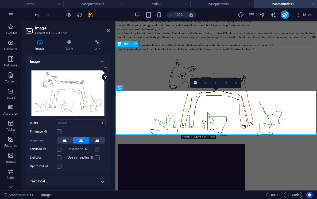
click at [235, 82] on icon at bounding box center [235, 82] width 3 height 3
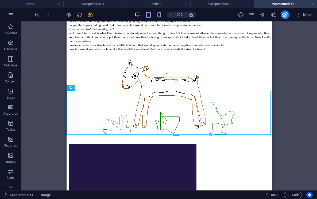
click at [141, 14] on icon "button" at bounding box center [138, 15] width 6 height 6
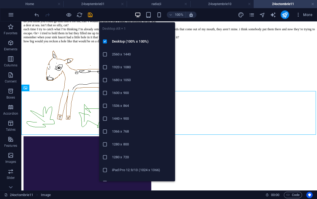
scroll to position [48, 0]
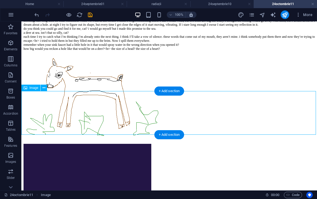
click at [78, 121] on figure at bounding box center [169, 100] width 291 height 88
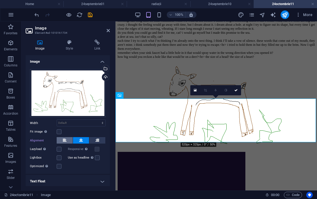
click at [63, 141] on icon at bounding box center [65, 140] width 4 height 6
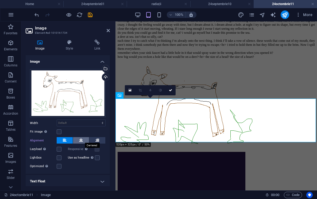
click at [80, 140] on icon at bounding box center [81, 140] width 4 height 6
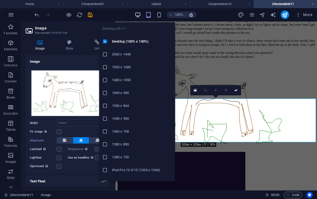
click at [140, 16] on icon "button" at bounding box center [138, 15] width 6 height 6
click at [139, 15] on icon "button" at bounding box center [138, 15] width 6 height 6
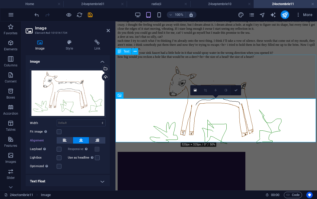
drag, startPoint x: 237, startPoint y: 90, endPoint x: 215, endPoint y: 68, distance: 30.6
click at [237, 90] on icon at bounding box center [235, 90] width 3 height 3
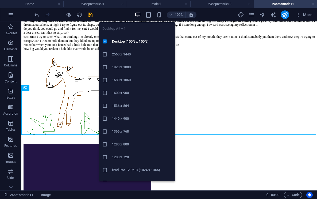
click at [138, 14] on icon "button" at bounding box center [138, 15] width 6 height 6
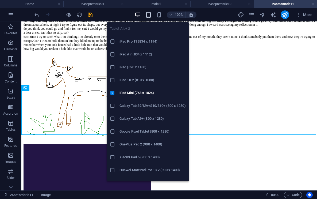
click at [151, 14] on icon "button" at bounding box center [148, 15] width 6 height 6
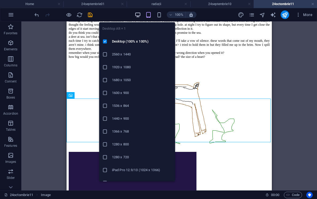
click at [136, 14] on icon "button" at bounding box center [138, 15] width 6 height 6
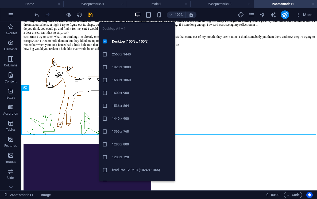
click at [136, 14] on icon "button" at bounding box center [138, 15] width 6 height 6
click at [120, 57] on h6 "2560 x 1440" at bounding box center [142, 54] width 60 height 6
click at [139, 15] on icon "button" at bounding box center [138, 15] width 6 height 6
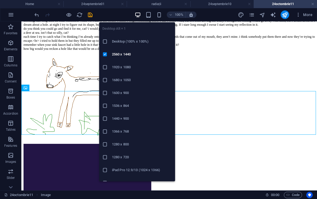
click at [122, 43] on h6 "Desktop (100% x 100%)" at bounding box center [142, 41] width 60 height 6
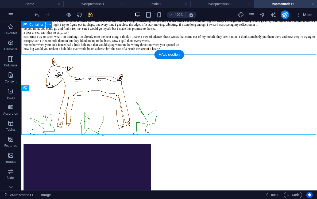
click at [88, 17] on icon "save" at bounding box center [90, 15] width 6 height 6
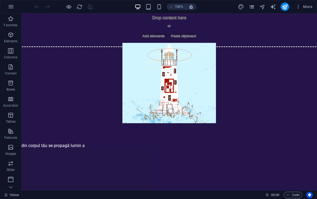
click at [252, 7] on icon "pages" at bounding box center [252, 7] width 6 height 6
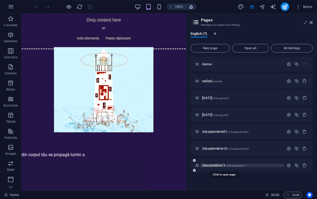
click at [216, 164] on span "24octombrie11 /24octombrie11" at bounding box center [224, 165] width 44 height 4
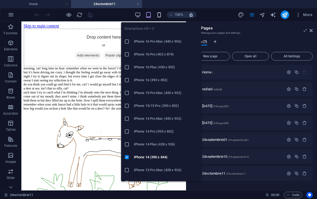
click at [160, 14] on icon "button" at bounding box center [159, 15] width 6 height 6
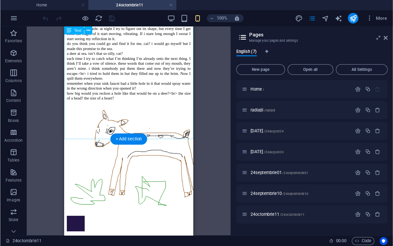
scroll to position [77, 0]
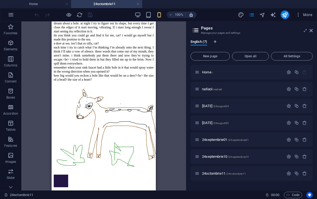
click at [139, 11] on div "100%" at bounding box center [166, 14] width 62 height 9
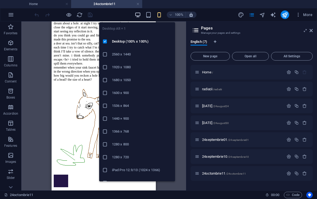
click at [136, 16] on icon "button" at bounding box center [138, 15] width 6 height 6
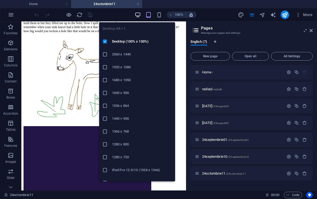
click at [136, 16] on icon "button" at bounding box center [138, 15] width 6 height 6
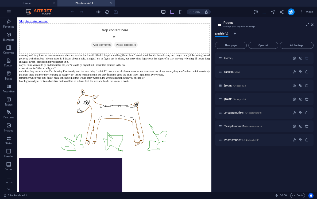
scroll to position [0, 0]
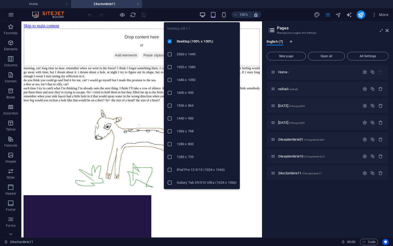
click at [202, 14] on icon "button" at bounding box center [202, 15] width 6 height 6
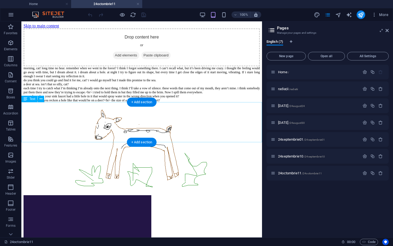
click at [202, 107] on div "morning, cat! long time no hear. remember when we went in the forest? I think I…" at bounding box center [142, 86] width 236 height 41
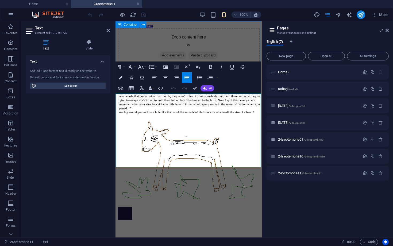
click at [187, 77] on icon "button" at bounding box center [187, 77] width 6 height 6
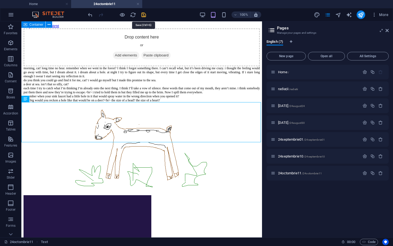
click at [143, 15] on icon "save" at bounding box center [144, 15] width 6 height 6
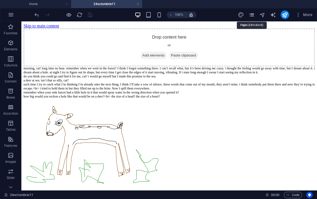
click at [254, 14] on icon "pages" at bounding box center [252, 15] width 6 height 6
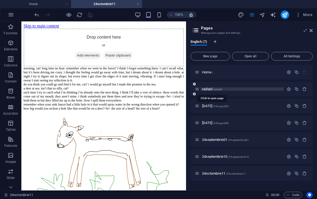
click at [212, 89] on span "radiații /radiatii" at bounding box center [212, 89] width 20 height 4
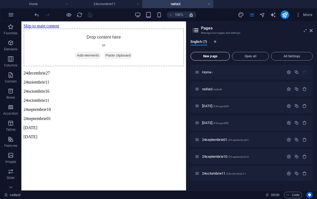
click at [222, 55] on span "New page" at bounding box center [210, 56] width 34 height 3
click at [208, 56] on span "New page" at bounding box center [210, 56] width 34 height 3
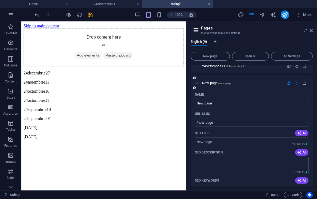
scroll to position [106, 0]
drag, startPoint x: 213, startPoint y: 103, endPoint x: 193, endPoint y: 104, distance: 19.5
click at [193, 104] on div "Name New page ​ URL SLUG /new-page ​ SEO Title AI ​ 91 / 580 Px SEO Description…" at bounding box center [252, 184] width 122 height 186
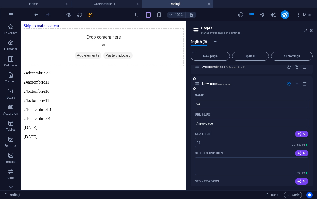
type input "24"
type input "/24"
type input "24octombrie"
type input "/24octombrie"
type input "24octombrie16"
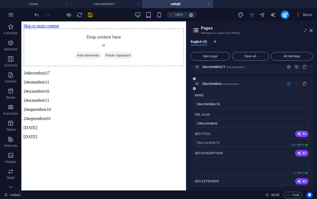
type input "/24octombrie16"
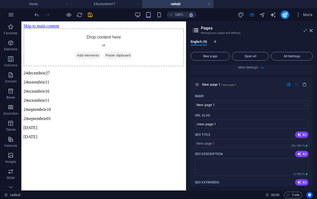
scroll to position [309, 0]
drag, startPoint x: 221, startPoint y: 104, endPoint x: 195, endPoint y: 105, distance: 26.2
click at [195, 105] on div "Name New page 1 ​ URL SLUG /new-page-1 ​ SEO Title AI ​ 108 / 580 Px SEO Descri…" at bounding box center [252, 185] width 122 height 186
drag, startPoint x: 223, startPoint y: 106, endPoint x: 192, endPoint y: 104, distance: 31.6
click at [192, 104] on div "Name New page 1 ​ URL SLUG /new-page-1 ​ SEO Title AI ​ 108 / 580 Px SEO Descri…" at bounding box center [252, 185] width 122 height 186
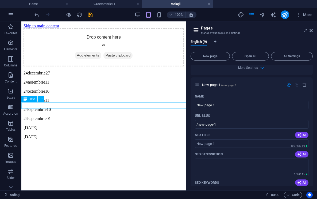
drag, startPoint x: 248, startPoint y: 126, endPoint x: 185, endPoint y: 105, distance: 66.1
click at [209, 104] on input "New page 1" at bounding box center [252, 105] width 114 height 9
click at [220, 104] on input "New page 1" at bounding box center [252, 105] width 114 height 9
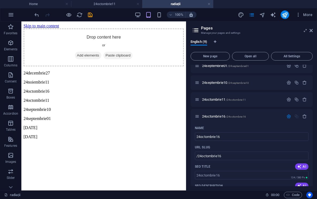
scroll to position [69, 0]
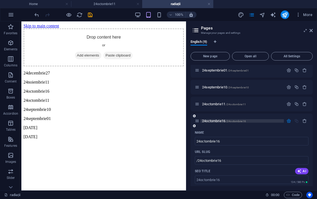
click at [249, 122] on p "24octombrie16 /24octombrie16" at bounding box center [242, 120] width 80 height 3
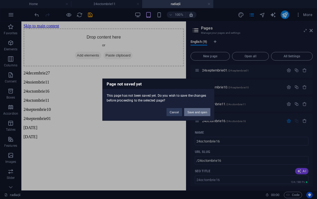
click at [200, 112] on button "Save and open" at bounding box center [197, 112] width 26 height 8
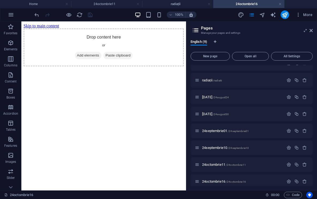
scroll to position [0, 0]
